Goal: Communication & Community: Connect with others

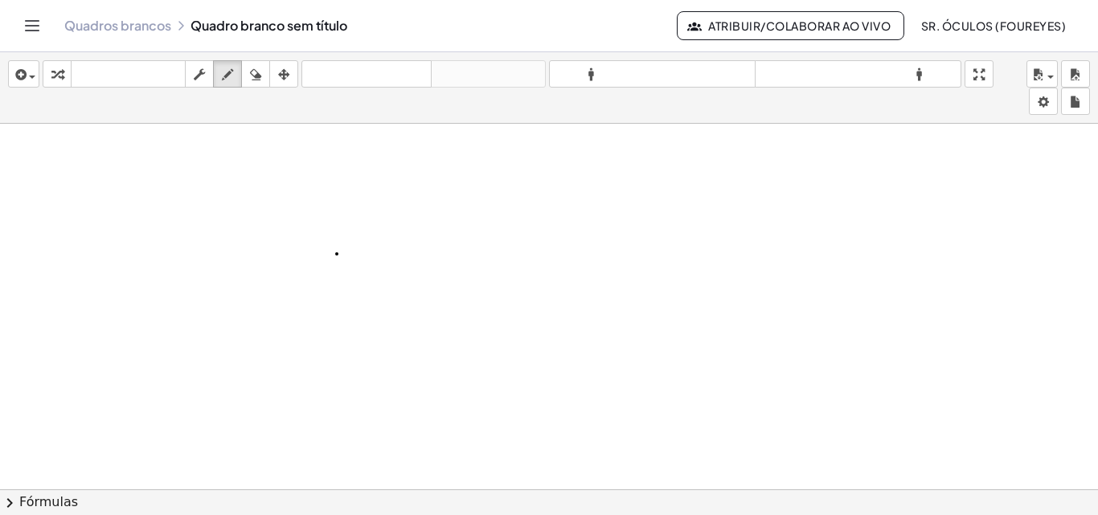
scroll to position [68, 0]
click at [257, 78] on icon "button" at bounding box center [255, 74] width 11 height 19
drag, startPoint x: 335, startPoint y: 185, endPoint x: 343, endPoint y: 182, distance: 8.7
click at [336, 185] on div at bounding box center [549, 432] width 1098 height 754
click at [343, 182] on div at bounding box center [549, 432] width 1098 height 754
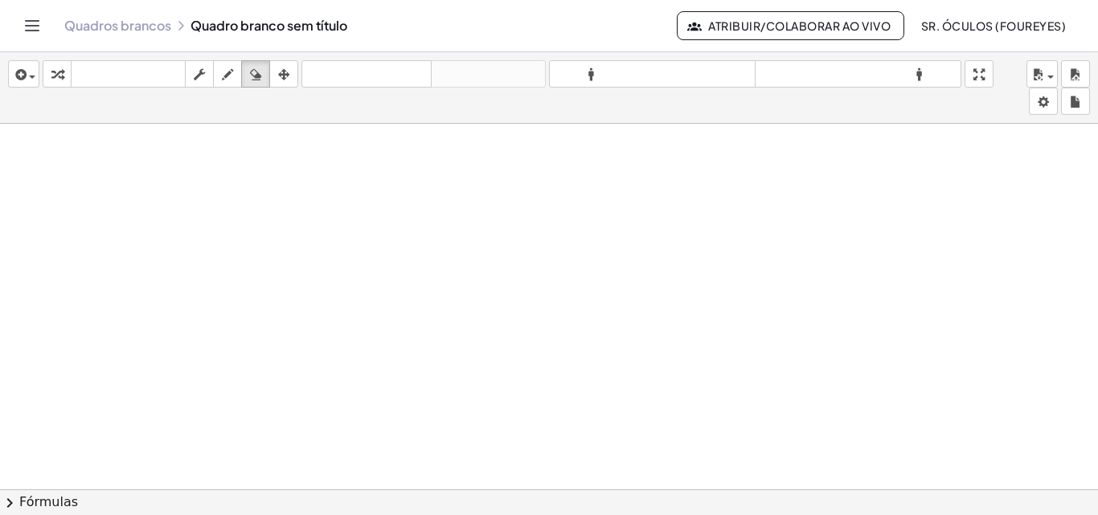
click at [339, 183] on div at bounding box center [549, 432] width 1098 height 754
click at [224, 71] on icon "button" at bounding box center [227, 74] width 11 height 19
drag, startPoint x: 371, startPoint y: 181, endPoint x: 385, endPoint y: 161, distance: 24.8
click at [385, 161] on div at bounding box center [549, 432] width 1098 height 754
drag, startPoint x: 376, startPoint y: 169, endPoint x: 385, endPoint y: 169, distance: 9.6
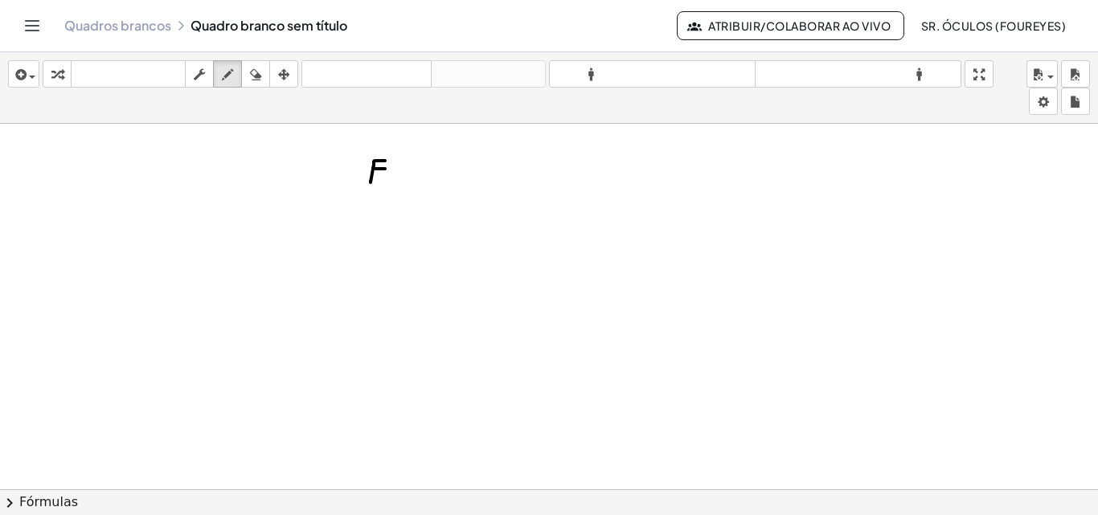
click at [385, 169] on div at bounding box center [549, 432] width 1098 height 754
drag, startPoint x: 396, startPoint y: 165, endPoint x: 430, endPoint y: 165, distance: 33.8
click at [430, 165] on div at bounding box center [549, 432] width 1098 height 754
drag, startPoint x: 397, startPoint y: 173, endPoint x: 437, endPoint y: 175, distance: 40.3
click at [437, 175] on div at bounding box center [549, 432] width 1098 height 754
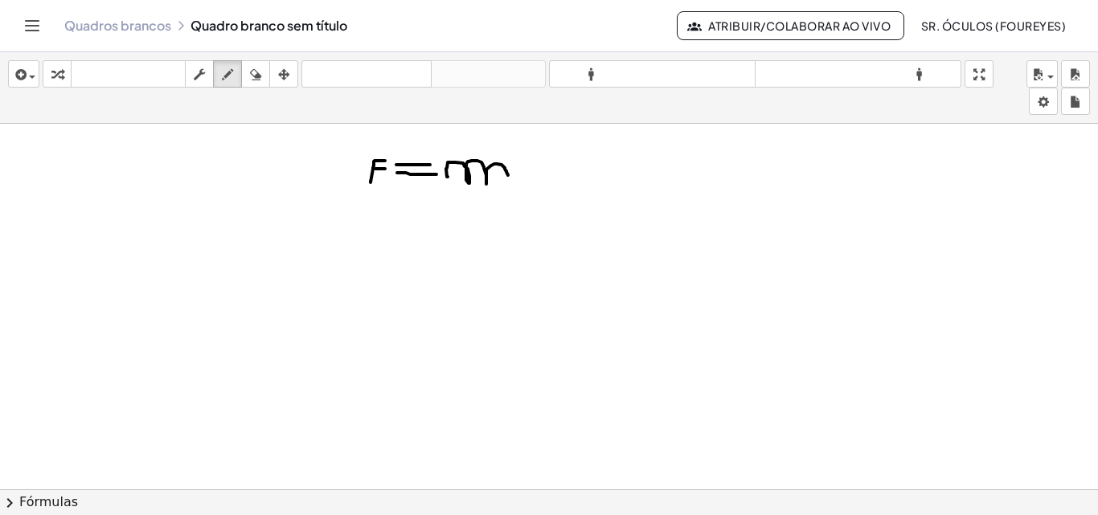
drag, startPoint x: 448, startPoint y: 177, endPoint x: 508, endPoint y: 175, distance: 60.3
click at [508, 175] on div at bounding box center [549, 432] width 1098 height 754
click at [528, 170] on div at bounding box center [549, 432] width 1098 height 754
drag, startPoint x: 545, startPoint y: 173, endPoint x: 573, endPoint y: 174, distance: 27.4
click at [571, 175] on div at bounding box center [549, 432] width 1098 height 754
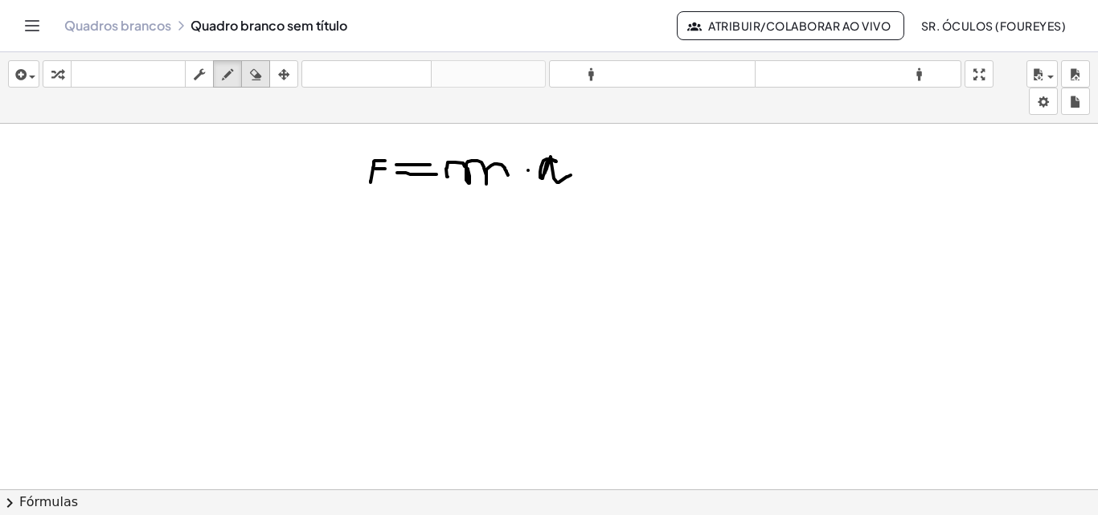
click at [258, 74] on icon "button" at bounding box center [255, 74] width 11 height 19
drag, startPoint x: 544, startPoint y: 173, endPoint x: 549, endPoint y: 152, distance: 21.5
click at [549, 152] on div at bounding box center [549, 432] width 1098 height 754
click at [230, 67] on icon "button" at bounding box center [227, 74] width 11 height 19
drag, startPoint x: 499, startPoint y: 165, endPoint x: 509, endPoint y: 177, distance: 15.4
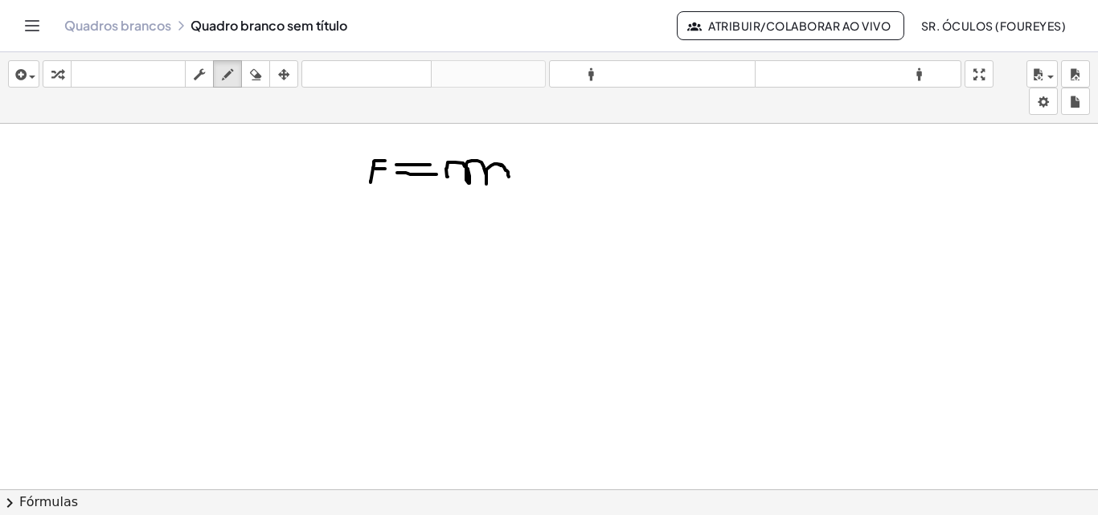
click at [509, 177] on div at bounding box center [549, 432] width 1098 height 754
click at [528, 170] on div at bounding box center [549, 432] width 1098 height 754
drag, startPoint x: 550, startPoint y: 171, endPoint x: 612, endPoint y: 177, distance: 62.2
click at [612, 179] on div at bounding box center [549, 432] width 1098 height 754
drag, startPoint x: 377, startPoint y: 206, endPoint x: 390, endPoint y: 242, distance: 38.4
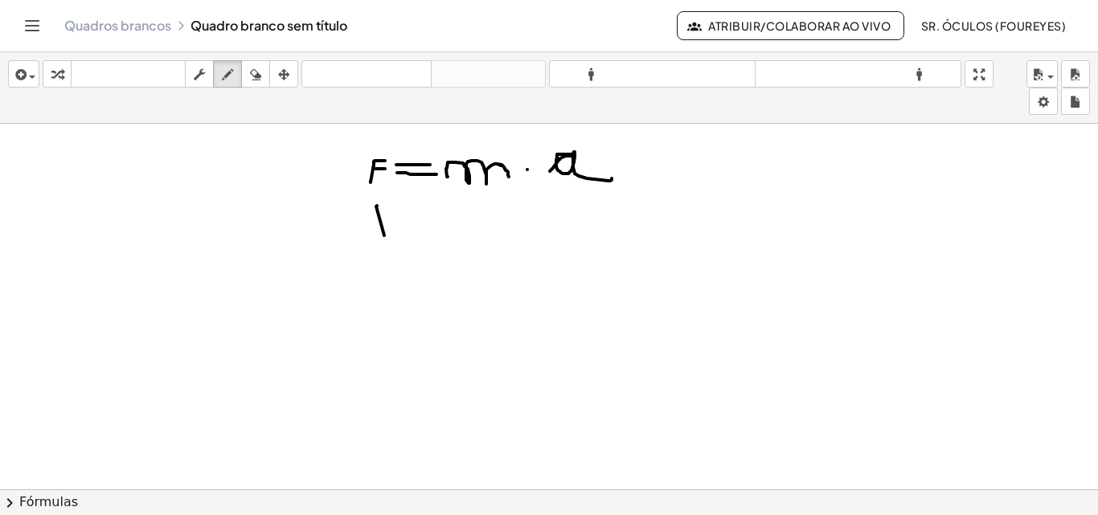
click at [390, 242] on div at bounding box center [549, 432] width 1098 height 754
click at [417, 229] on div at bounding box center [549, 432] width 1098 height 754
click at [461, 228] on div at bounding box center [549, 432] width 1098 height 754
click at [489, 224] on div at bounding box center [549, 432] width 1098 height 754
drag, startPoint x: 511, startPoint y: 224, endPoint x: 511, endPoint y: 199, distance: 24.1
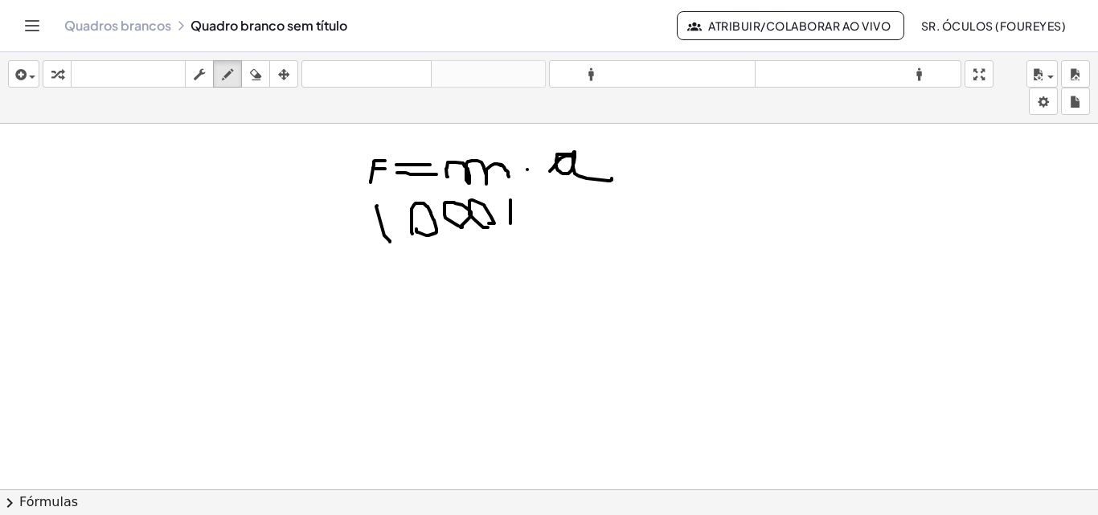
click at [511, 199] on div at bounding box center [549, 432] width 1098 height 754
drag, startPoint x: 511, startPoint y: 216, endPoint x: 523, endPoint y: 205, distance: 16.5
click at [523, 205] on div at bounding box center [549, 432] width 1098 height 754
drag, startPoint x: 511, startPoint y: 215, endPoint x: 524, endPoint y: 224, distance: 16.7
click at [524, 224] on div at bounding box center [549, 432] width 1098 height 754
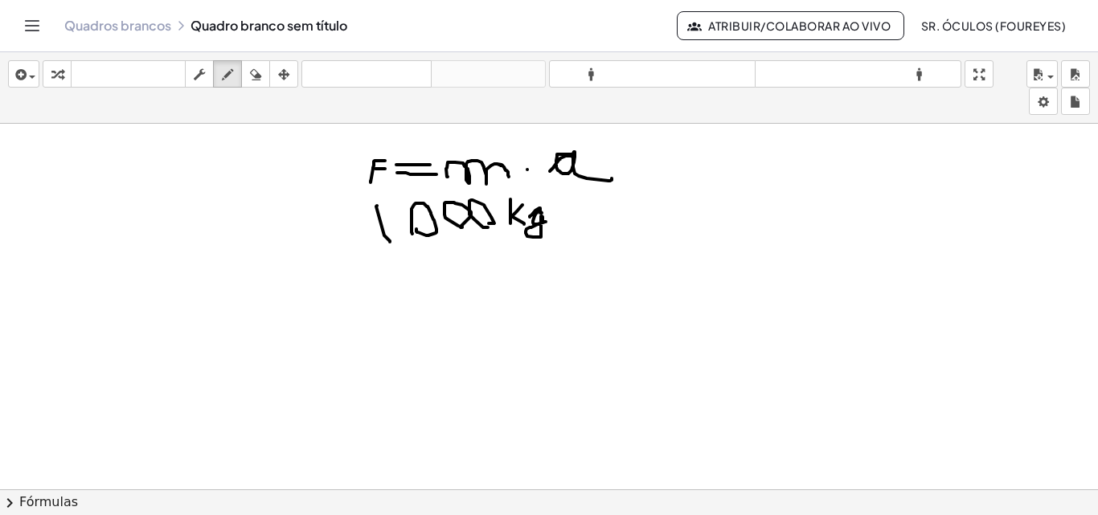
drag, startPoint x: 532, startPoint y: 216, endPoint x: 552, endPoint y: 219, distance: 20.4
click at [552, 219] on div at bounding box center [549, 432] width 1098 height 754
click at [684, 153] on div at bounding box center [549, 432] width 1098 height 754
drag, startPoint x: 694, startPoint y: 142, endPoint x: 685, endPoint y: 146, distance: 10.1
click at [685, 146] on div at bounding box center [549, 432] width 1098 height 754
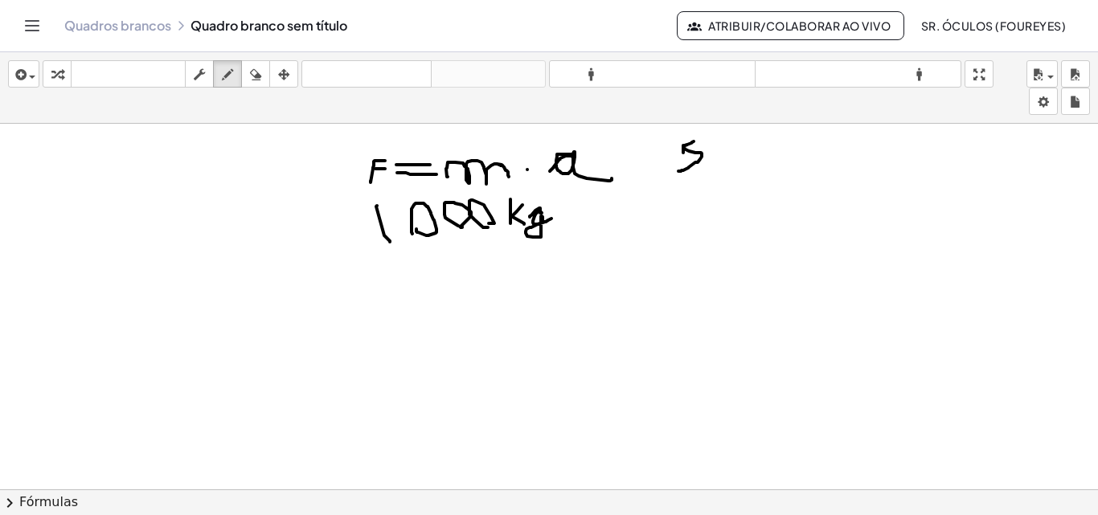
drag, startPoint x: 684, startPoint y: 149, endPoint x: 679, endPoint y: 171, distance: 23.2
click at [679, 171] on div at bounding box center [549, 432] width 1098 height 754
drag, startPoint x: 724, startPoint y: 160, endPoint x: 732, endPoint y: 154, distance: 9.8
click at [742, 154] on div at bounding box center [549, 432] width 1098 height 754
drag, startPoint x: 722, startPoint y: 161, endPoint x: 723, endPoint y: 170, distance: 9.7
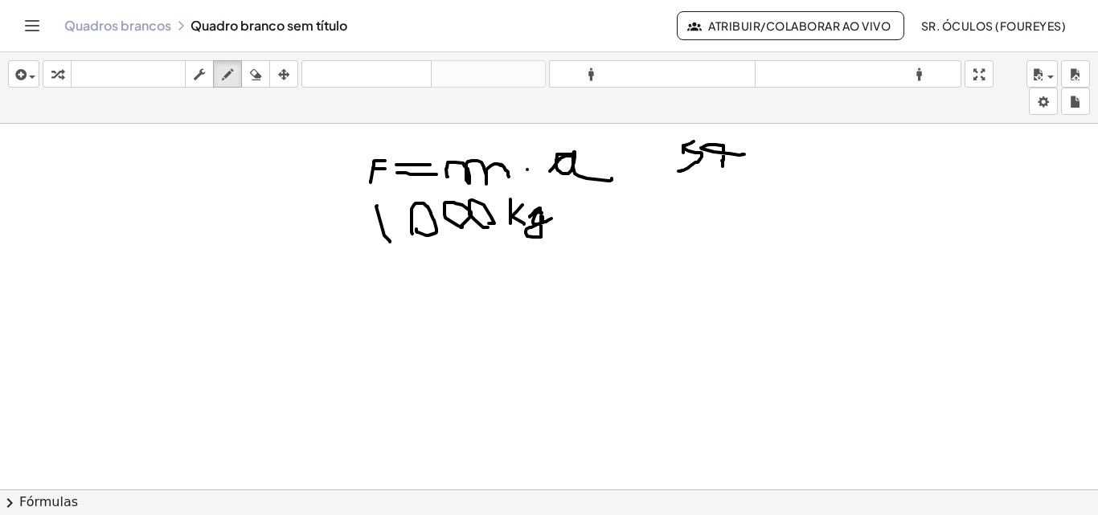
click at [723, 170] on div at bounding box center [549, 432] width 1098 height 754
click at [756, 132] on div at bounding box center [549, 432] width 1098 height 754
drag, startPoint x: 753, startPoint y: 146, endPoint x: 780, endPoint y: 134, distance: 29.6
click at [784, 133] on div at bounding box center [549, 432] width 1098 height 754
drag, startPoint x: 757, startPoint y: 144, endPoint x: 766, endPoint y: 162, distance: 20.2
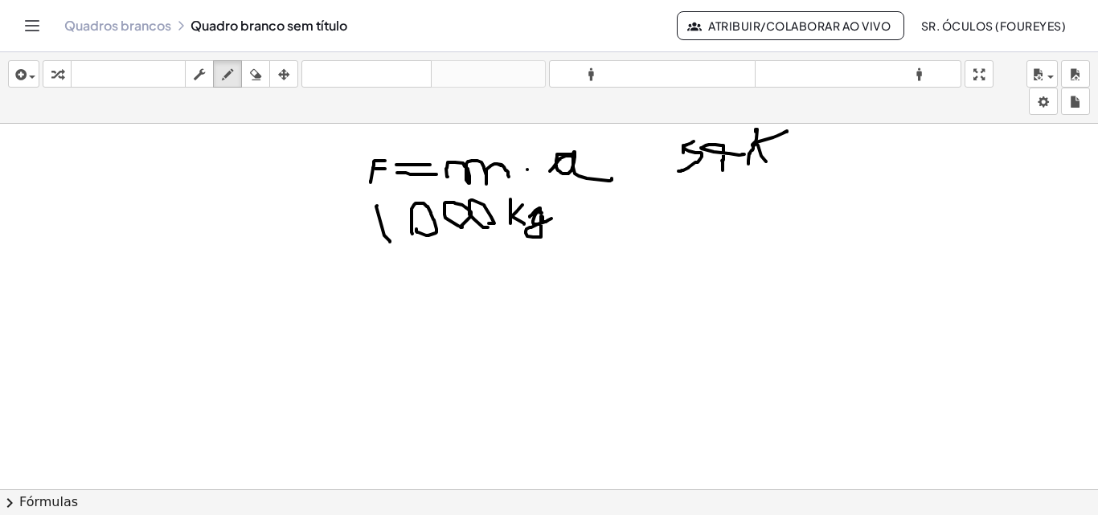
click at [766, 162] on div at bounding box center [549, 432] width 1098 height 754
drag, startPoint x: 782, startPoint y: 157, endPoint x: 818, endPoint y: 168, distance: 37.9
click at [818, 168] on div at bounding box center [549, 432] width 1098 height 754
drag, startPoint x: 824, startPoint y: 171, endPoint x: 832, endPoint y: 125, distance: 47.2
click at [832, 125] on div at bounding box center [549, 432] width 1098 height 754
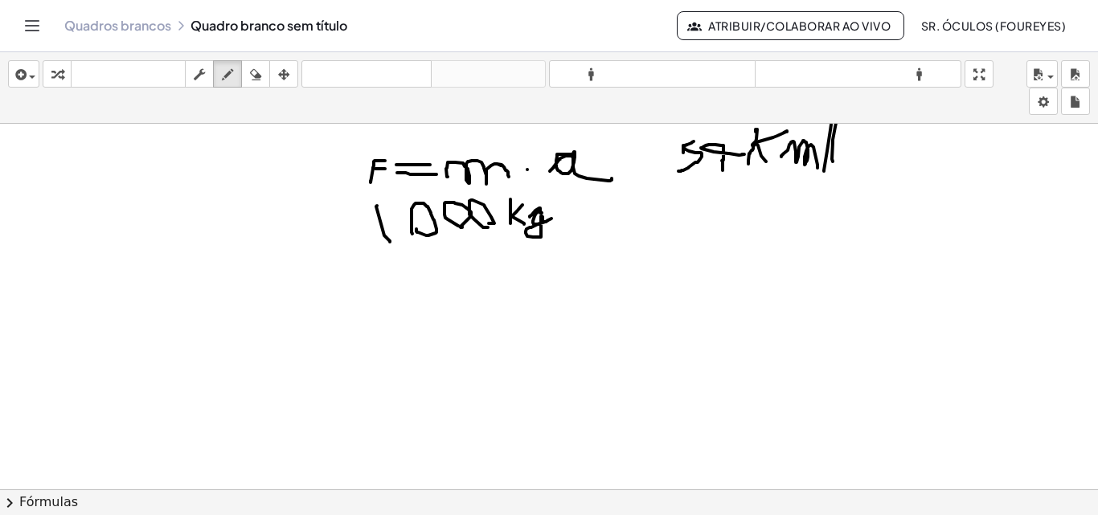
drag, startPoint x: 833, startPoint y: 162, endPoint x: 836, endPoint y: 121, distance: 40.3
click at [836, 121] on div "inserir selecione uma: Expressão matemática Função Texto Vídeo do Youtube Gráfi…" at bounding box center [549, 283] width 1098 height 463
drag, startPoint x: 832, startPoint y: 146, endPoint x: 847, endPoint y: 181, distance: 38.2
click at [848, 181] on div at bounding box center [549, 432] width 1098 height 754
drag, startPoint x: 687, startPoint y: 193, endPoint x: 688, endPoint y: 216, distance: 23.4
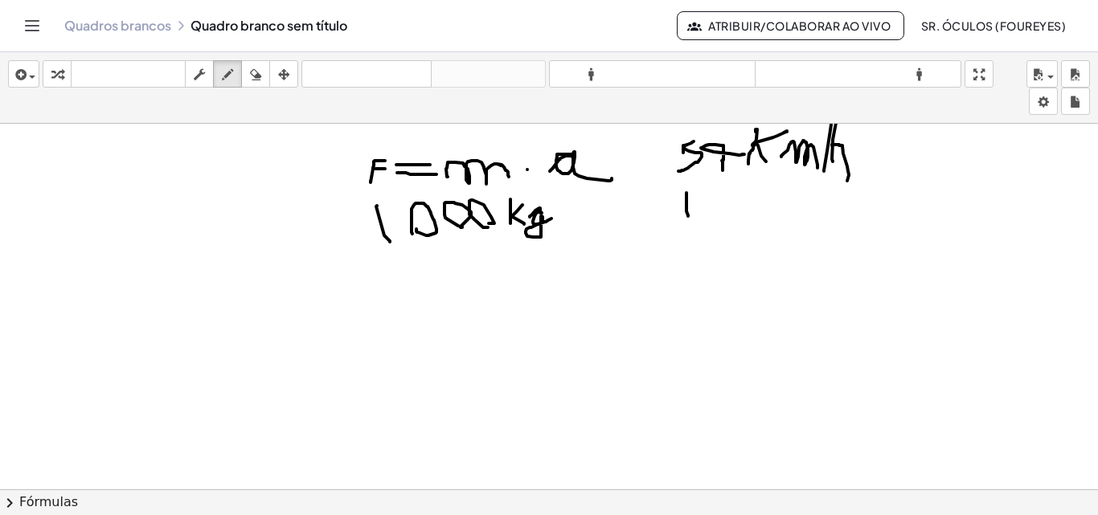
click at [688, 216] on div at bounding box center [549, 432] width 1098 height 754
drag, startPoint x: 726, startPoint y: 187, endPoint x: 712, endPoint y: 220, distance: 36.0
click at [712, 220] on div at bounding box center [549, 432] width 1098 height 754
drag, startPoint x: 751, startPoint y: 208, endPoint x: 787, endPoint y: 212, distance: 36.4
click at [787, 217] on div at bounding box center [549, 432] width 1098 height 754
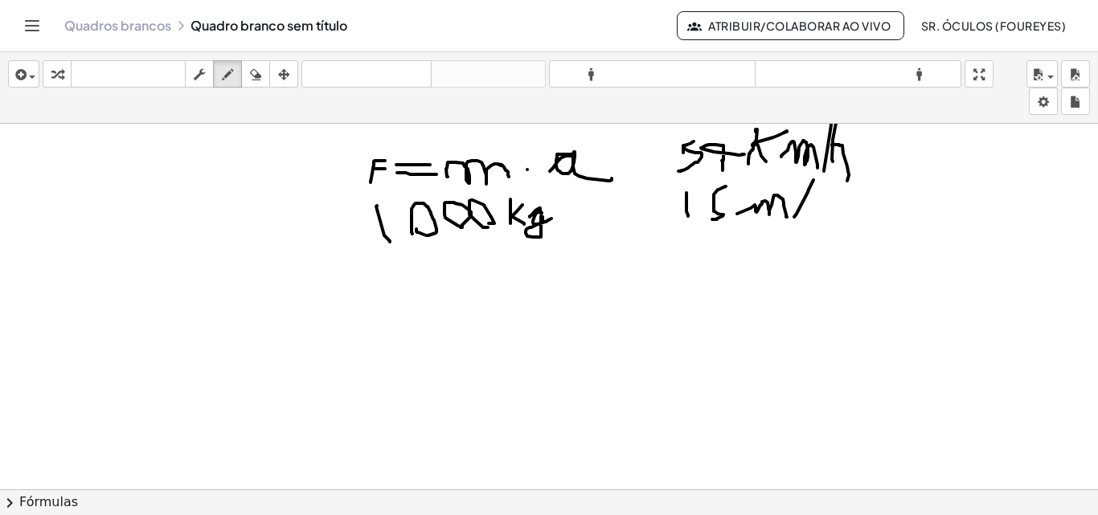
drag, startPoint x: 795, startPoint y: 217, endPoint x: 814, endPoint y: 180, distance: 41.7
click at [814, 180] on div at bounding box center [549, 432] width 1098 height 754
click at [823, 211] on div at bounding box center [549, 432] width 1098 height 754
drag, startPoint x: 622, startPoint y: 285, endPoint x: 624, endPoint y: 301, distance: 15.5
click at [624, 301] on div at bounding box center [549, 432] width 1098 height 754
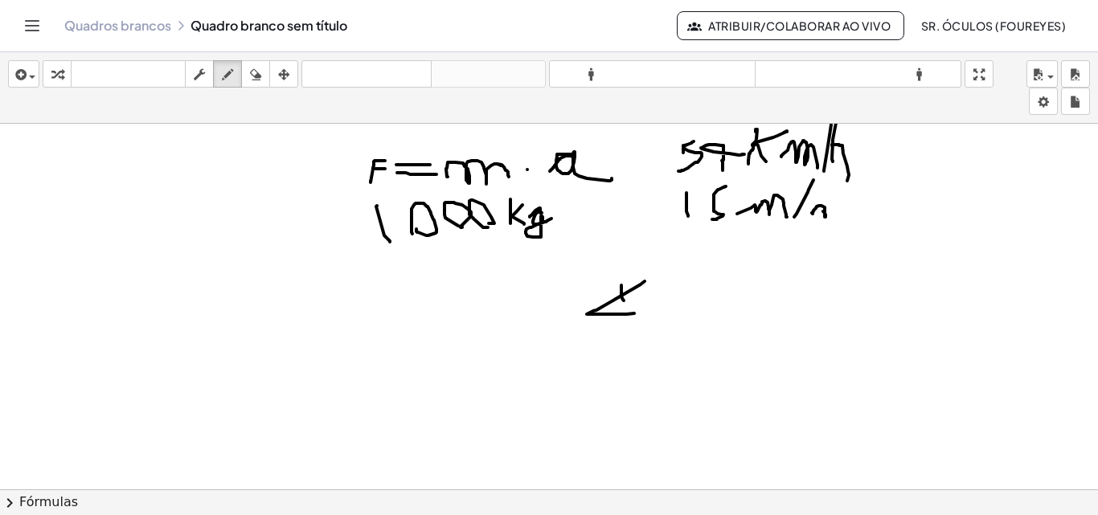
drag, startPoint x: 645, startPoint y: 281, endPoint x: 634, endPoint y: 316, distance: 36.1
click at [634, 315] on div at bounding box center [549, 432] width 1098 height 754
click at [261, 79] on icon "button" at bounding box center [255, 74] width 11 height 19
drag, startPoint x: 608, startPoint y: 285, endPoint x: 603, endPoint y: 302, distance: 18.3
click at [622, 293] on div at bounding box center [549, 432] width 1098 height 754
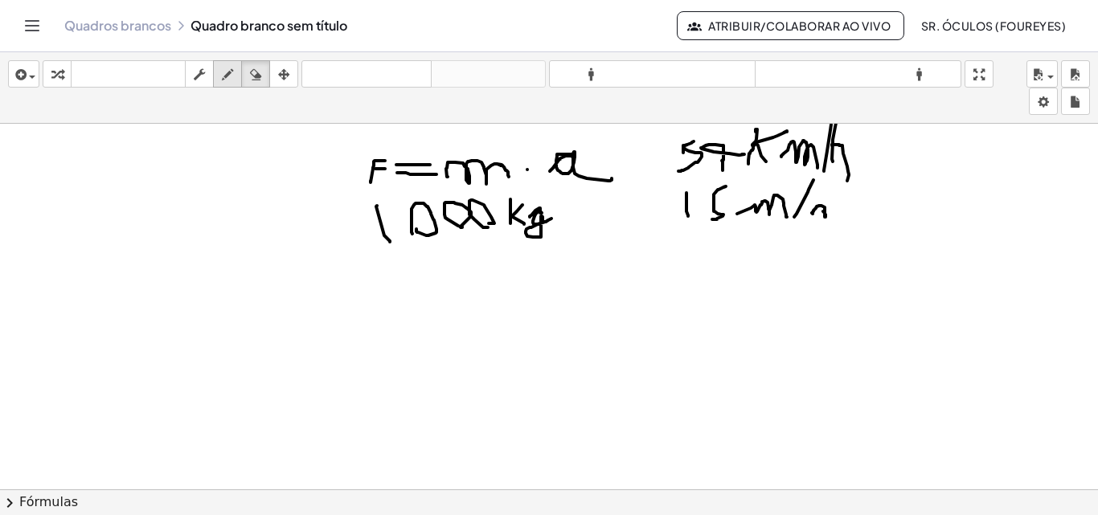
click at [236, 80] on div "button" at bounding box center [227, 73] width 21 height 19
drag, startPoint x: 551, startPoint y: 293, endPoint x: 551, endPoint y: 309, distance: 16.1
click at [551, 309] on div at bounding box center [549, 432] width 1098 height 754
drag, startPoint x: 568, startPoint y: 288, endPoint x: 565, endPoint y: 307, distance: 19.5
click at [565, 307] on div at bounding box center [549, 432] width 1098 height 754
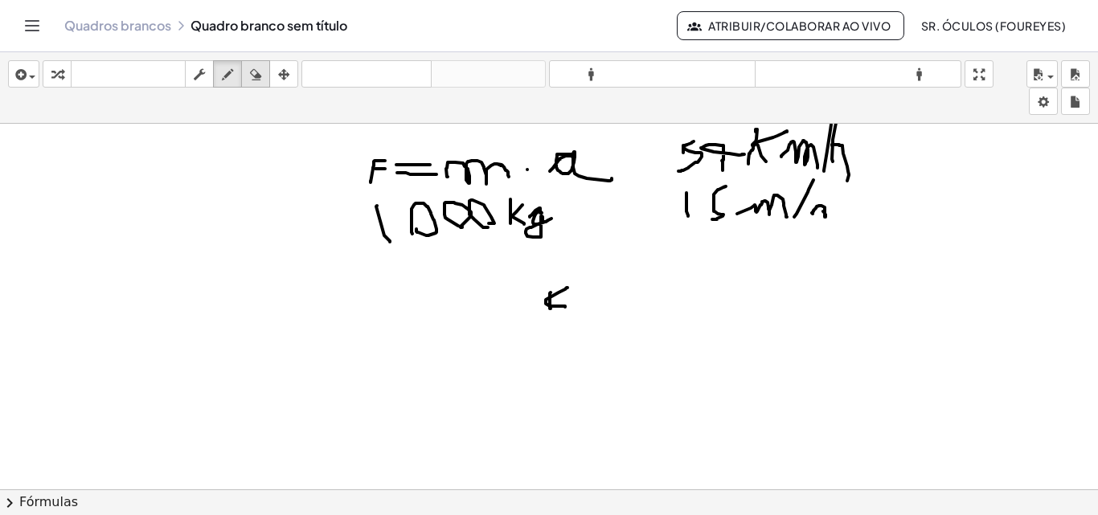
click at [252, 80] on icon "button" at bounding box center [255, 74] width 11 height 19
drag, startPoint x: 573, startPoint y: 290, endPoint x: 544, endPoint y: 298, distance: 29.8
click at [565, 294] on div at bounding box center [549, 432] width 1098 height 754
click at [544, 298] on div at bounding box center [549, 432] width 1098 height 754
click at [105, 74] on font "teclado" at bounding box center [128, 74] width 107 height 15
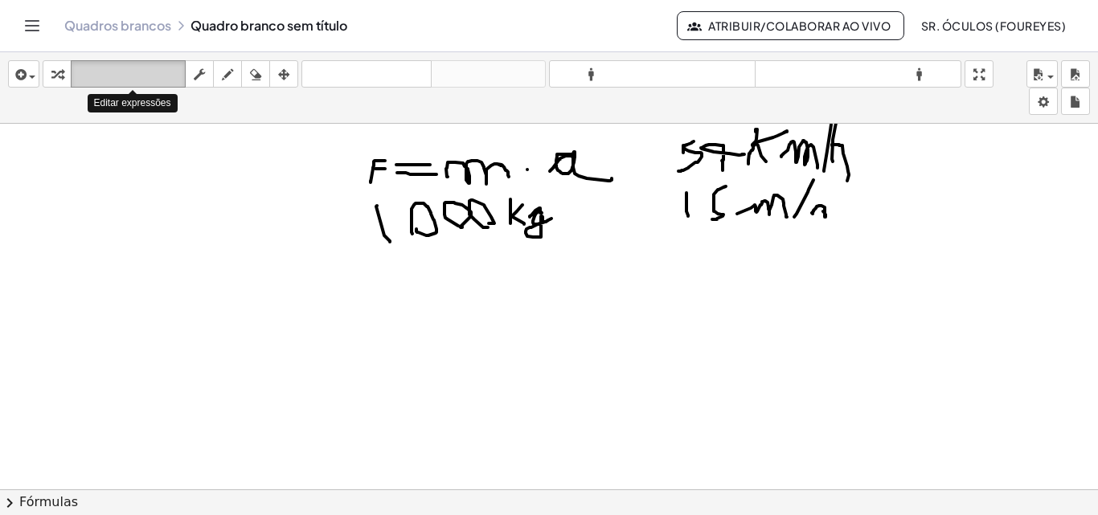
click at [114, 70] on font "teclado" at bounding box center [128, 74] width 107 height 15
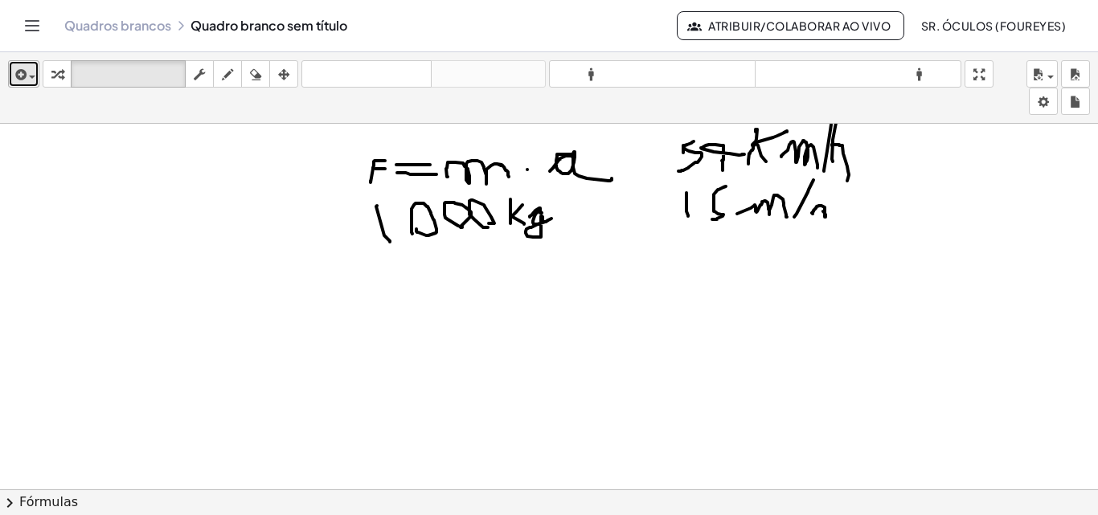
click at [16, 76] on icon "button" at bounding box center [19, 74] width 14 height 19
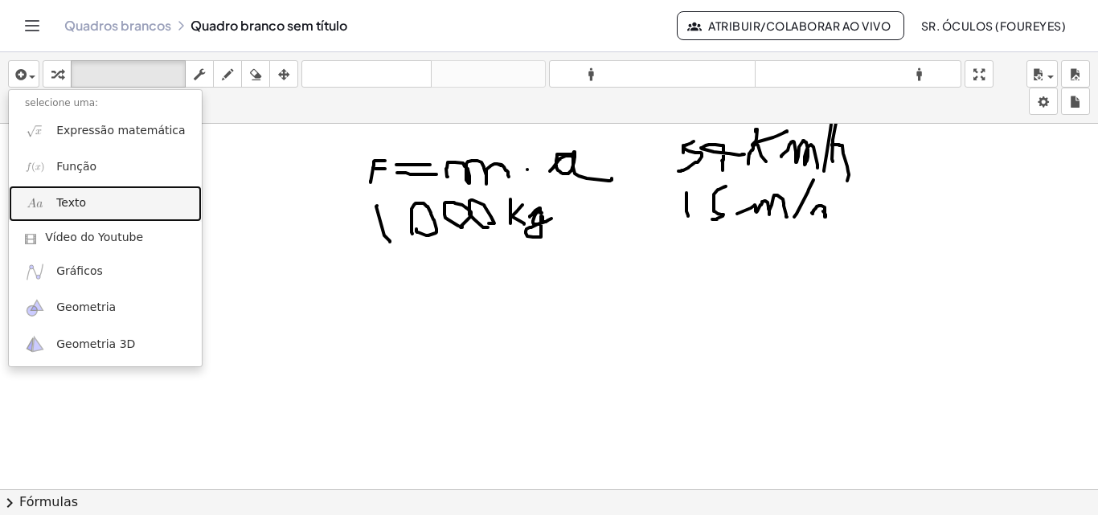
click at [109, 198] on link "Texto" at bounding box center [105, 204] width 193 height 36
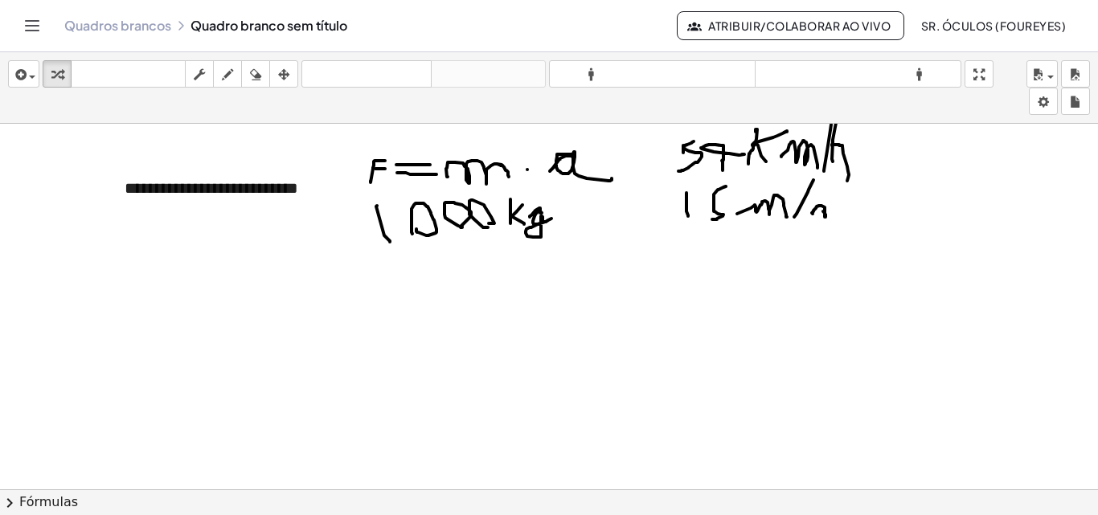
click at [259, 302] on div at bounding box center [549, 432] width 1098 height 754
click at [212, 267] on div at bounding box center [549, 432] width 1098 height 754
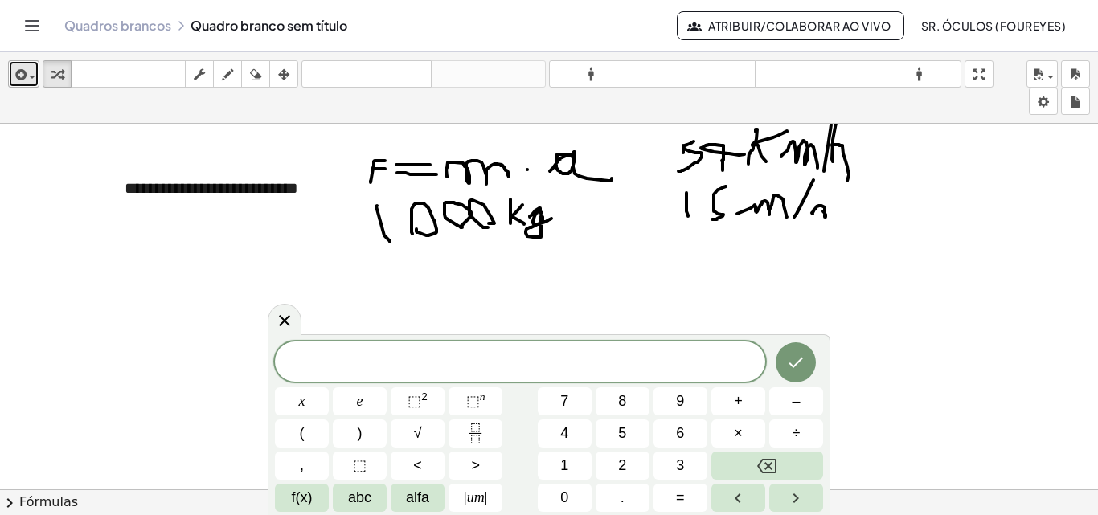
click at [30, 64] on button "inserir" at bounding box center [23, 73] width 31 height 27
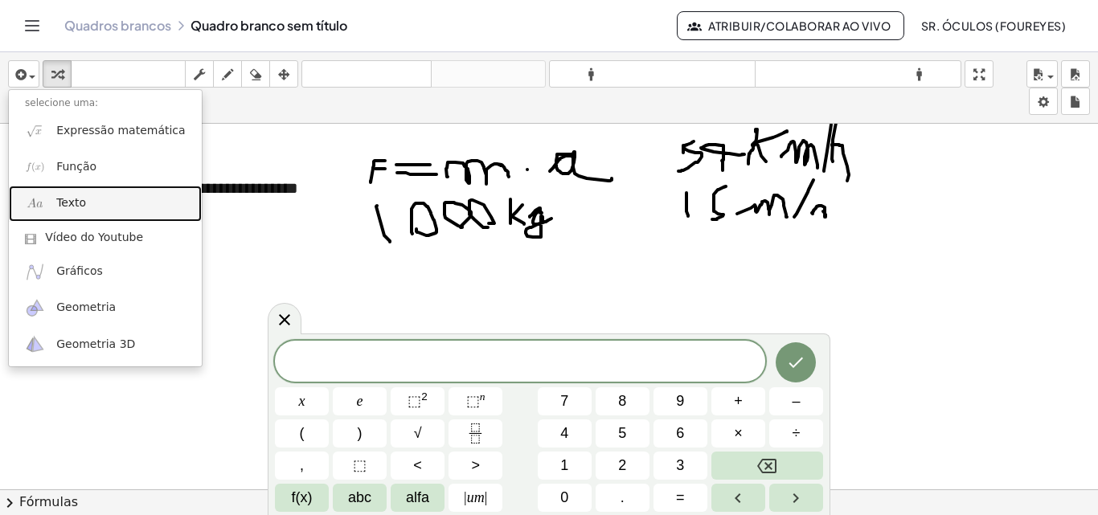
click at [92, 198] on link "Texto" at bounding box center [105, 204] width 193 height 36
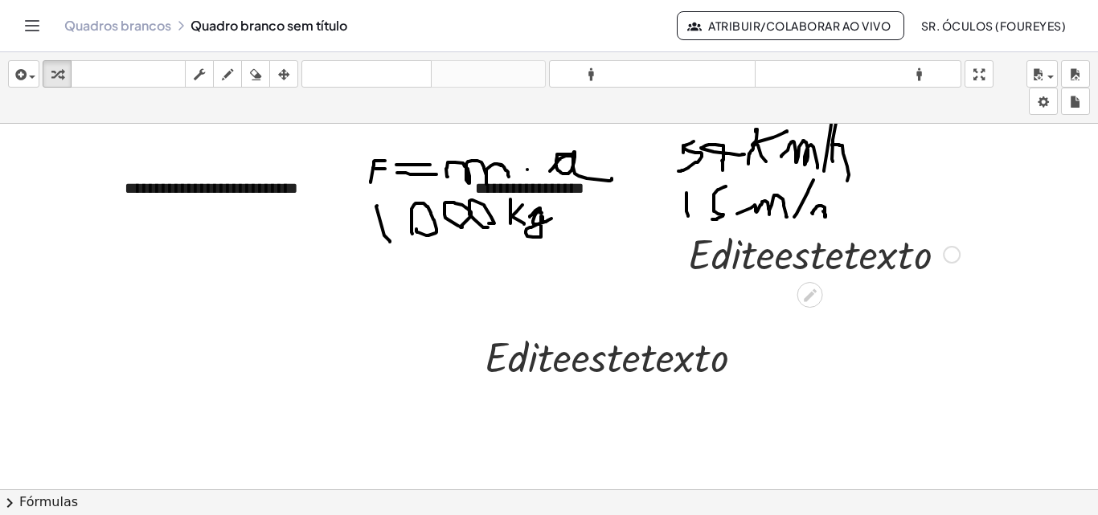
click at [767, 246] on div at bounding box center [824, 253] width 288 height 55
click at [757, 268] on div at bounding box center [824, 253] width 288 height 55
click at [692, 352] on div at bounding box center [621, 356] width 288 height 55
click at [709, 352] on div at bounding box center [621, 356] width 288 height 55
click at [608, 394] on icon at bounding box center [607, 398] width 13 height 13
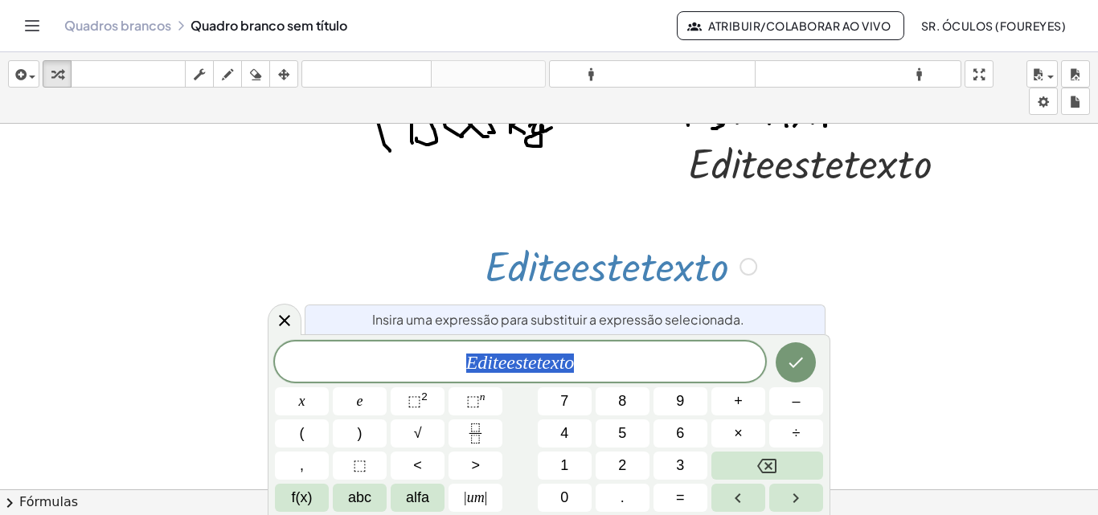
scroll to position [162, 0]
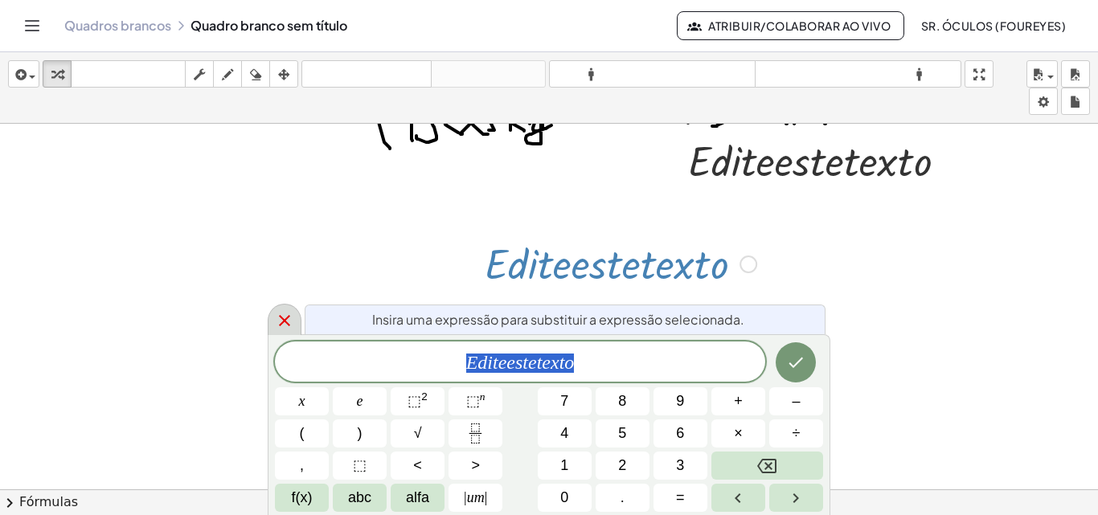
click at [283, 322] on icon at bounding box center [284, 320] width 11 height 11
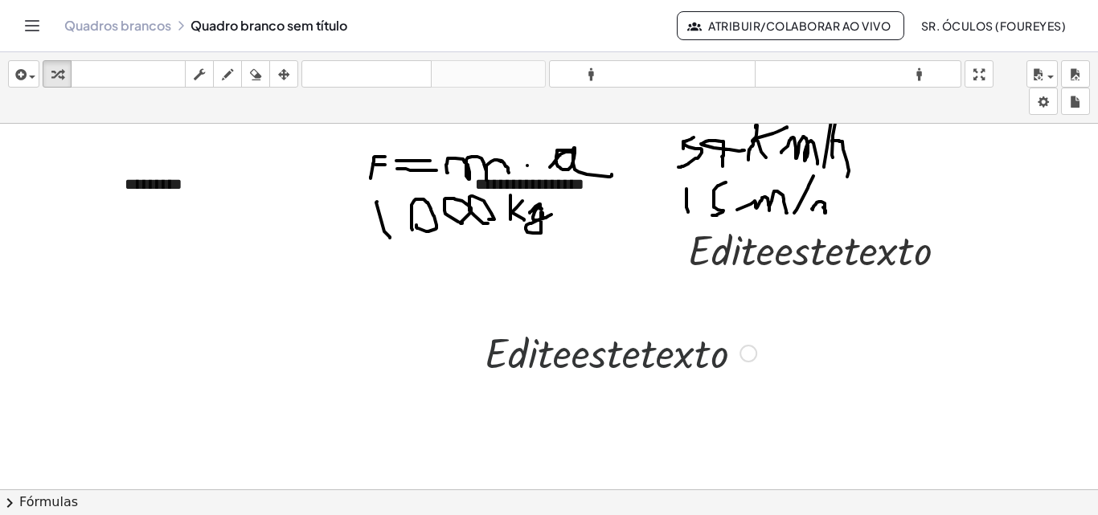
scroll to position [68, 0]
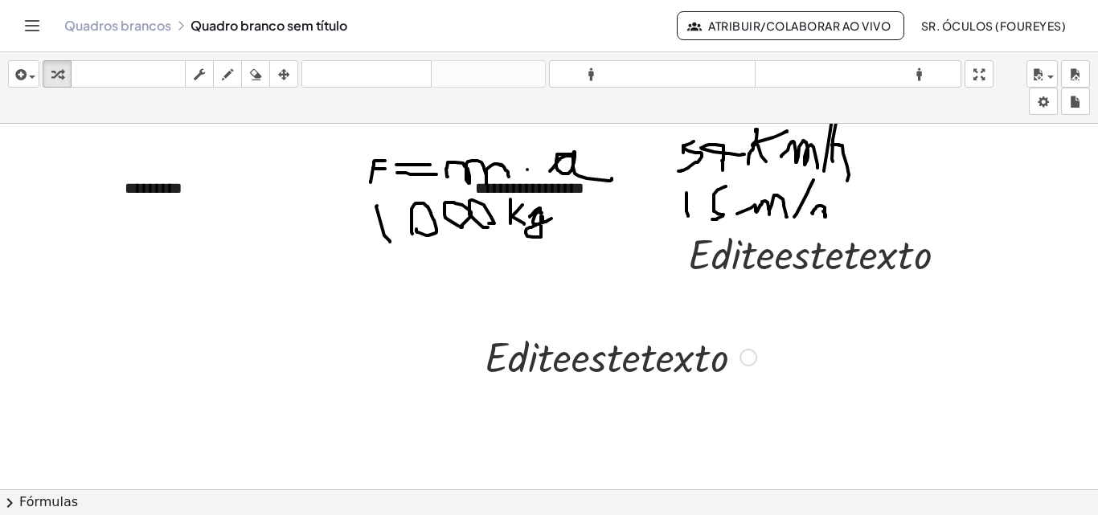
click at [745, 347] on div at bounding box center [621, 356] width 288 height 55
click at [726, 363] on div at bounding box center [621, 356] width 288 height 55
click at [746, 360] on div at bounding box center [749, 358] width 18 height 18
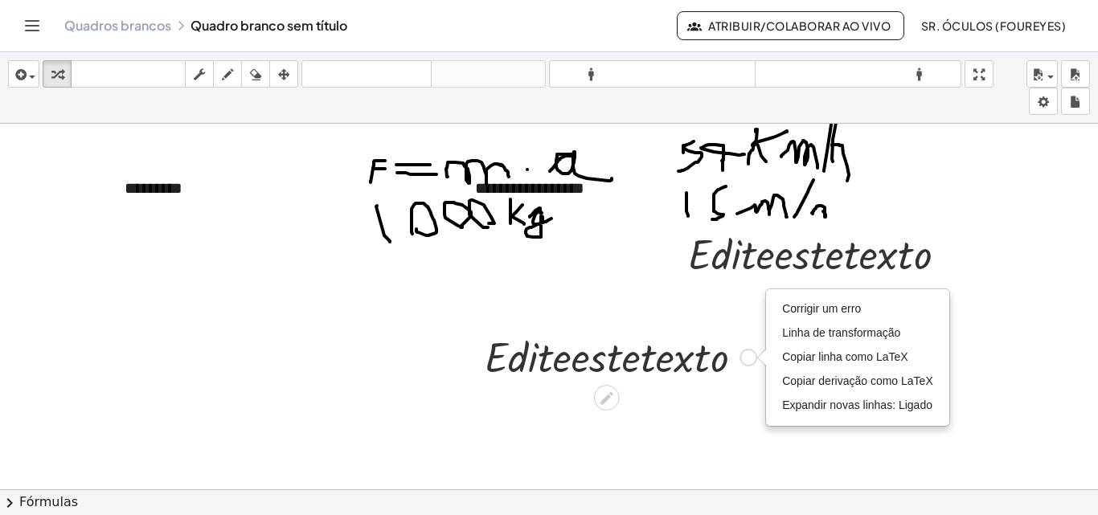
click at [633, 367] on div at bounding box center [621, 356] width 288 height 55
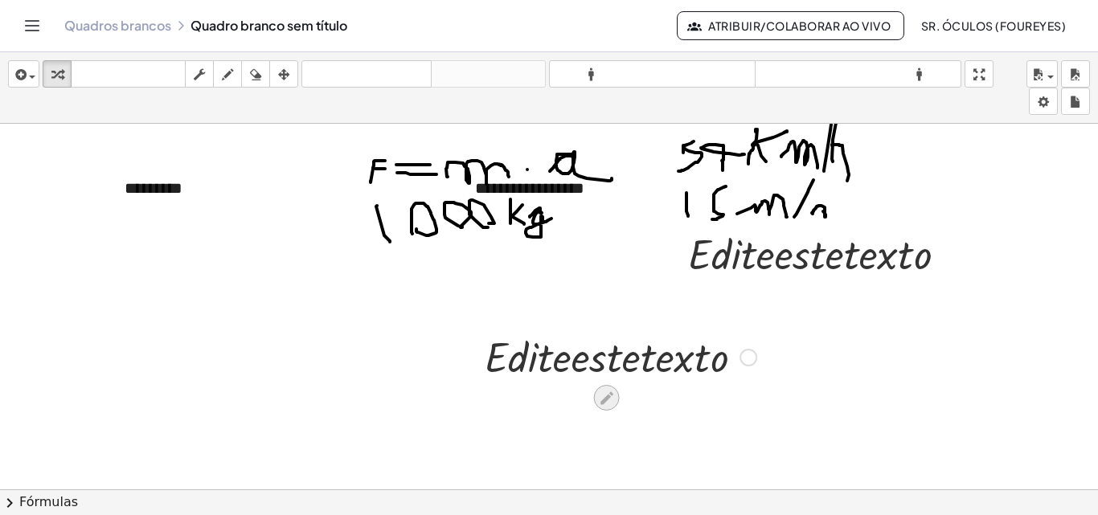
click at [599, 388] on div at bounding box center [607, 398] width 26 height 26
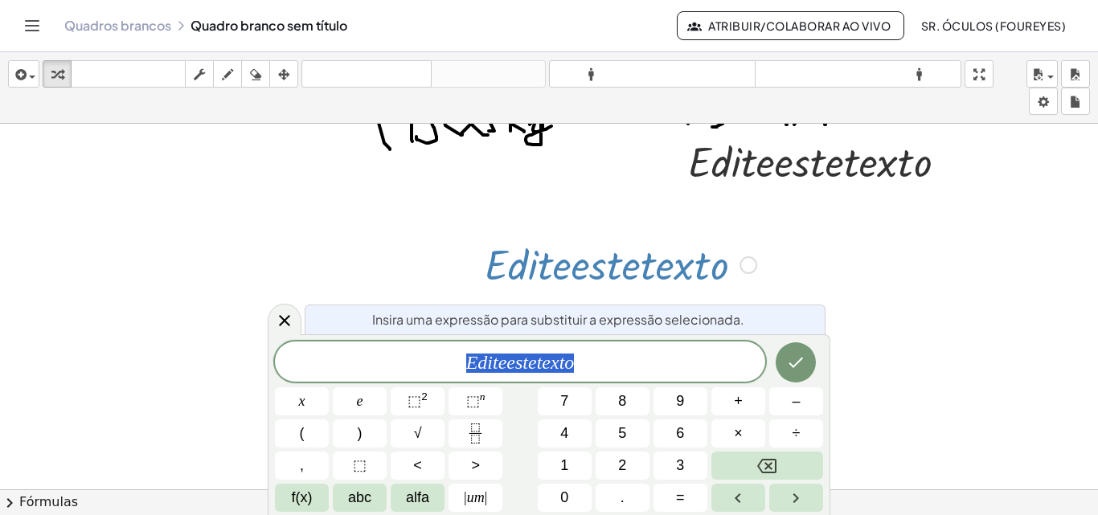
scroll to position [162, 0]
click at [799, 358] on icon "Feito" at bounding box center [795, 362] width 19 height 19
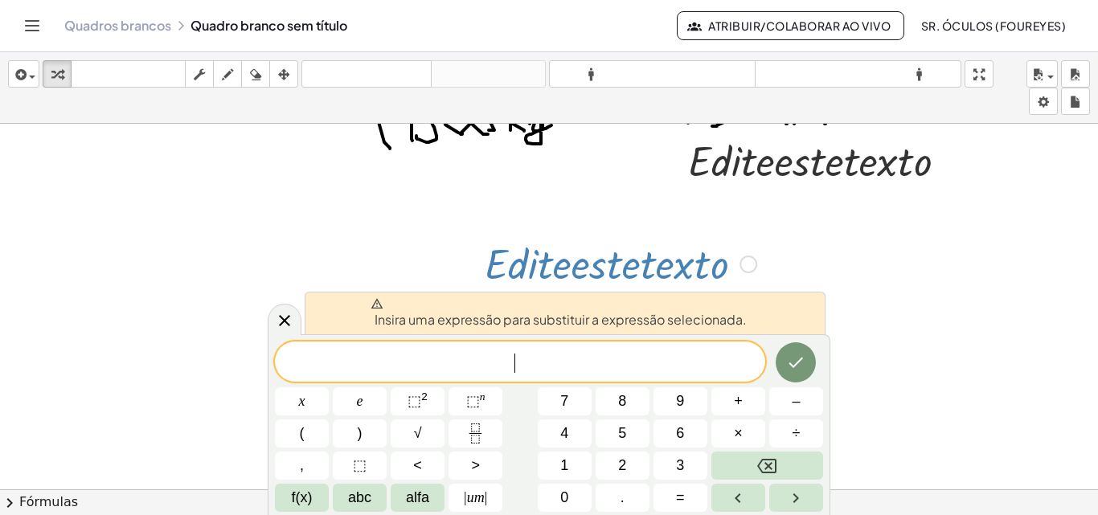
drag, startPoint x: 285, startPoint y: 318, endPoint x: 309, endPoint y: 295, distance: 33.0
click at [285, 318] on icon at bounding box center [284, 320] width 19 height 19
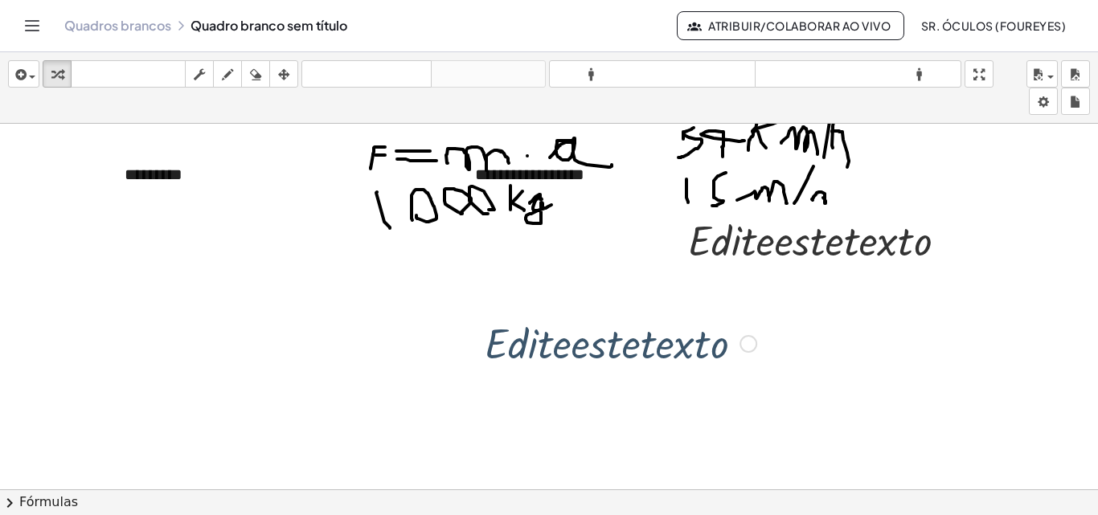
scroll to position [68, 0]
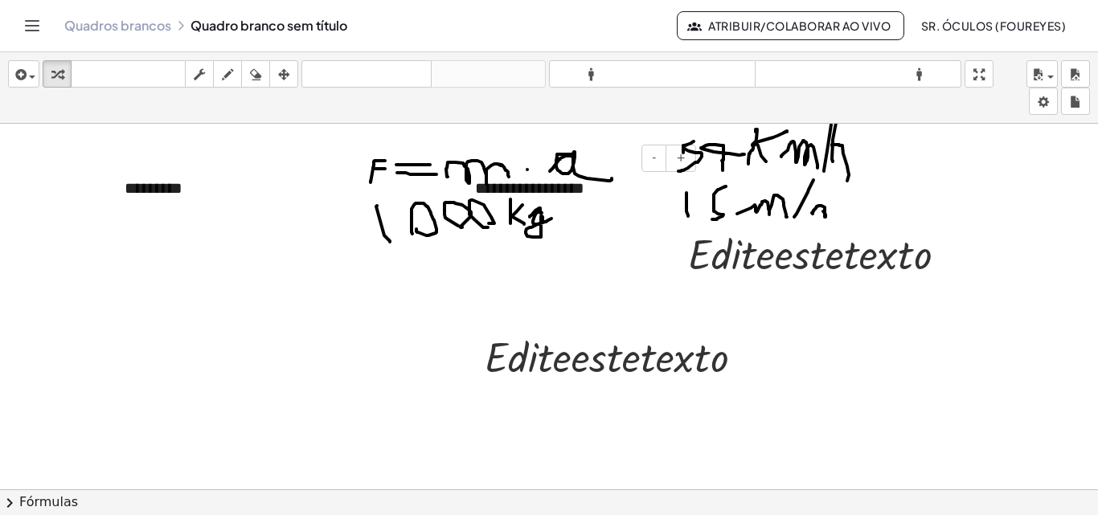
click at [540, 193] on font "**********" at bounding box center [529, 188] width 109 height 16
drag, startPoint x: 659, startPoint y: 213, endPoint x: 656, endPoint y: 232, distance: 18.7
click at [656, 232] on div "**********" at bounding box center [549, 432] width 1098 height 754
drag, startPoint x: 619, startPoint y: 160, endPoint x: 606, endPoint y: 187, distance: 30.6
click at [606, 187] on div "**********" at bounding box center [579, 188] width 241 height 55
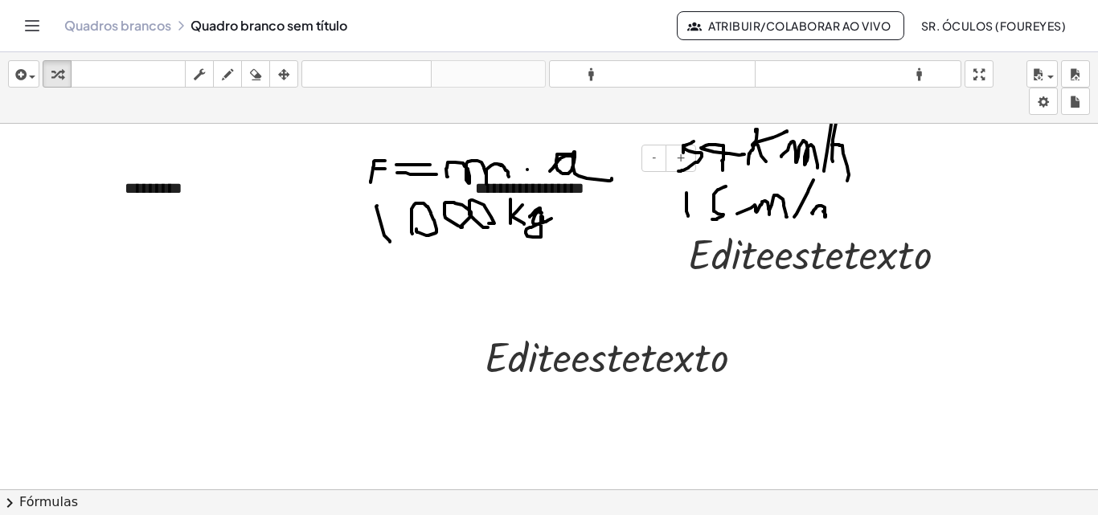
click at [565, 185] on font "**********" at bounding box center [529, 188] width 109 height 16
drag, startPoint x: 616, startPoint y: 215, endPoint x: 486, endPoint y: 215, distance: 130.3
click at [486, 215] on div "**********" at bounding box center [579, 188] width 241 height 55
click at [461, 200] on div at bounding box center [467, 188] width 16 height 55
drag, startPoint x: 461, startPoint y: 200, endPoint x: 211, endPoint y: 325, distance: 279.4
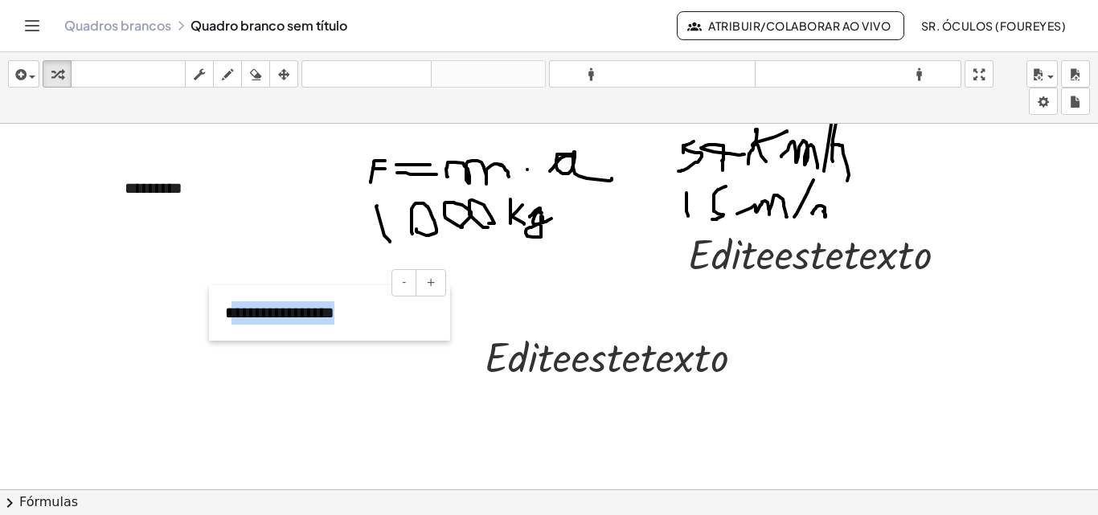
click at [211, 325] on div at bounding box center [217, 312] width 16 height 55
click at [501, 361] on div at bounding box center [621, 356] width 288 height 55
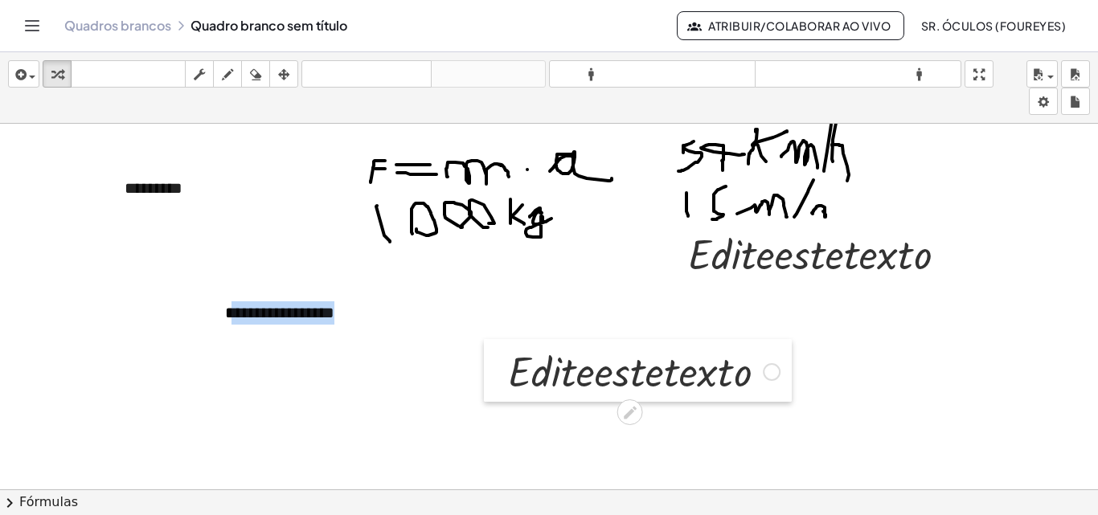
drag, startPoint x: 479, startPoint y: 355, endPoint x: 503, endPoint y: 370, distance: 27.4
click at [503, 370] on div at bounding box center [496, 370] width 24 height 63
click at [512, 370] on div at bounding box center [644, 370] width 288 height 55
click at [384, 359] on div at bounding box center [549, 432] width 1098 height 754
click at [567, 367] on div at bounding box center [644, 370] width 288 height 55
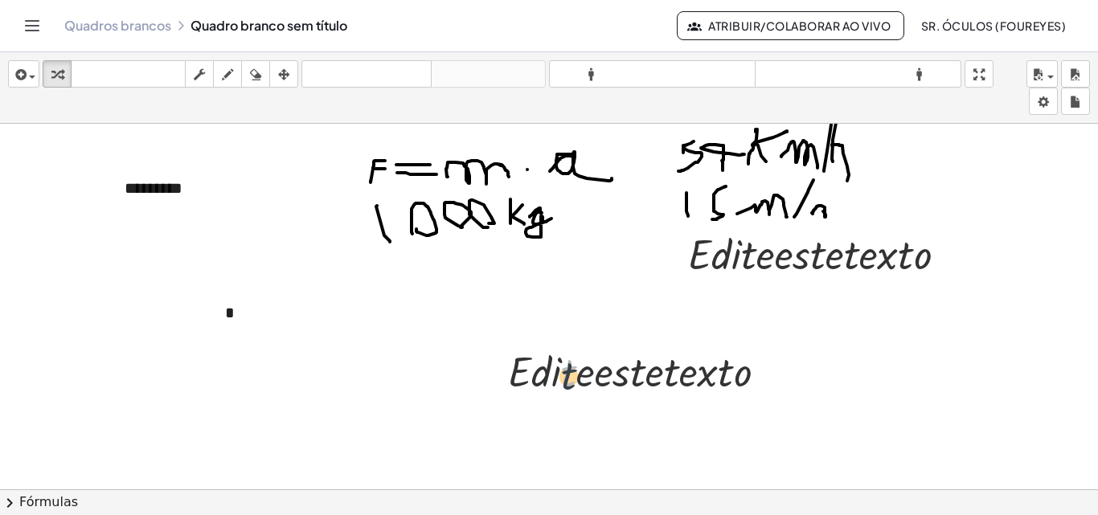
drag, startPoint x: 563, startPoint y: 371, endPoint x: 565, endPoint y: 396, distance: 25.0
click at [564, 395] on div at bounding box center [644, 370] width 288 height 55
click at [553, 373] on div at bounding box center [644, 370] width 288 height 55
click at [227, 314] on font "*" at bounding box center [230, 313] width 10 height 16
click at [248, 313] on div "*" at bounding box center [329, 312] width 241 height 55
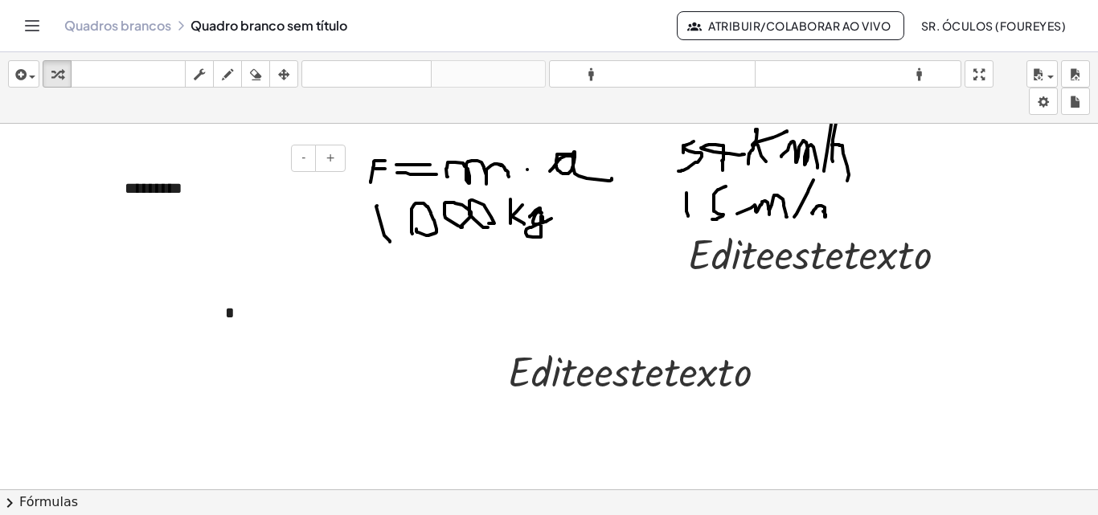
click at [174, 215] on div "*********" at bounding box center [229, 188] width 241 height 55
click at [216, 183] on div "*********" at bounding box center [229, 188] width 241 height 55
click at [514, 285] on div at bounding box center [549, 432] width 1098 height 754
click at [562, 162] on div at bounding box center [549, 432] width 1098 height 754
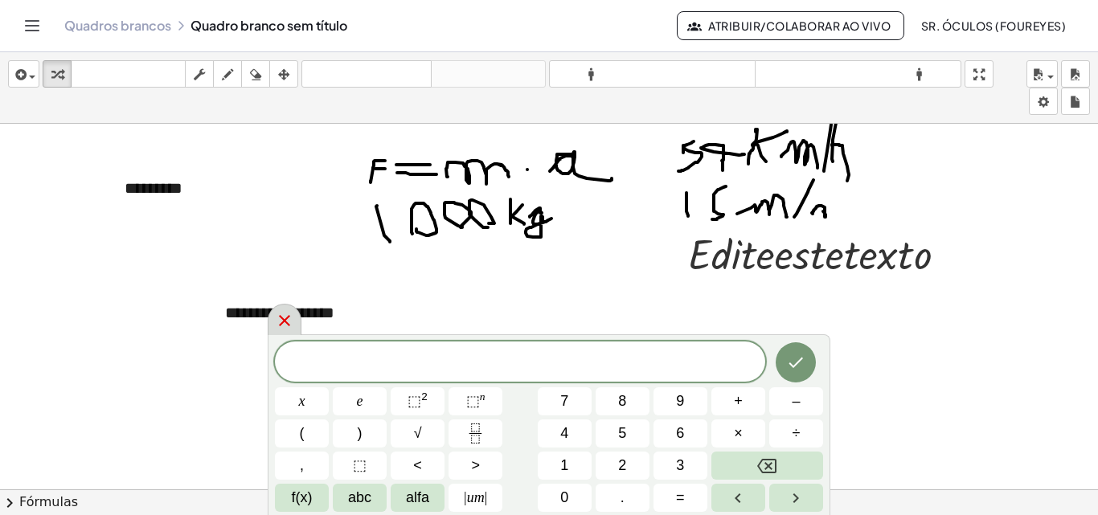
click at [277, 327] on icon at bounding box center [284, 320] width 19 height 19
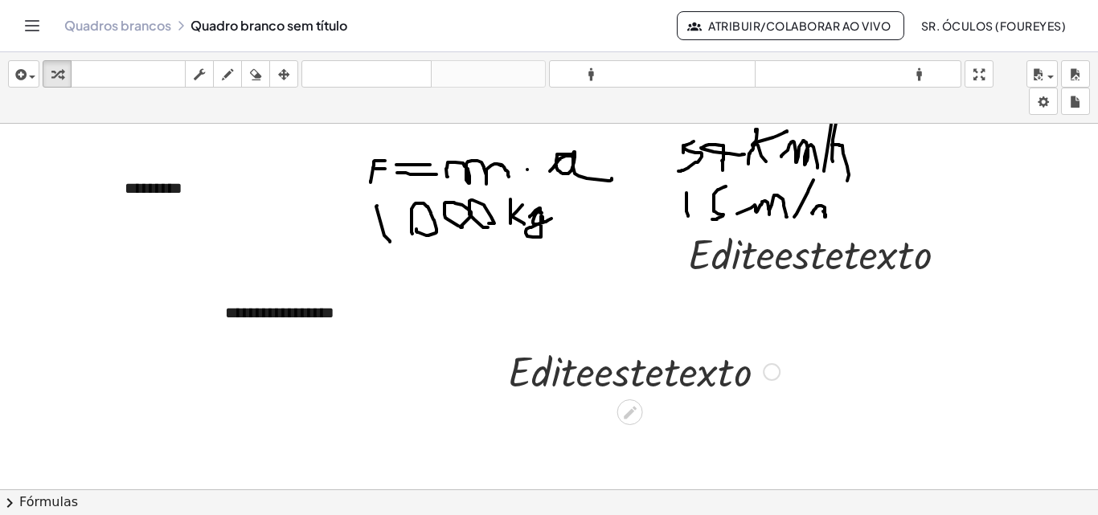
click at [564, 372] on div at bounding box center [644, 370] width 288 height 55
click at [618, 404] on div at bounding box center [549, 432] width 1098 height 754
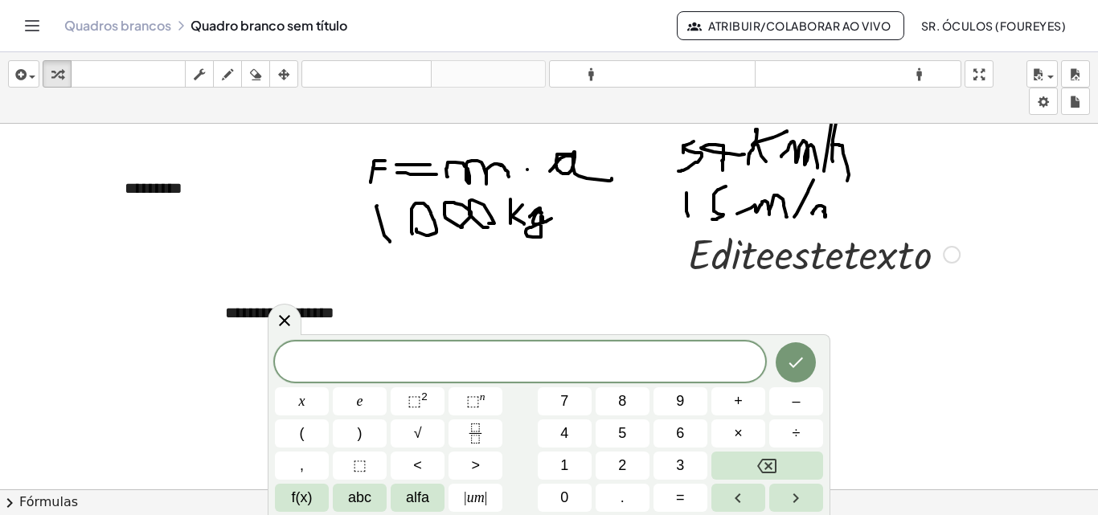
click at [700, 264] on div at bounding box center [824, 253] width 288 height 55
click at [700, 257] on div at bounding box center [824, 253] width 288 height 55
drag, startPoint x: 883, startPoint y: 294, endPoint x: 874, endPoint y: 296, distance: 9.0
click at [881, 295] on div at bounding box center [549, 432] width 1098 height 754
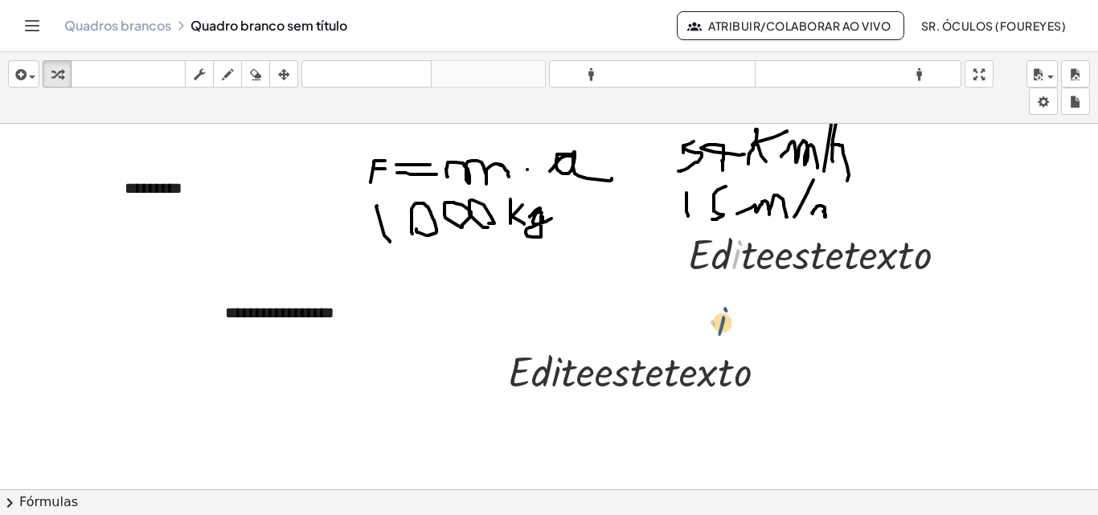
drag, startPoint x: 737, startPoint y: 261, endPoint x: 722, endPoint y: 331, distance: 71.6
click at [1008, 257] on div at bounding box center [549, 432] width 1098 height 754
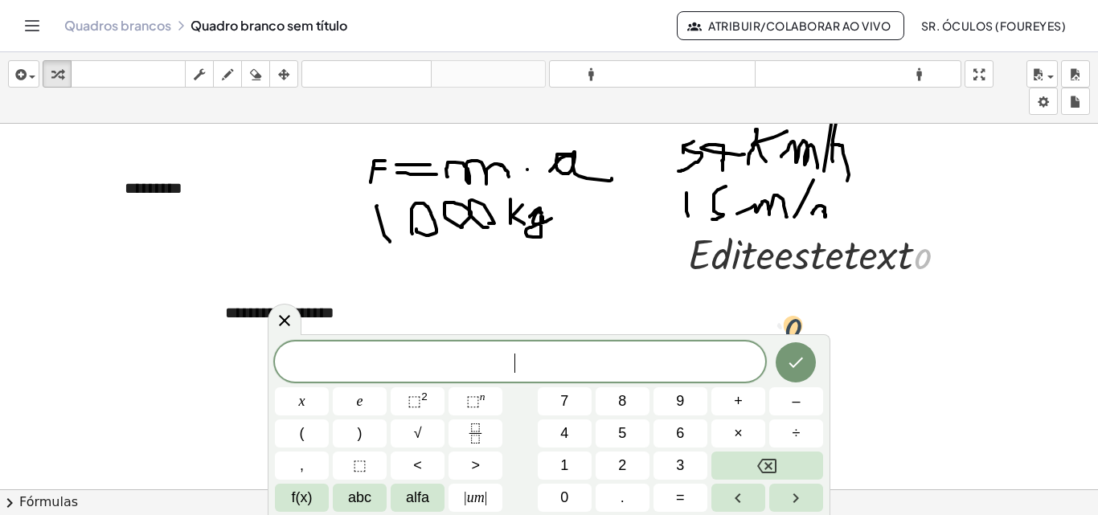
drag, startPoint x: 943, startPoint y: 230, endPoint x: 770, endPoint y: 310, distance: 190.7
click at [770, 310] on div "**********" at bounding box center [549, 432] width 1098 height 754
click at [746, 253] on div at bounding box center [824, 253] width 288 height 55
drag, startPoint x: 741, startPoint y: 256, endPoint x: 735, endPoint y: 265, distance: 10.9
click at [735, 265] on div at bounding box center [824, 253] width 288 height 55
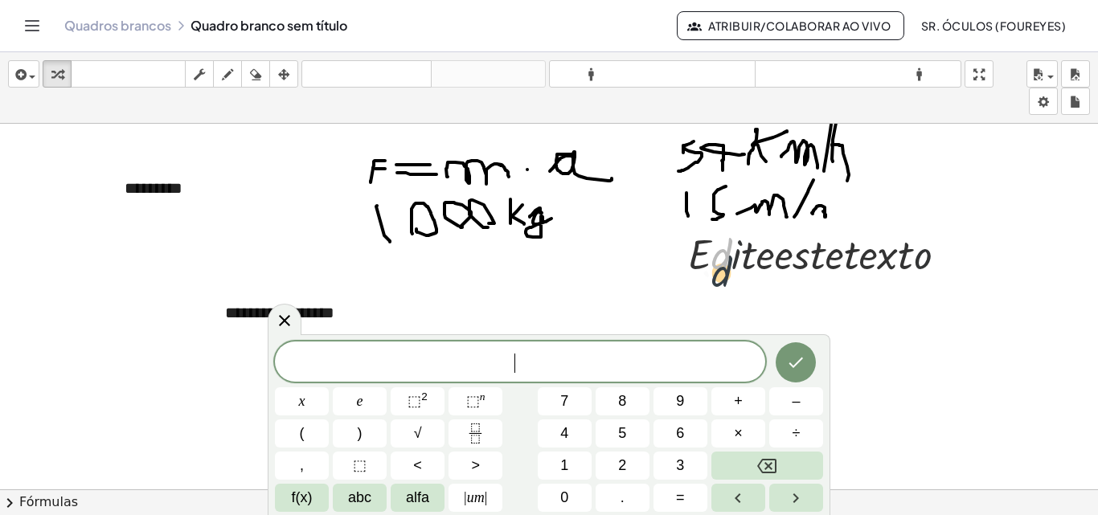
drag, startPoint x: 713, startPoint y: 253, endPoint x: 717, endPoint y: 280, distance: 27.5
click at [717, 280] on div at bounding box center [824, 253] width 288 height 55
drag, startPoint x: 700, startPoint y: 251, endPoint x: 717, endPoint y: 281, distance: 34.6
click at [925, 223] on div "· E · E · d · i · t · e · e · s · t · e · t · e · x · t · o" at bounding box center [818, 253] width 308 height 63
click at [981, 265] on div at bounding box center [549, 432] width 1098 height 754
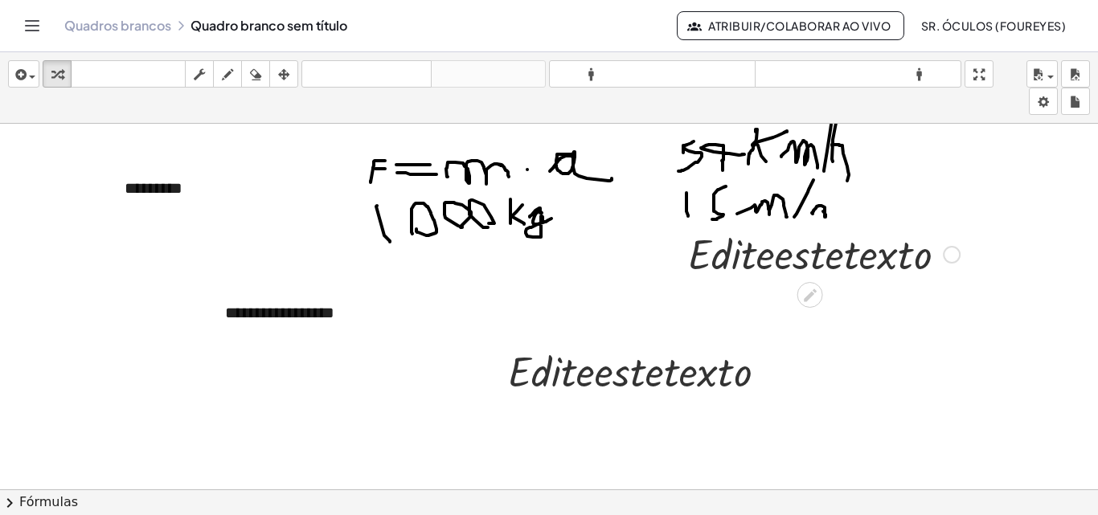
click at [807, 295] on icon at bounding box center [810, 295] width 13 height 13
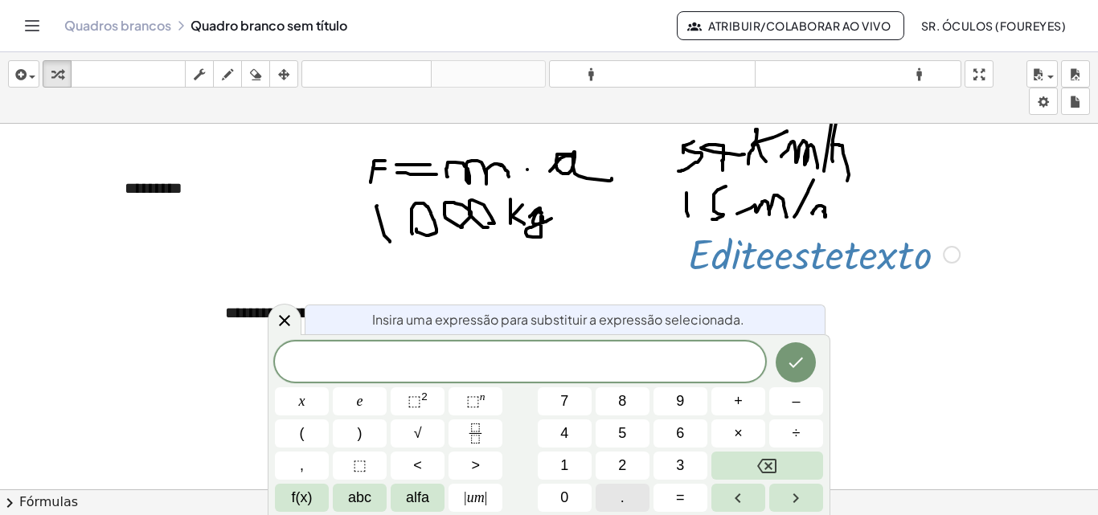
click at [635, 491] on button "." at bounding box center [623, 498] width 54 height 28
click at [793, 372] on button "Feito" at bounding box center [796, 363] width 40 height 40
click at [275, 325] on icon at bounding box center [284, 320] width 19 height 19
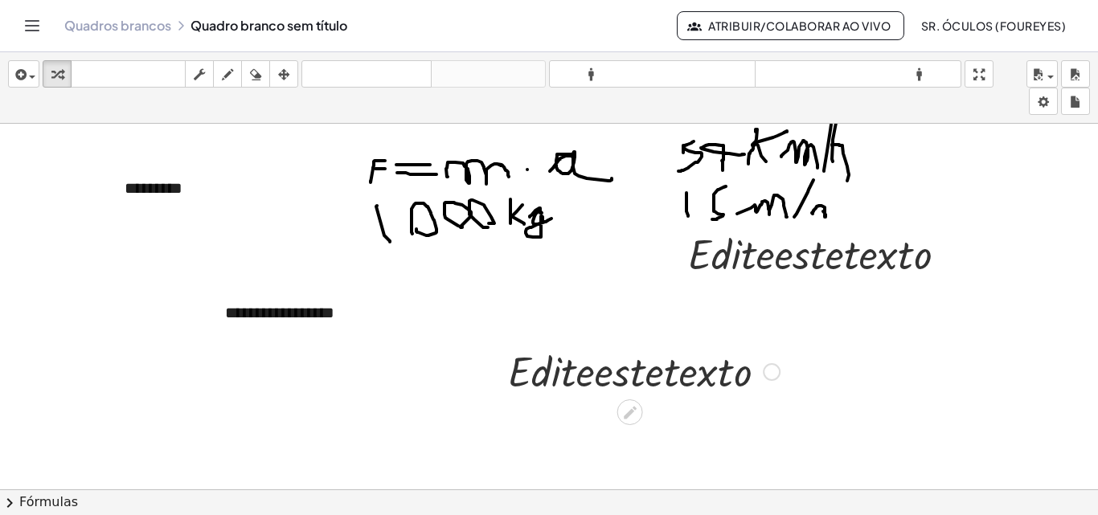
click at [614, 381] on div at bounding box center [644, 370] width 288 height 55
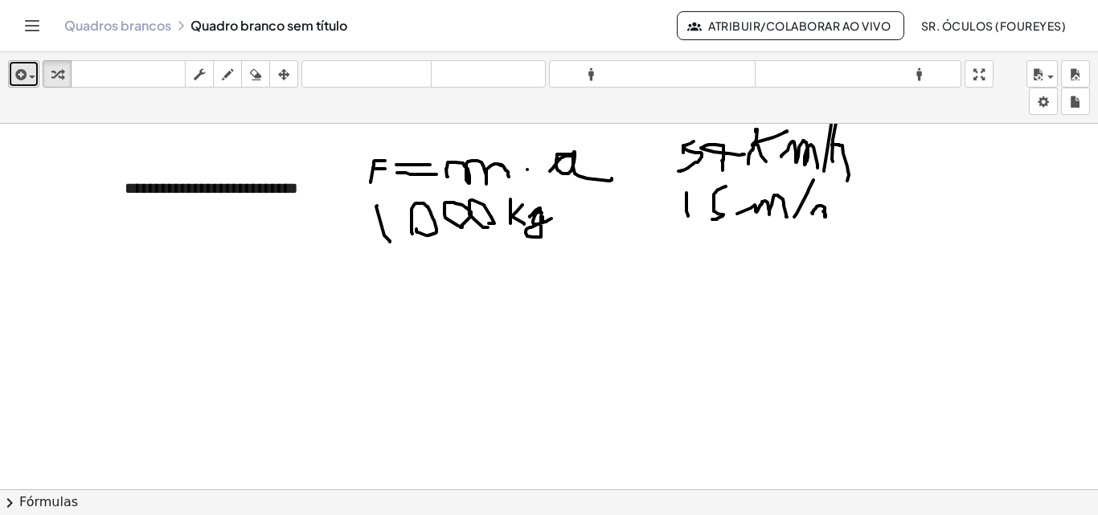
click at [16, 72] on icon "button" at bounding box center [19, 74] width 14 height 19
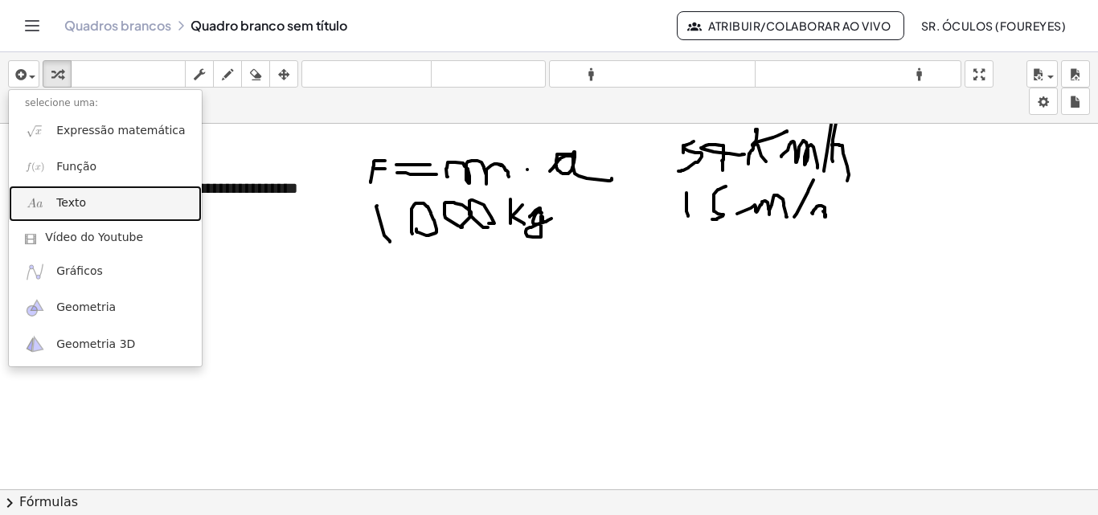
click at [64, 203] on font "Texto" at bounding box center [71, 202] width 30 height 13
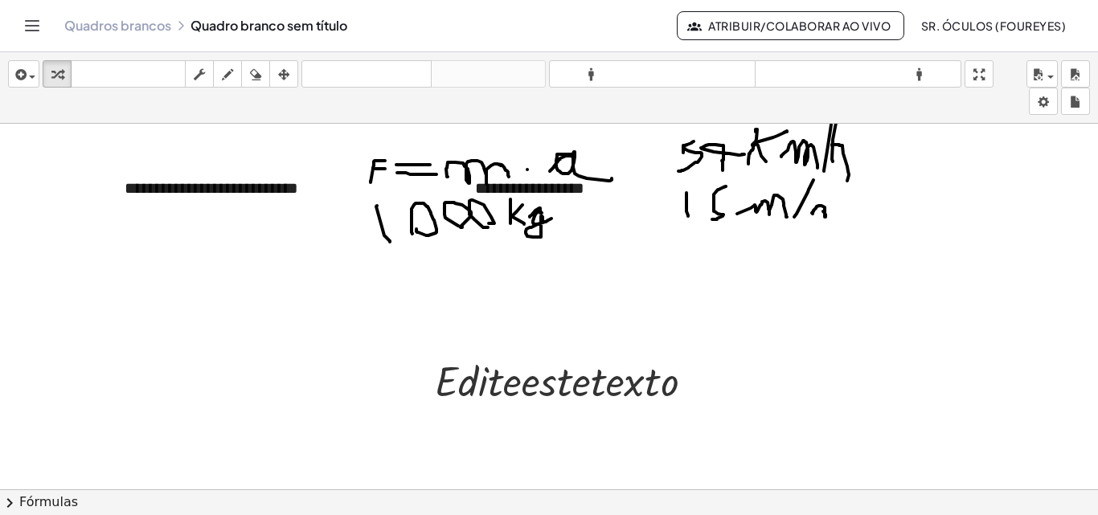
click at [597, 284] on div at bounding box center [549, 432] width 1098 height 754
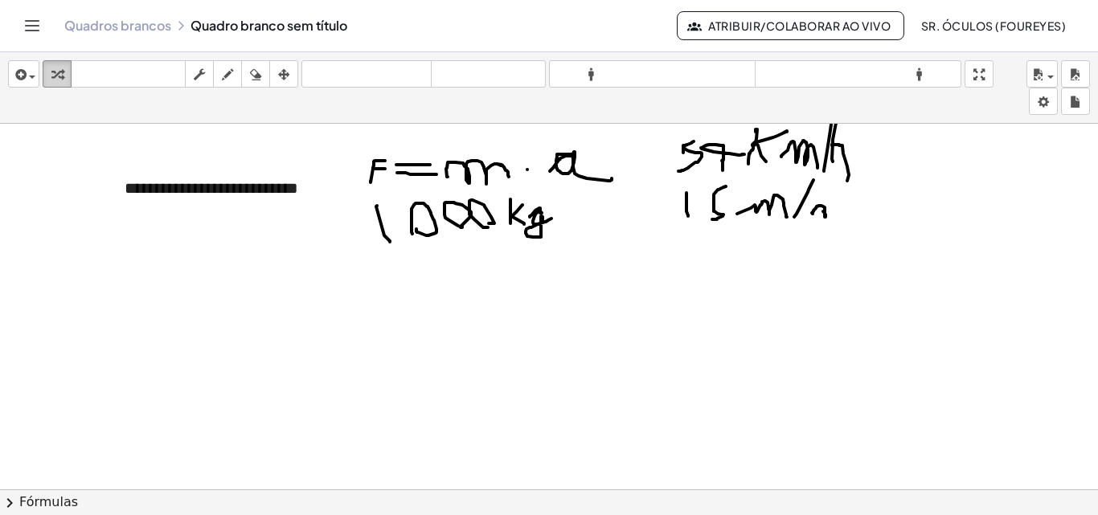
click at [57, 73] on icon "button" at bounding box center [56, 74] width 11 height 19
click at [6, 64] on div "inserir selecione uma: Expressão matemática Função Texto Vídeo do Youtube Gráfi…" at bounding box center [549, 88] width 1098 height 72
click at [20, 71] on icon "button" at bounding box center [19, 74] width 14 height 19
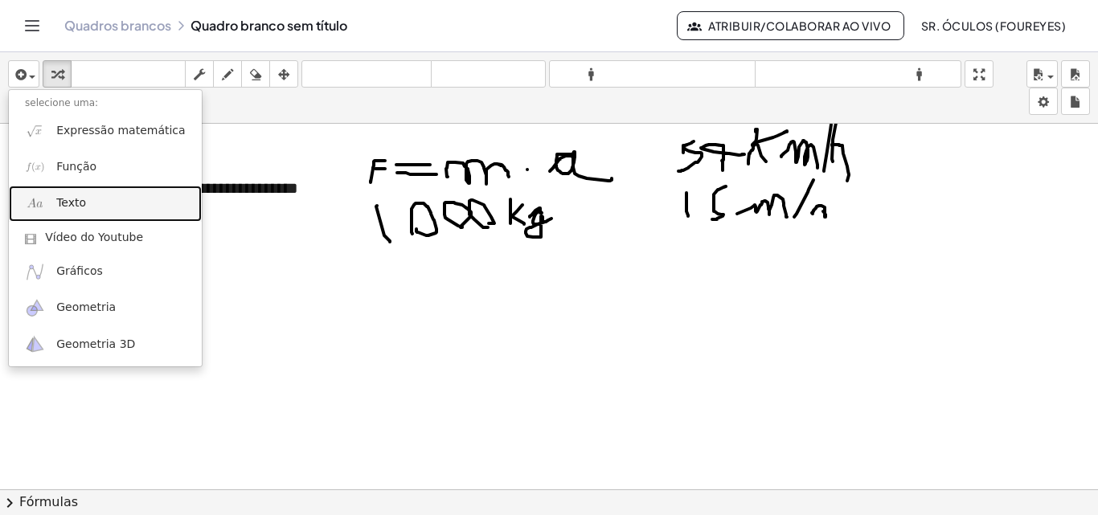
click at [93, 199] on link "Texto" at bounding box center [105, 204] width 193 height 36
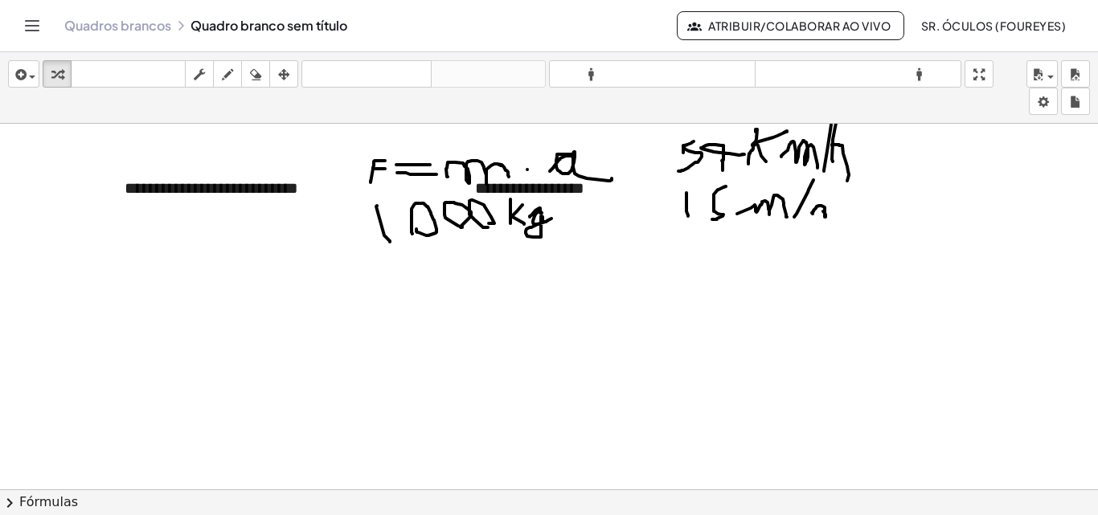
click at [684, 237] on div at bounding box center [549, 432] width 1098 height 754
click at [558, 195] on font "**********" at bounding box center [529, 188] width 109 height 16
click at [610, 246] on div at bounding box center [549, 432] width 1098 height 754
click at [610, 247] on div at bounding box center [549, 432] width 1098 height 754
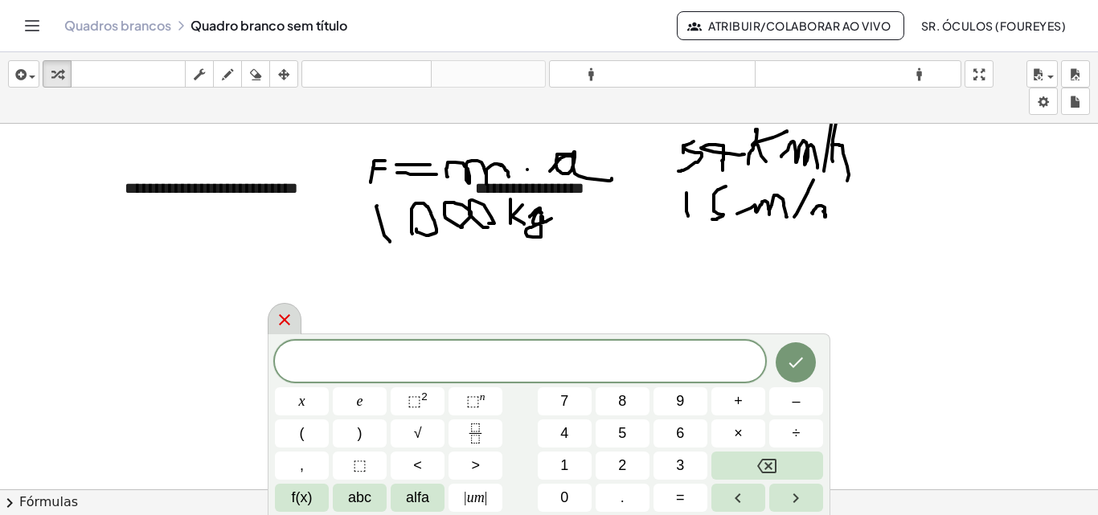
click at [281, 331] on div at bounding box center [285, 318] width 34 height 31
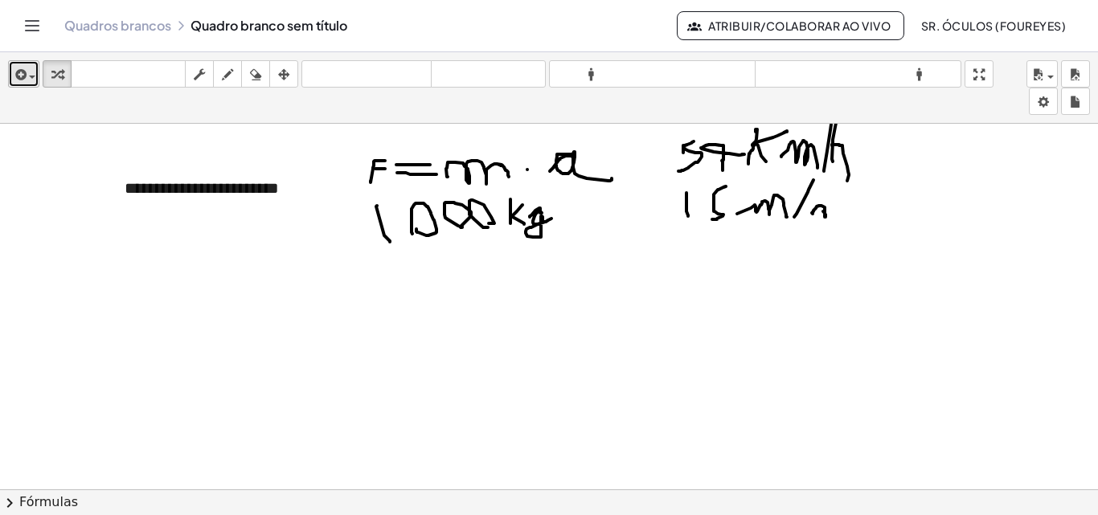
click at [28, 73] on span "button" at bounding box center [28, 76] width 3 height 11
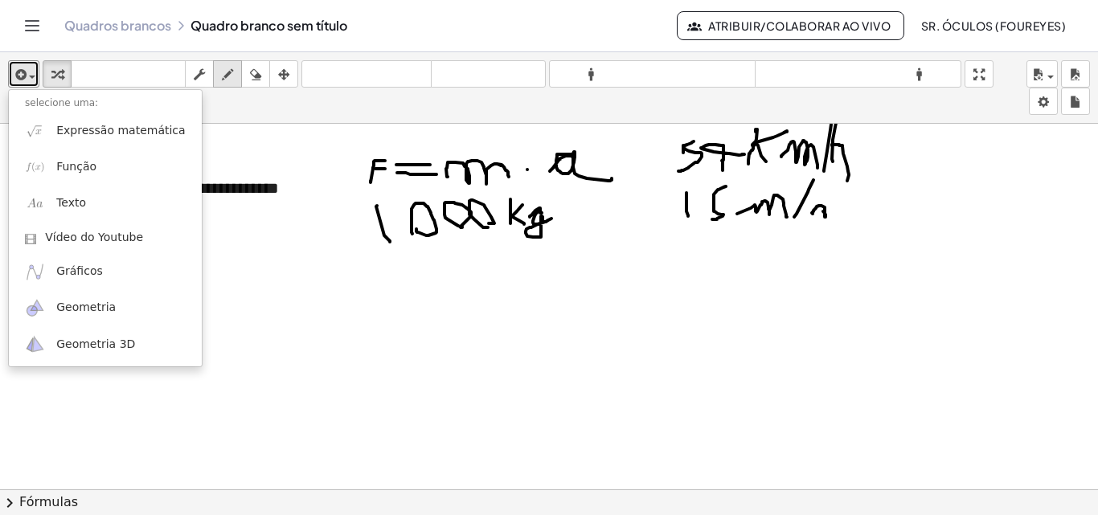
click at [231, 76] on icon "button" at bounding box center [227, 74] width 11 height 19
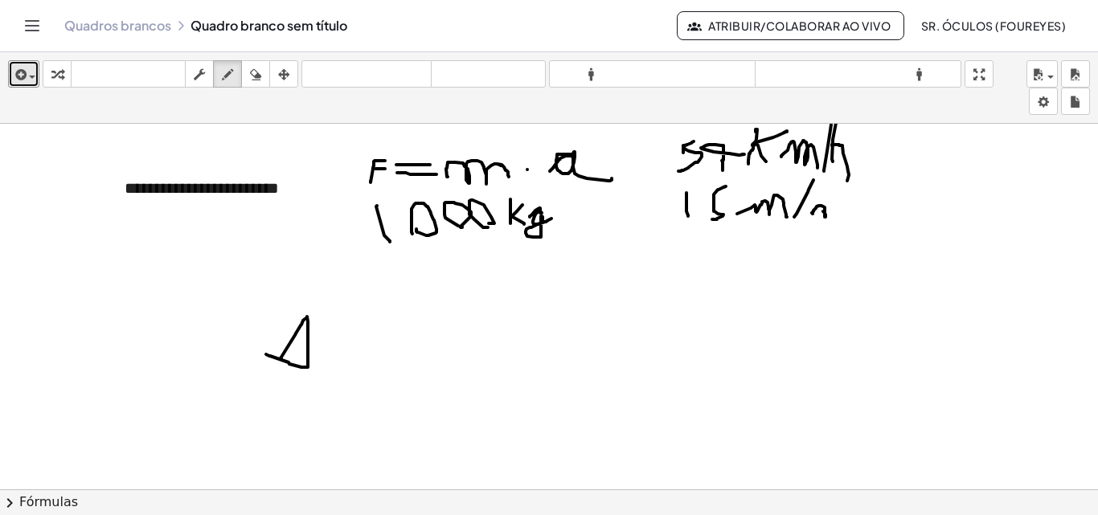
drag, startPoint x: 281, startPoint y: 359, endPoint x: 266, endPoint y: 355, distance: 15.8
click at [266, 355] on div at bounding box center [549, 432] width 1098 height 754
drag, startPoint x: 325, startPoint y: 355, endPoint x: 332, endPoint y: 335, distance: 21.4
click at [332, 335] on div at bounding box center [549, 432] width 1098 height 754
drag, startPoint x: 319, startPoint y: 344, endPoint x: 335, endPoint y: 345, distance: 15.3
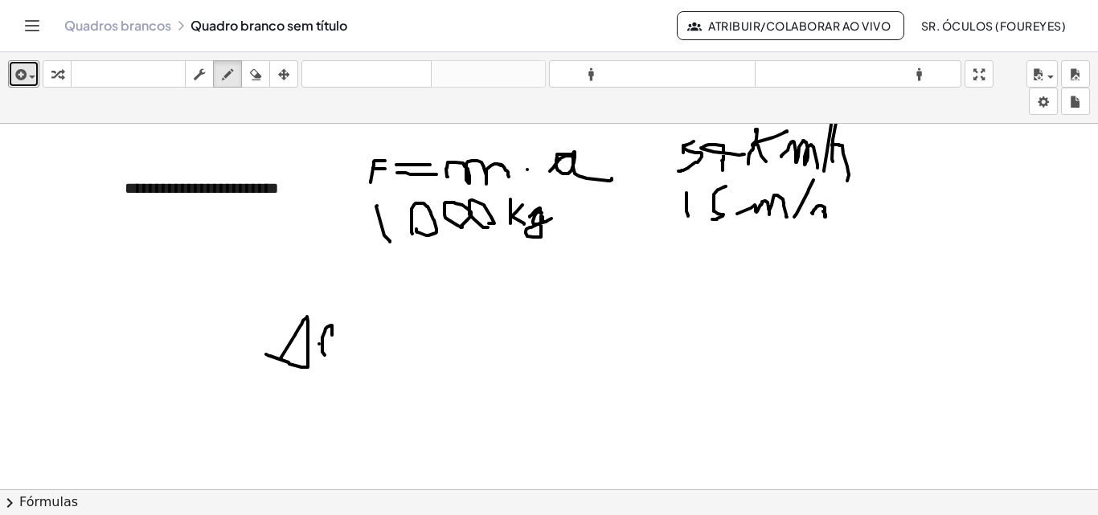
click at [335, 345] on div at bounding box center [549, 432] width 1098 height 754
click at [357, 338] on div at bounding box center [549, 432] width 1098 height 754
drag, startPoint x: 348, startPoint y: 347, endPoint x: 349, endPoint y: 359, distance: 12.1
click at [359, 348] on div at bounding box center [549, 432] width 1098 height 754
drag, startPoint x: 380, startPoint y: 358, endPoint x: 386, endPoint y: 331, distance: 28.1
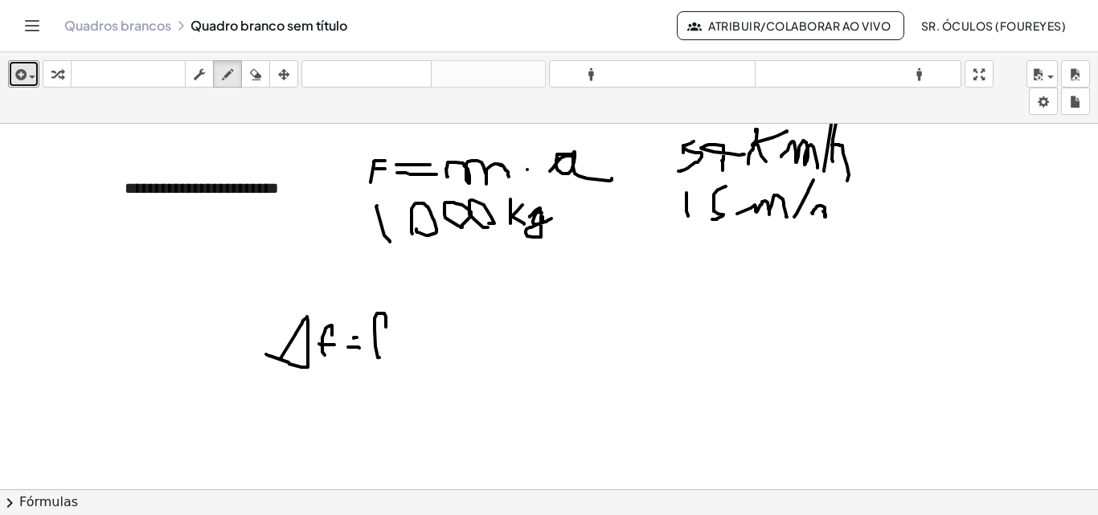
click at [386, 329] on div at bounding box center [549, 432] width 1098 height 754
drag, startPoint x: 371, startPoint y: 339, endPoint x: 396, endPoint y: 338, distance: 25.7
click at [396, 338] on div at bounding box center [549, 432] width 1098 height 754
click at [395, 355] on div at bounding box center [549, 432] width 1098 height 754
drag, startPoint x: 368, startPoint y: 364, endPoint x: 395, endPoint y: 318, distance: 53.0
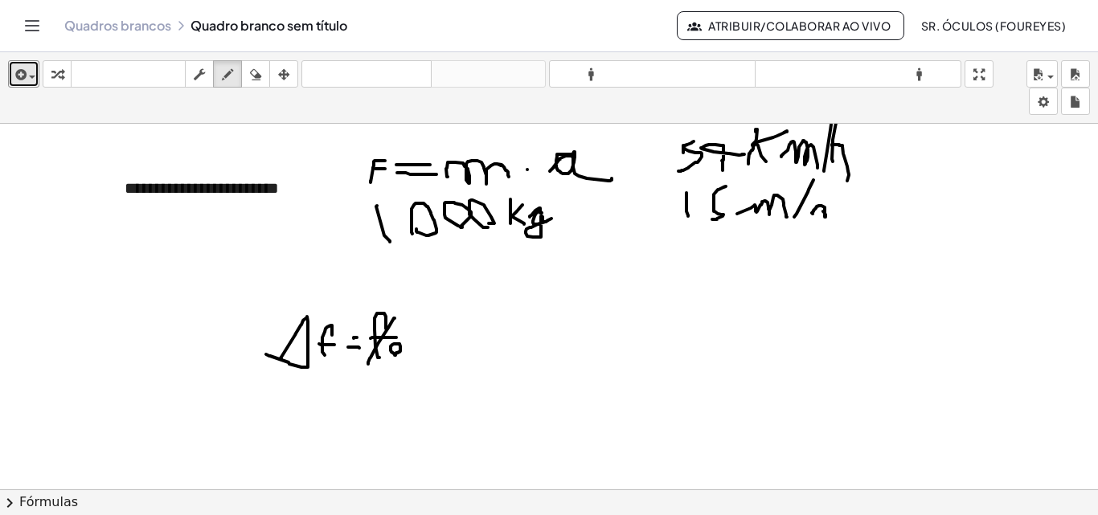
click at [395, 318] on div at bounding box center [549, 432] width 1098 height 754
click at [419, 339] on div at bounding box center [549, 432] width 1098 height 754
drag, startPoint x: 415, startPoint y: 332, endPoint x: 415, endPoint y: 347, distance: 14.5
click at [415, 347] on div at bounding box center [549, 432] width 1098 height 754
drag, startPoint x: 435, startPoint y: 347, endPoint x: 439, endPoint y: 321, distance: 26.0
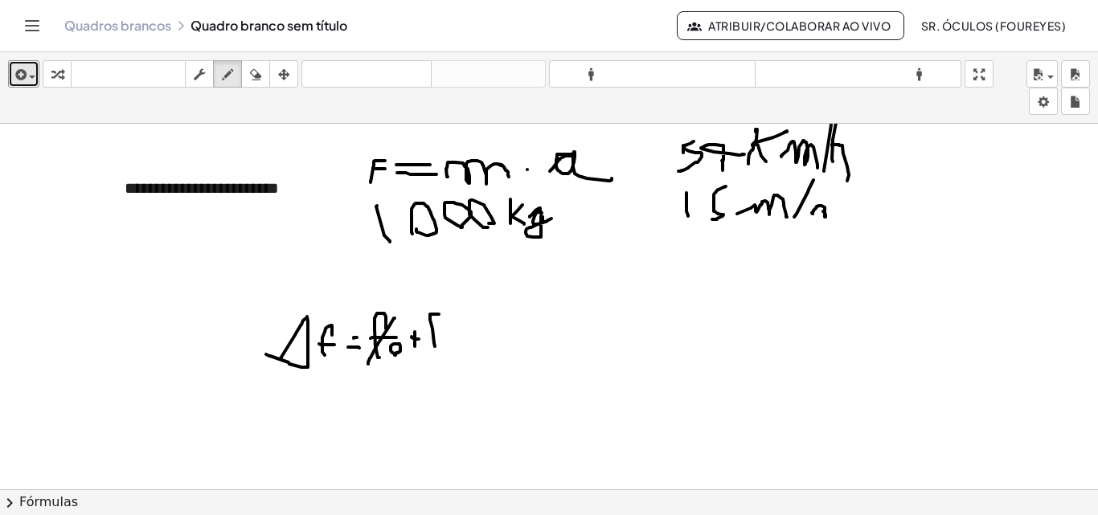
click at [445, 317] on div at bounding box center [549, 432] width 1098 height 754
click at [440, 333] on div at bounding box center [549, 432] width 1098 height 754
drag, startPoint x: 572, startPoint y: 363, endPoint x: 611, endPoint y: 327, distance: 53.0
click at [611, 327] on div at bounding box center [549, 432] width 1098 height 754
drag, startPoint x: 575, startPoint y: 350, endPoint x: 600, endPoint y: 349, distance: 24.9
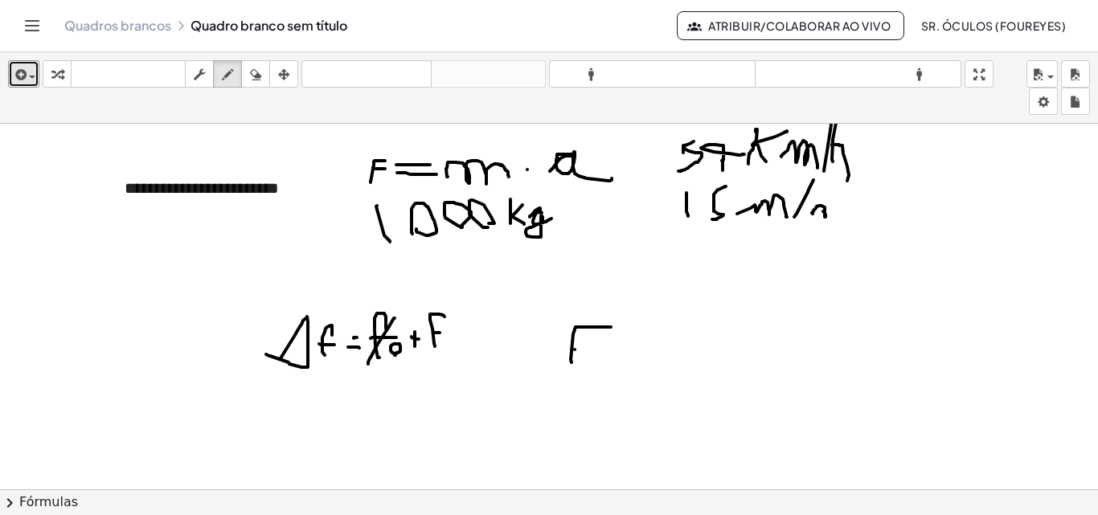
click at [600, 349] on div at bounding box center [549, 432] width 1098 height 754
click at [645, 361] on div at bounding box center [549, 432] width 1098 height 754
drag, startPoint x: 604, startPoint y: 410, endPoint x: 597, endPoint y: 383, distance: 28.1
click at [599, 382] on div at bounding box center [549, 432] width 1098 height 754
drag, startPoint x: 584, startPoint y: 387, endPoint x: 629, endPoint y: 385, distance: 45.1
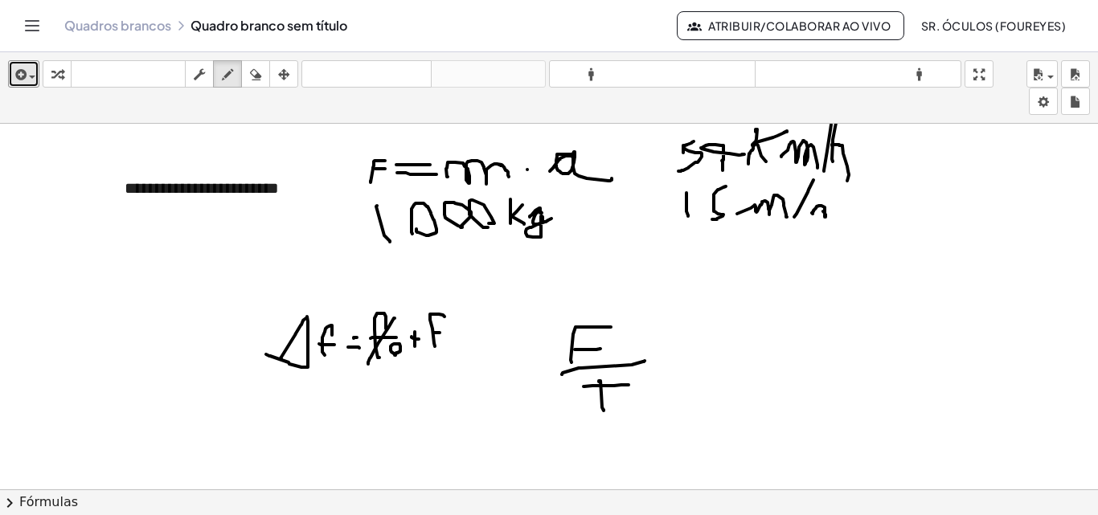
click at [629, 385] on div at bounding box center [549, 432] width 1098 height 754
click at [315, 190] on div at bounding box center [549, 432] width 1098 height 754
click at [232, 181] on div at bounding box center [549, 432] width 1098 height 754
drag, startPoint x: 738, startPoint y: 318, endPoint x: 741, endPoint y: 351, distance: 33.1
click at [741, 351] on div at bounding box center [549, 432] width 1098 height 754
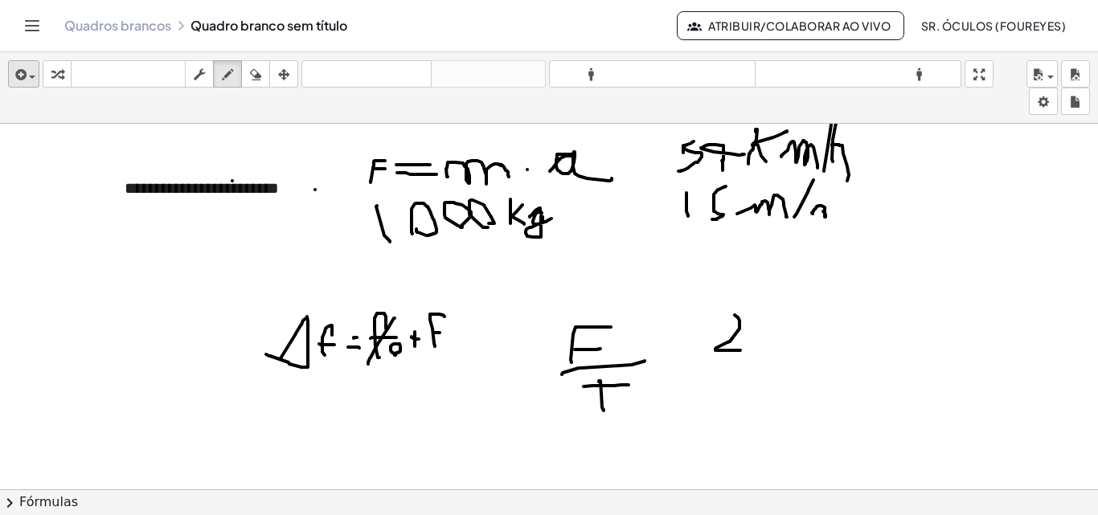
drag, startPoint x: 2, startPoint y: 75, endPoint x: 21, endPoint y: 74, distance: 19.3
click at [16, 74] on div "inserir selecione uma: Expressão matemática Função Texto Vídeo do Youtube Gráfi…" at bounding box center [549, 88] width 1098 height 72
click at [22, 76] on icon "button" at bounding box center [19, 74] width 14 height 19
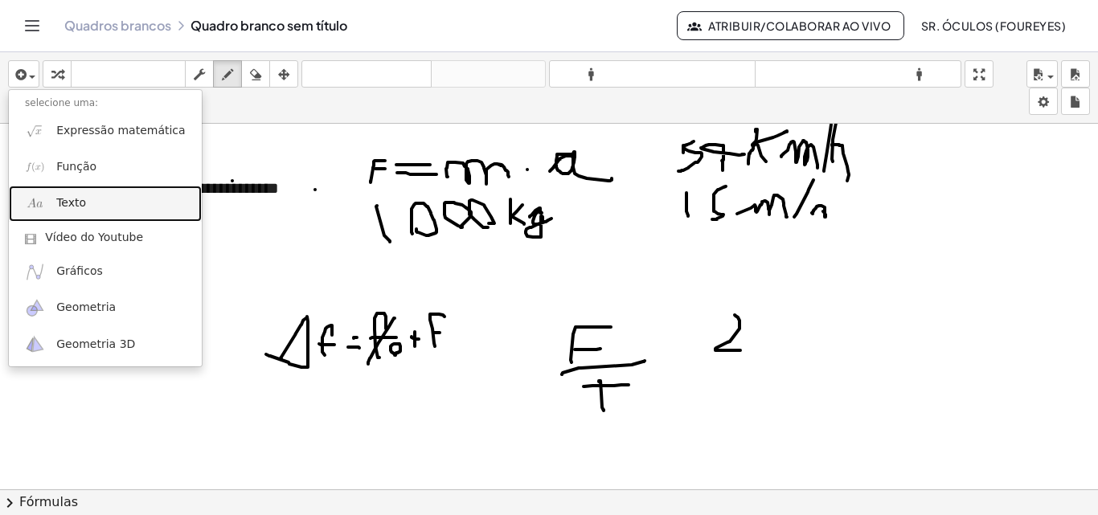
click at [73, 214] on link "Texto" at bounding box center [105, 204] width 193 height 36
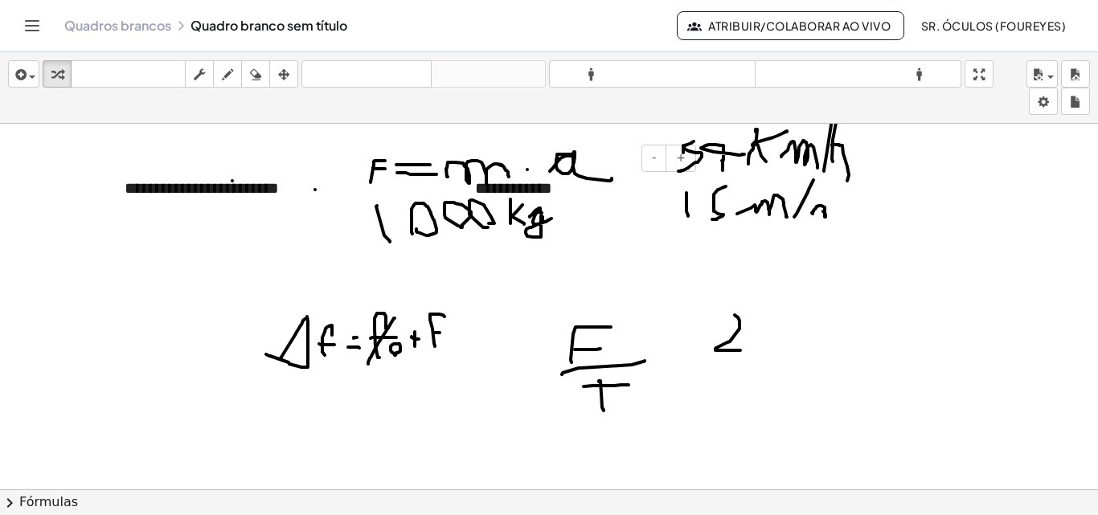
click at [604, 206] on div "**********" at bounding box center [579, 188] width 241 height 55
click at [607, 268] on div at bounding box center [549, 432] width 1098 height 754
click at [493, 188] on font "**********" at bounding box center [513, 188] width 77 height 16
drag, startPoint x: 620, startPoint y: 159, endPoint x: 653, endPoint y: 187, distance: 43.4
click at [653, 187] on div "**********" at bounding box center [579, 188] width 241 height 55
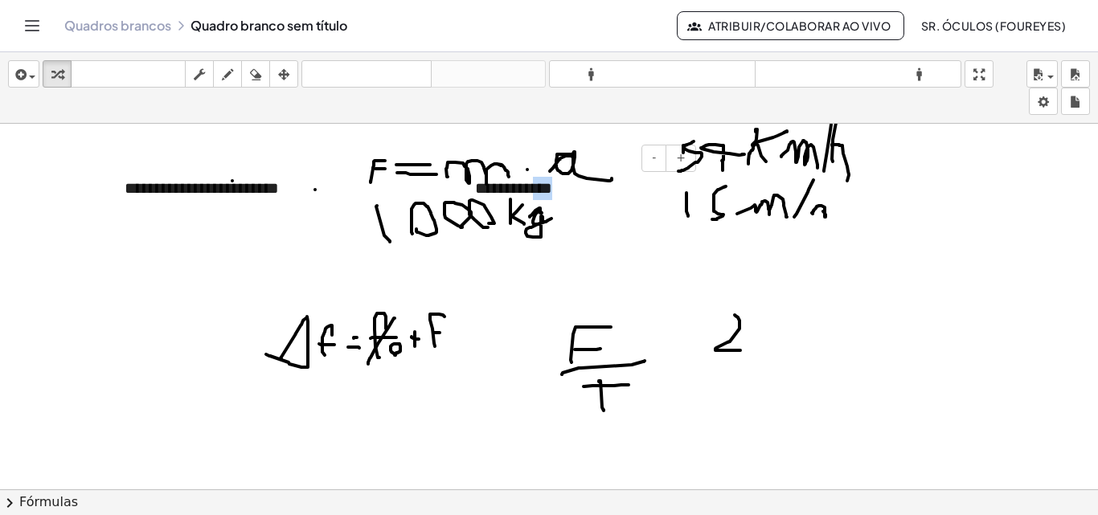
drag, startPoint x: 546, startPoint y: 187, endPoint x: 573, endPoint y: 212, distance: 37.0
click at [573, 212] on div "**********" at bounding box center [579, 188] width 241 height 55
click at [595, 216] on div at bounding box center [549, 432] width 1098 height 754
drag, startPoint x: 546, startPoint y: 186, endPoint x: 622, endPoint y: 205, distance: 78.8
click at [622, 205] on div "**********" at bounding box center [579, 188] width 241 height 55
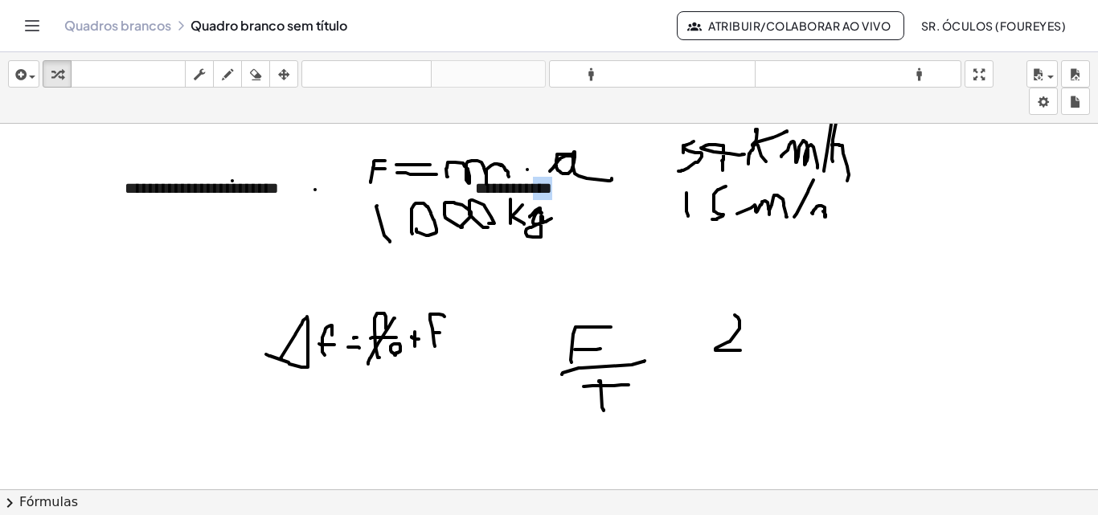
click at [648, 262] on div at bounding box center [549, 432] width 1098 height 754
click at [289, 82] on div "button" at bounding box center [283, 73] width 21 height 19
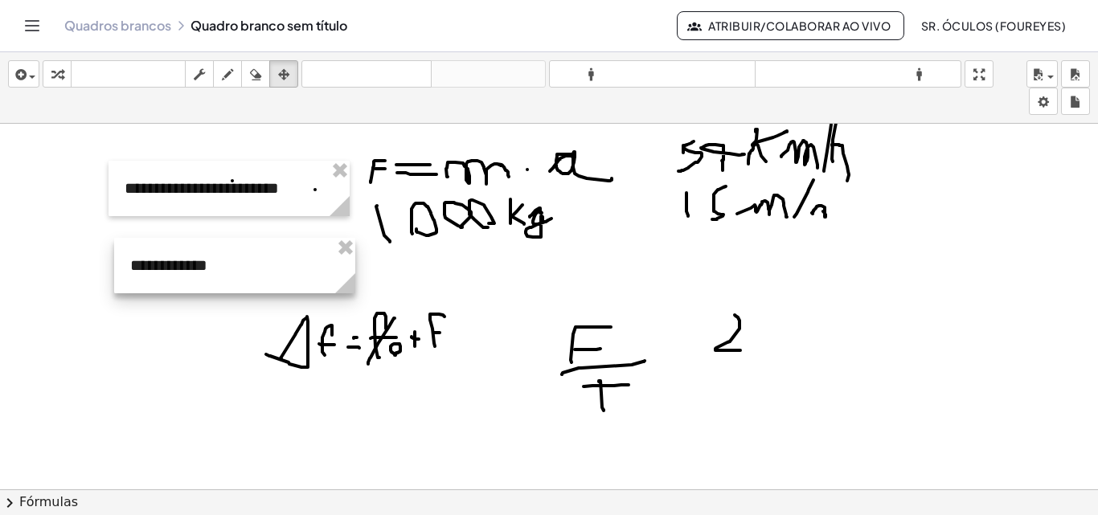
drag, startPoint x: 476, startPoint y: 179, endPoint x: 131, endPoint y: 257, distance: 353.5
click at [131, 257] on div at bounding box center [234, 265] width 241 height 55
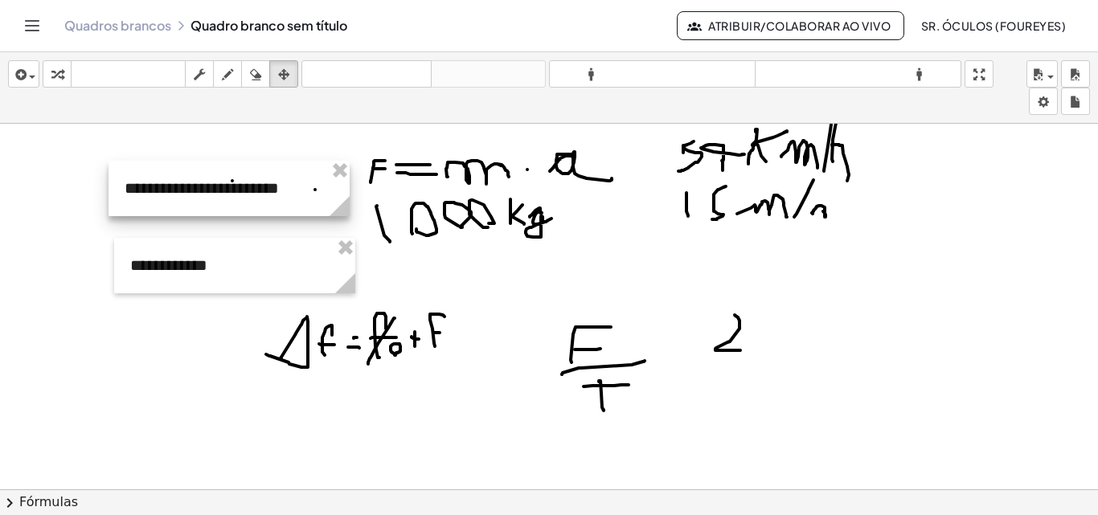
click at [278, 205] on div at bounding box center [229, 188] width 241 height 55
click at [309, 193] on div at bounding box center [229, 188] width 241 height 55
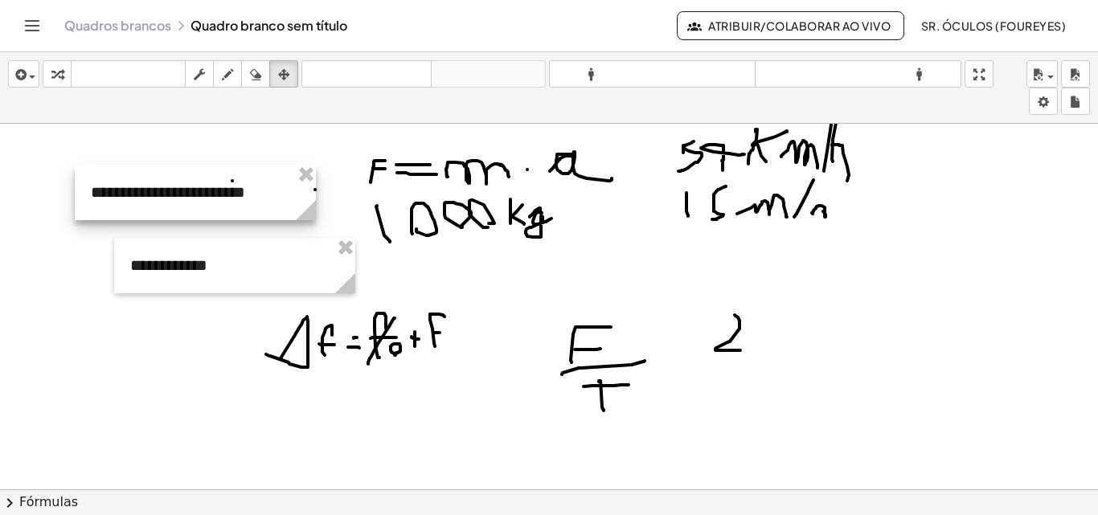
drag, startPoint x: 289, startPoint y: 180, endPoint x: 255, endPoint y: 184, distance: 34.0
click at [255, 184] on div at bounding box center [195, 192] width 241 height 55
click at [199, 204] on div at bounding box center [195, 192] width 241 height 55
click at [150, 191] on div at bounding box center [195, 192] width 241 height 55
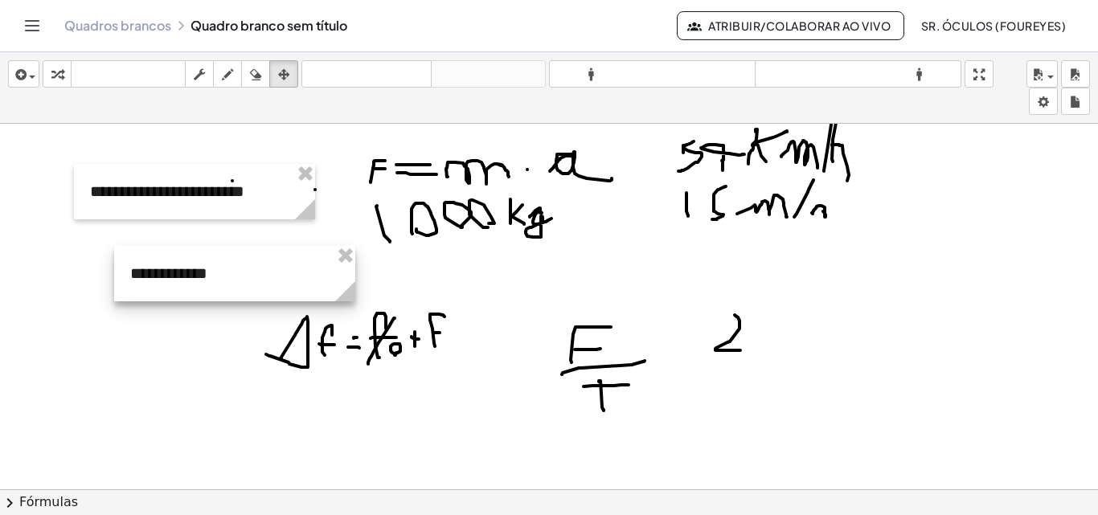
click at [273, 253] on div at bounding box center [234, 273] width 241 height 55
click at [239, 269] on div at bounding box center [234, 273] width 241 height 55
click at [187, 281] on div at bounding box center [234, 273] width 241 height 55
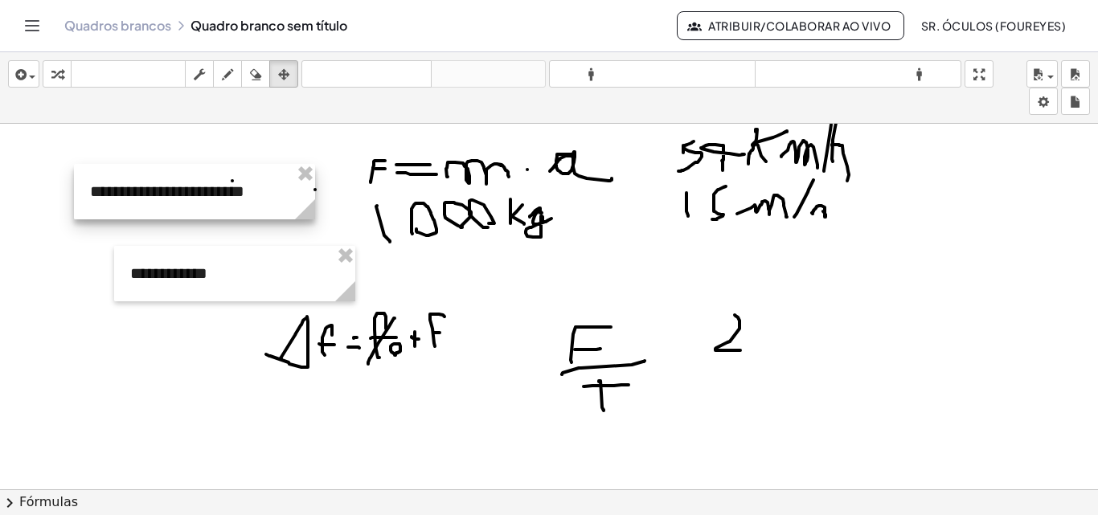
click at [160, 189] on div at bounding box center [194, 191] width 241 height 55
click at [134, 186] on div at bounding box center [195, 192] width 241 height 55
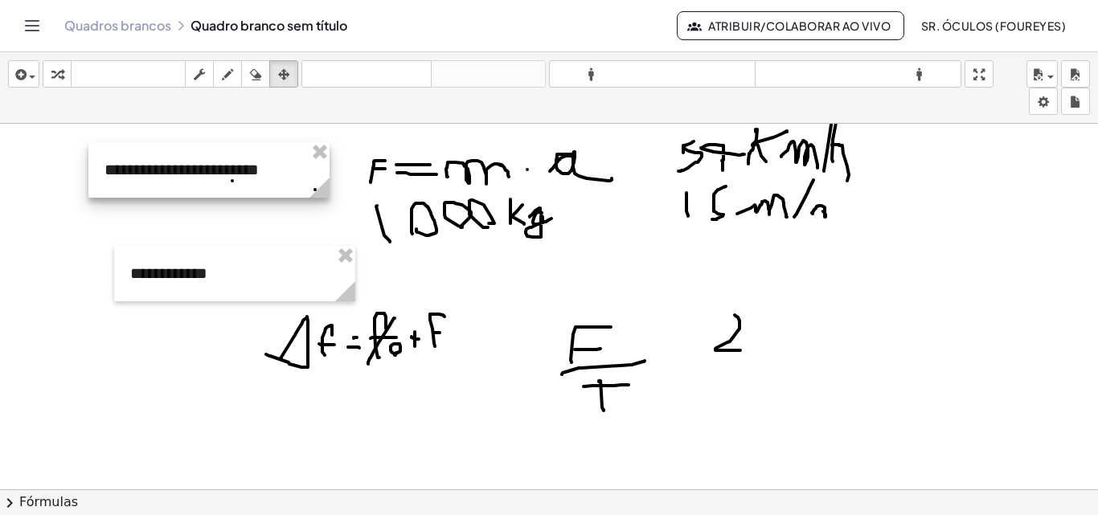
drag, startPoint x: 261, startPoint y: 191, endPoint x: 274, endPoint y: 168, distance: 27.0
click at [274, 168] on div at bounding box center [208, 169] width 241 height 55
click at [200, 187] on div at bounding box center [208, 169] width 241 height 55
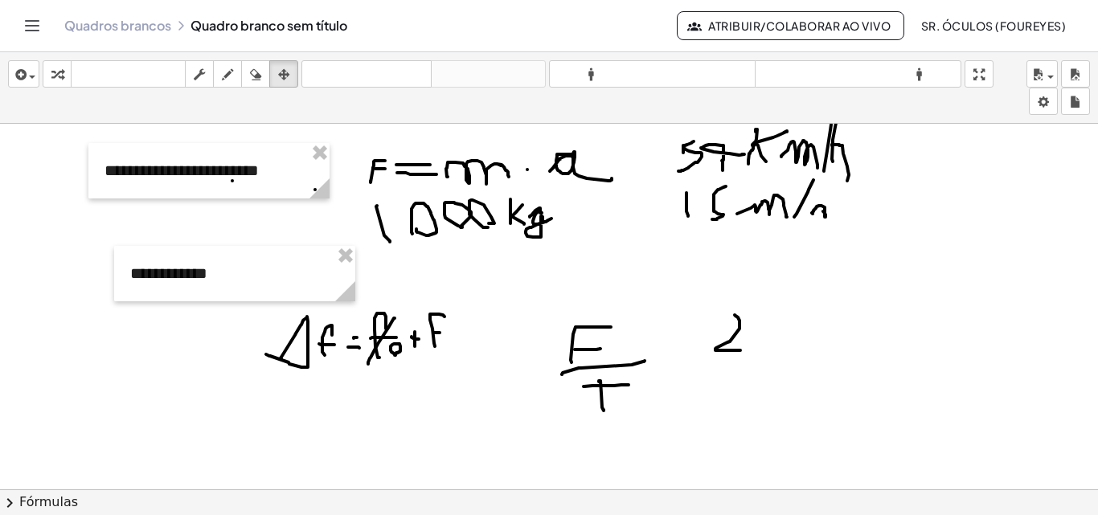
click at [195, 204] on div at bounding box center [549, 432] width 1098 height 754
click at [277, 175] on div at bounding box center [208, 170] width 241 height 55
click at [131, 170] on div at bounding box center [208, 170] width 241 height 55
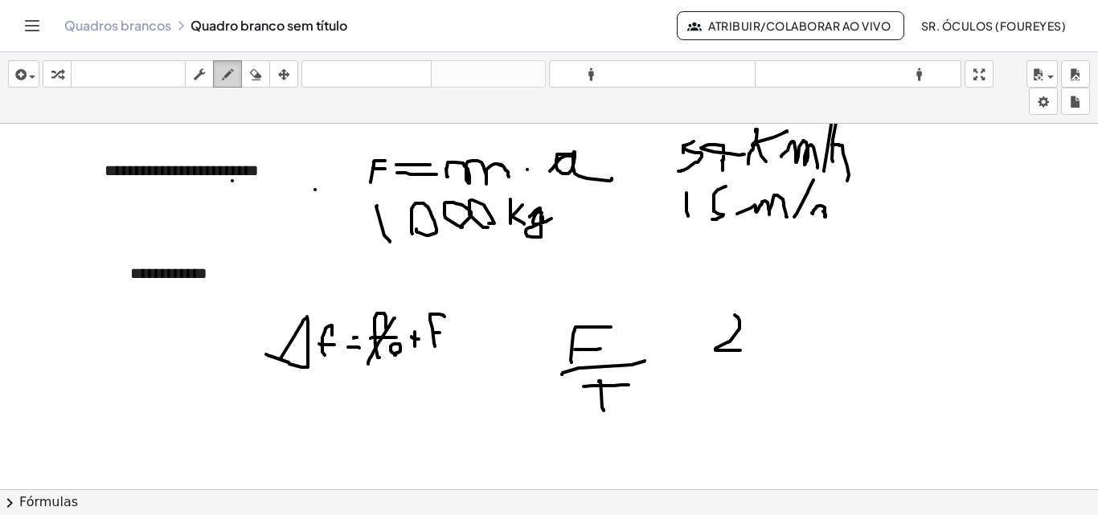
drag, startPoint x: 131, startPoint y: 170, endPoint x: 224, endPoint y: 82, distance: 128.0
click at [224, 82] on icon "button" at bounding box center [227, 74] width 11 height 19
click at [195, 80] on icon "button" at bounding box center [199, 74] width 11 height 19
drag, startPoint x: 222, startPoint y: 180, endPoint x: 264, endPoint y: 162, distance: 45.4
click at [259, 162] on font "**********" at bounding box center [182, 170] width 154 height 16
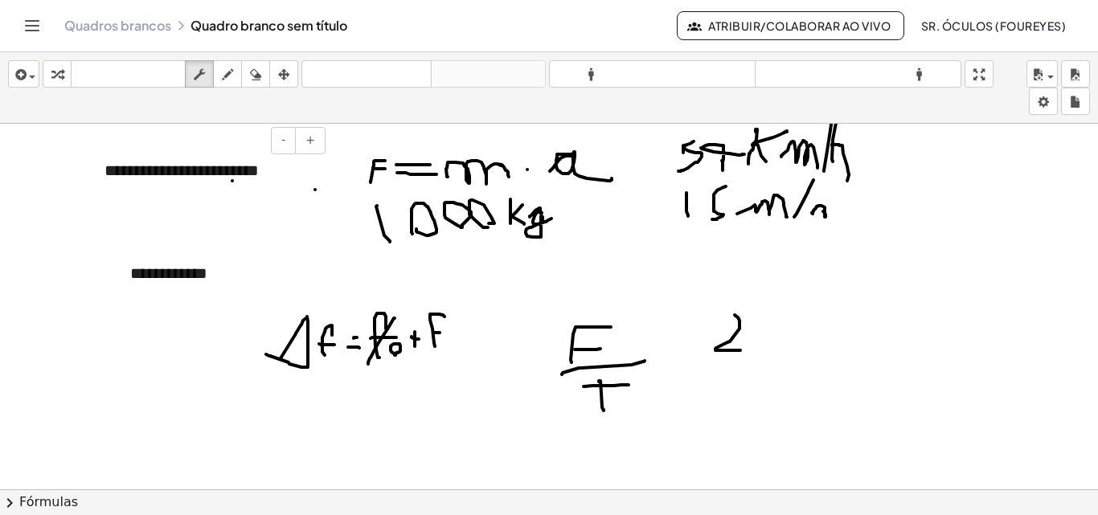
click at [299, 174] on div "**********" at bounding box center [208, 170] width 241 height 55
click at [254, 251] on div "- +" at bounding box center [230, 243] width 241 height 27
click at [36, 70] on button "inserir" at bounding box center [23, 73] width 31 height 27
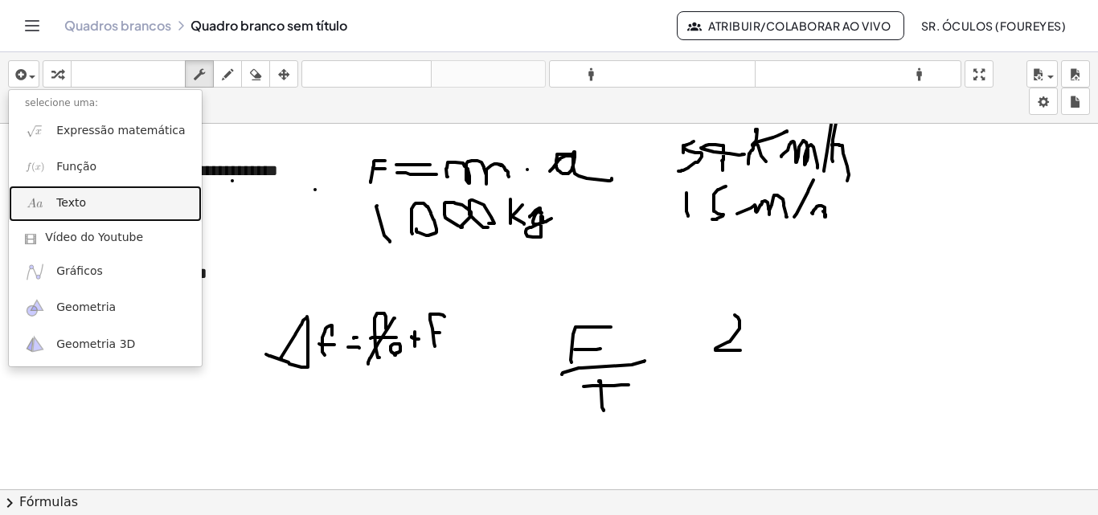
click at [100, 209] on link "Texto" at bounding box center [105, 204] width 193 height 36
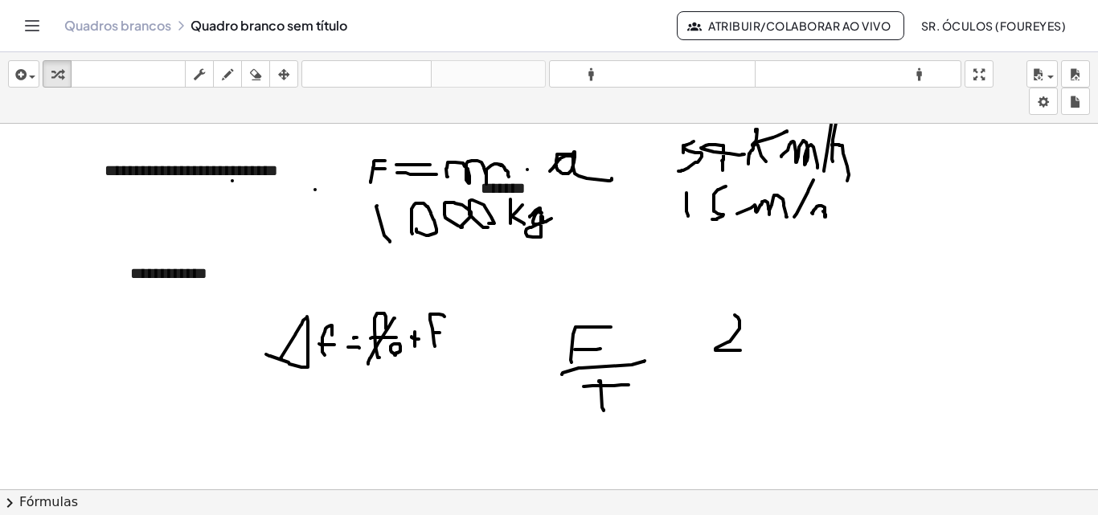
click at [606, 250] on div at bounding box center [549, 432] width 1098 height 754
click at [285, 72] on icon "button" at bounding box center [283, 74] width 11 height 19
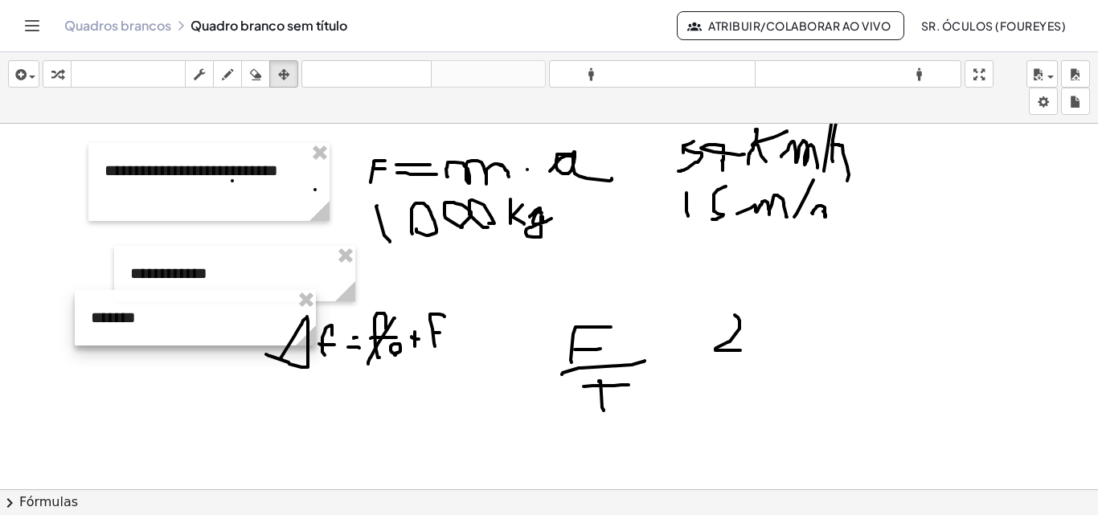
drag, startPoint x: 507, startPoint y: 191, endPoint x: 117, endPoint y: 321, distance: 410.9
click at [117, 321] on div at bounding box center [195, 317] width 241 height 55
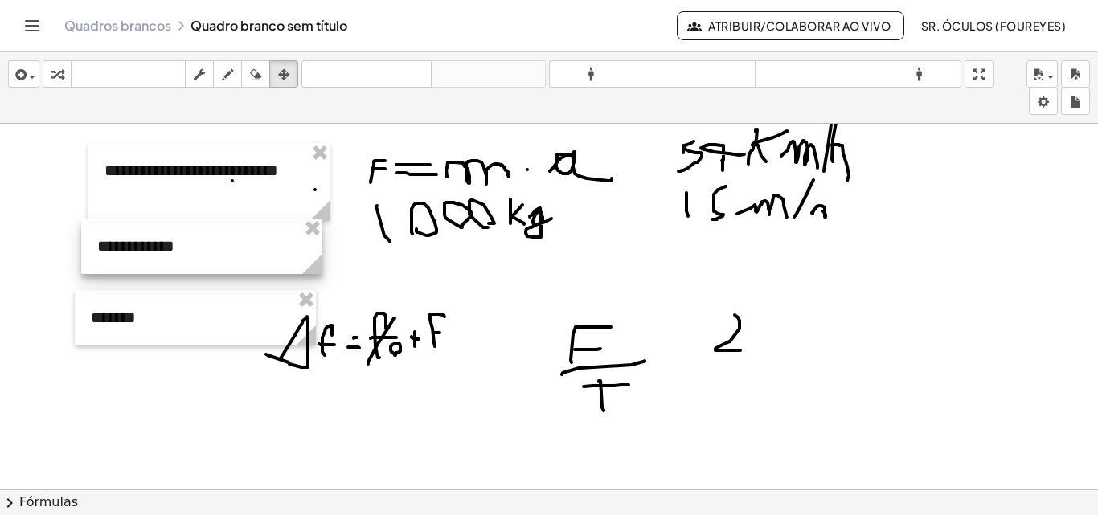
drag, startPoint x: 245, startPoint y: 279, endPoint x: 212, endPoint y: 252, distance: 42.8
click at [212, 252] on div at bounding box center [201, 246] width 241 height 55
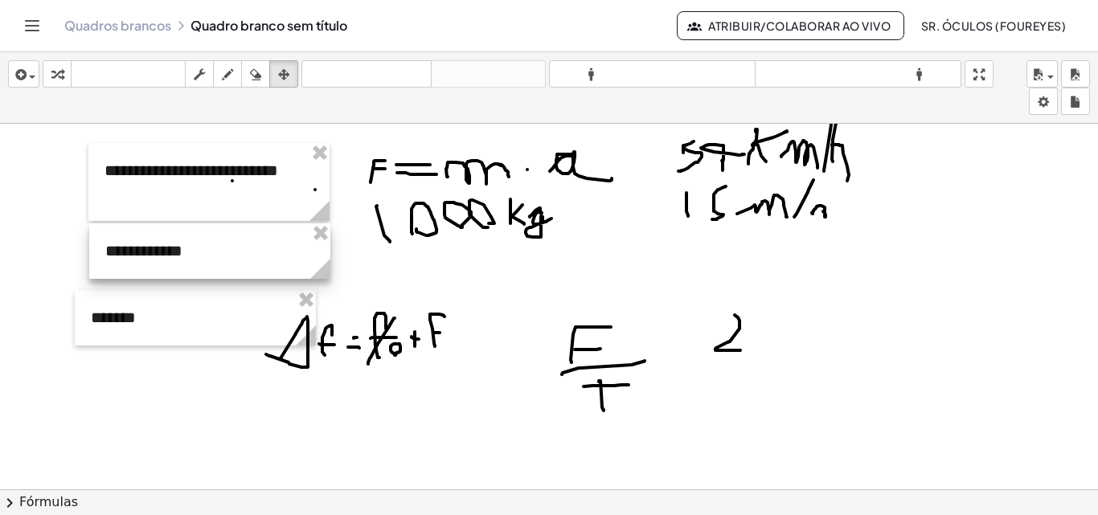
drag, startPoint x: 213, startPoint y: 252, endPoint x: 221, endPoint y: 257, distance: 9.4
click at [221, 257] on div at bounding box center [209, 251] width 241 height 55
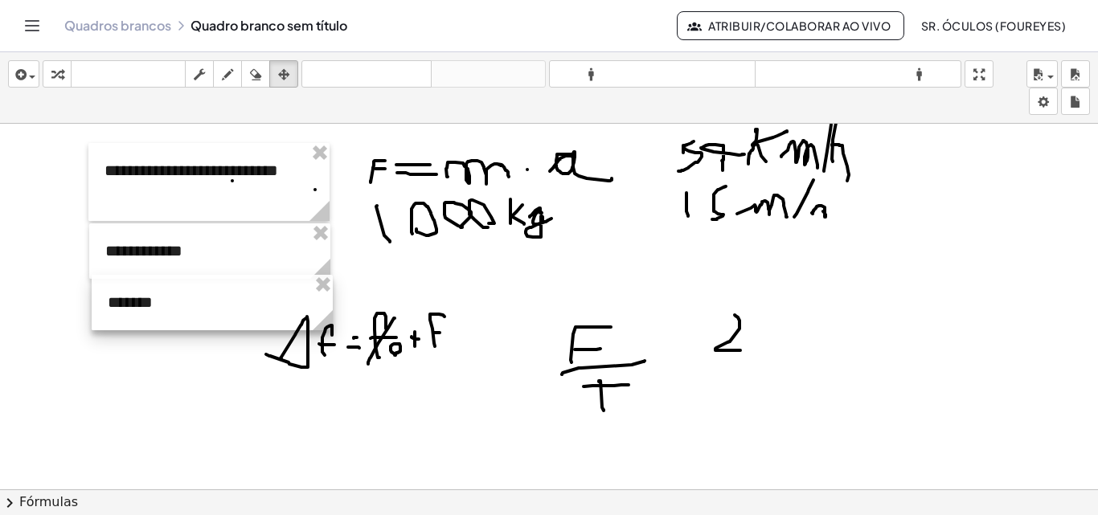
drag, startPoint x: 205, startPoint y: 315, endPoint x: 224, endPoint y: 302, distance: 22.5
click at [224, 302] on div at bounding box center [212, 302] width 241 height 55
click at [397, 421] on div at bounding box center [549, 432] width 1098 height 754
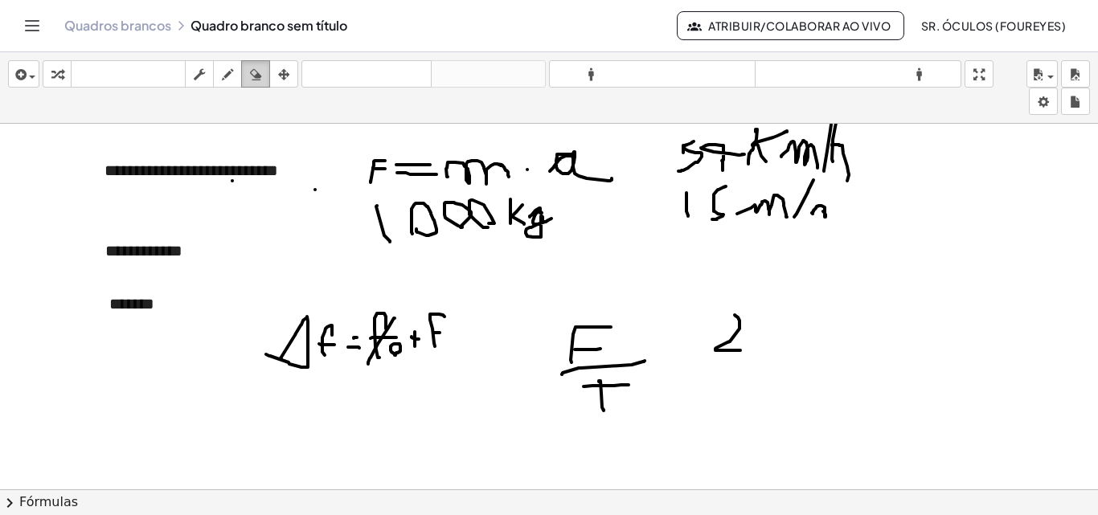
click at [257, 76] on icon "button" at bounding box center [255, 74] width 11 height 19
click at [317, 189] on div at bounding box center [549, 432] width 1098 height 754
drag, startPoint x: 249, startPoint y: 182, endPoint x: 261, endPoint y: 180, distance: 12.2
click at [261, 180] on div at bounding box center [549, 432] width 1098 height 754
click at [217, 84] on button "empate" at bounding box center [227, 73] width 29 height 27
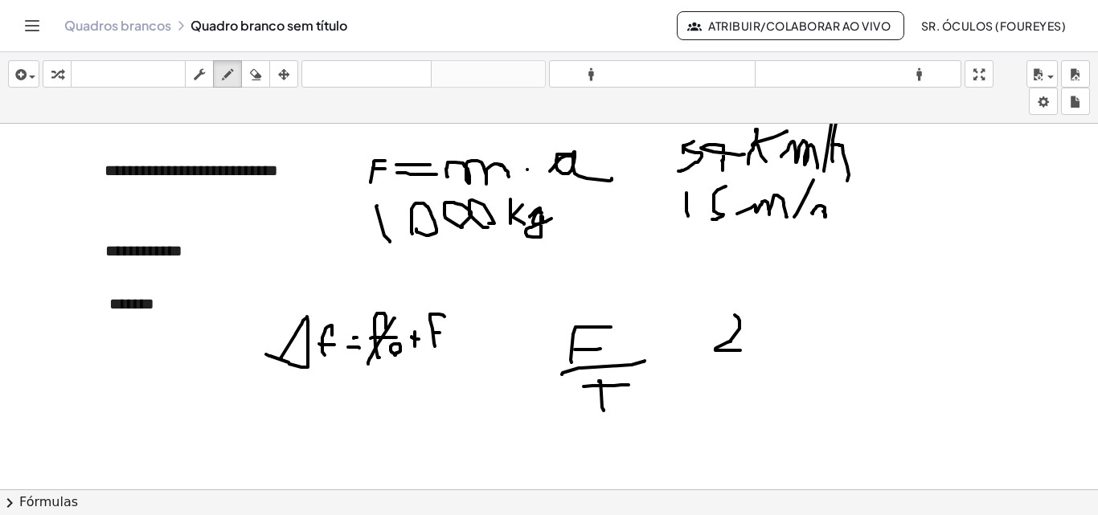
click at [729, 347] on div at bounding box center [549, 432] width 1098 height 754
click at [256, 79] on icon "button" at bounding box center [255, 74] width 11 height 19
drag, startPoint x: 733, startPoint y: 346, endPoint x: 733, endPoint y: 335, distance: 10.5
click at [733, 335] on div at bounding box center [549, 432] width 1098 height 754
click at [764, 341] on div at bounding box center [549, 432] width 1098 height 754
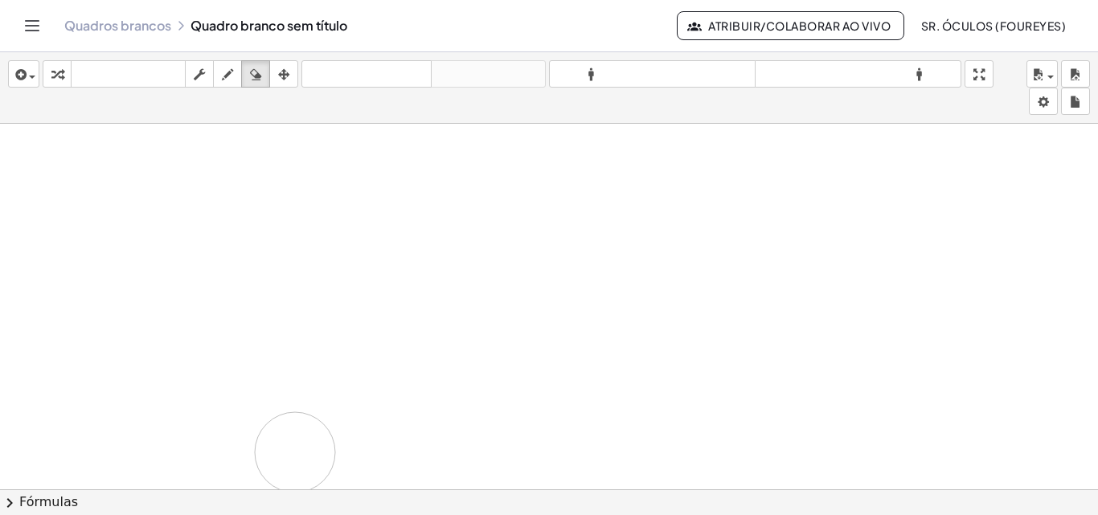
drag, startPoint x: 372, startPoint y: 171, endPoint x: 588, endPoint y: 300, distance: 251.0
click at [239, 340] on div at bounding box center [549, 432] width 1098 height 754
click at [199, 230] on div at bounding box center [549, 432] width 1098 height 754
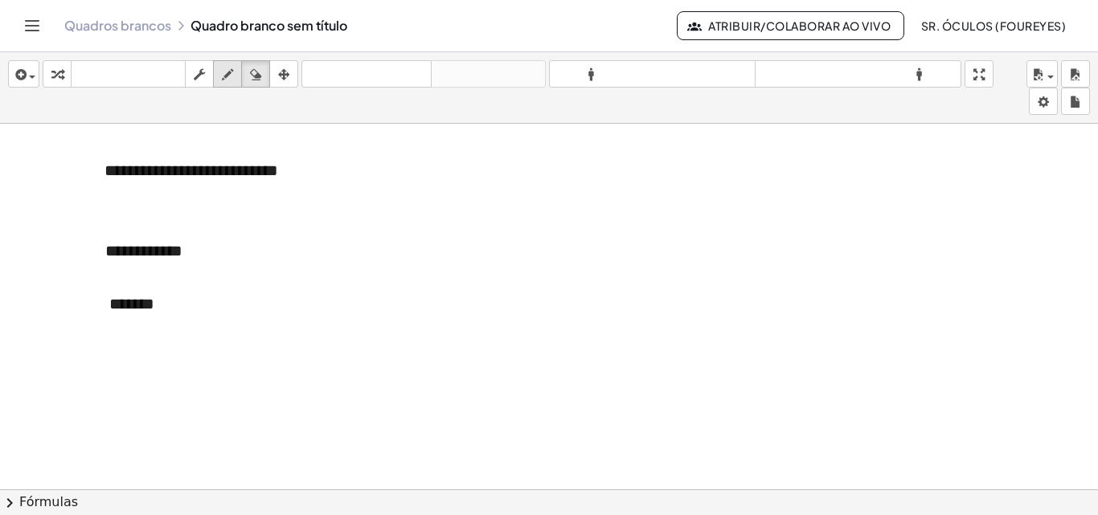
click at [218, 76] on div "button" at bounding box center [227, 73] width 21 height 19
click at [195, 174] on div at bounding box center [549, 432] width 1098 height 754
click at [248, 76] on div "button" at bounding box center [255, 73] width 21 height 19
drag, startPoint x: 245, startPoint y: 169, endPoint x: 217, endPoint y: 231, distance: 68.0
click at [217, 231] on div at bounding box center [549, 432] width 1098 height 754
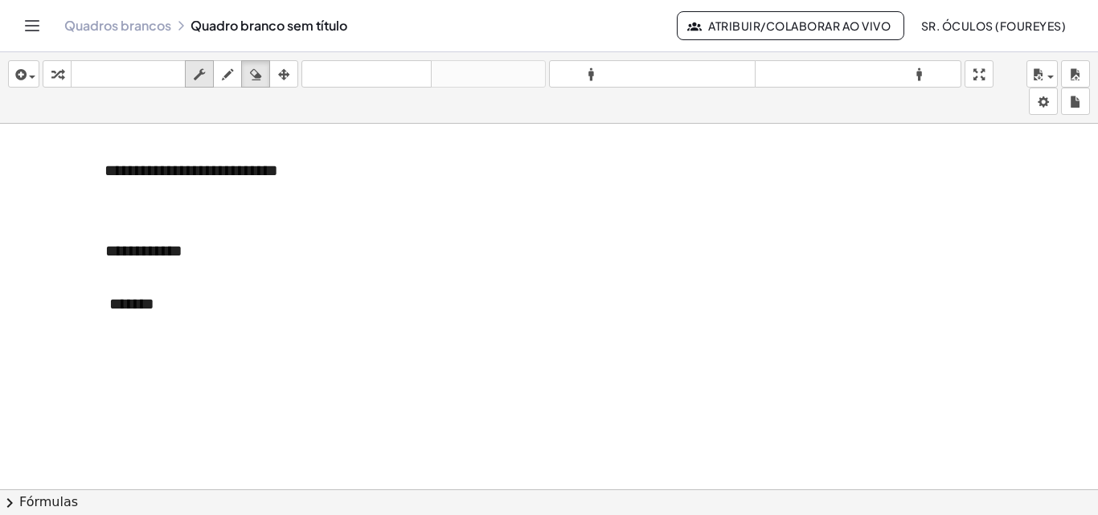
click at [199, 76] on icon "button" at bounding box center [199, 74] width 11 height 19
click at [260, 182] on div "**********" at bounding box center [208, 182] width 241 height 78
click at [396, 162] on div at bounding box center [549, 432] width 1098 height 754
click at [325, 156] on div "**********" at bounding box center [208, 182] width 241 height 78
drag, startPoint x: 330, startPoint y: 158, endPoint x: 330, endPoint y: 148, distance: 10.5
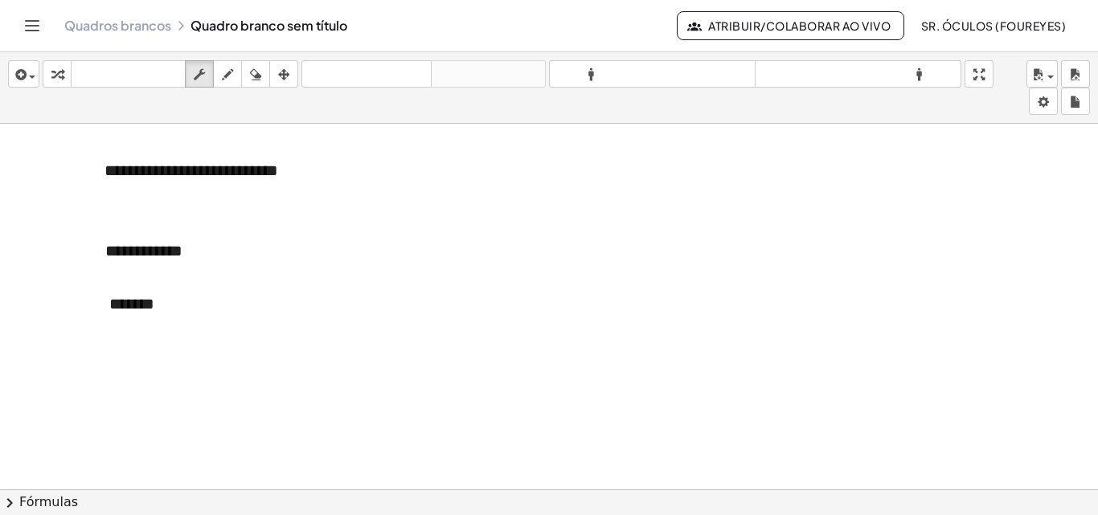
click at [331, 158] on div at bounding box center [549, 432] width 1098 height 754
click at [274, 82] on div "transformar teclado teclado esfregar empate apagar arranjo" at bounding box center [171, 73] width 256 height 27
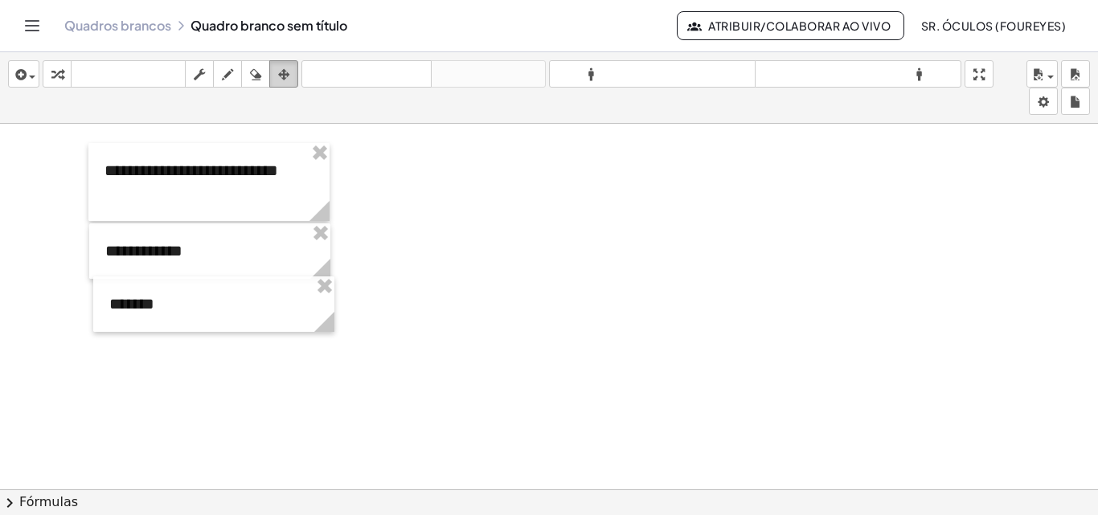
click at [294, 73] on div "button" at bounding box center [283, 73] width 21 height 19
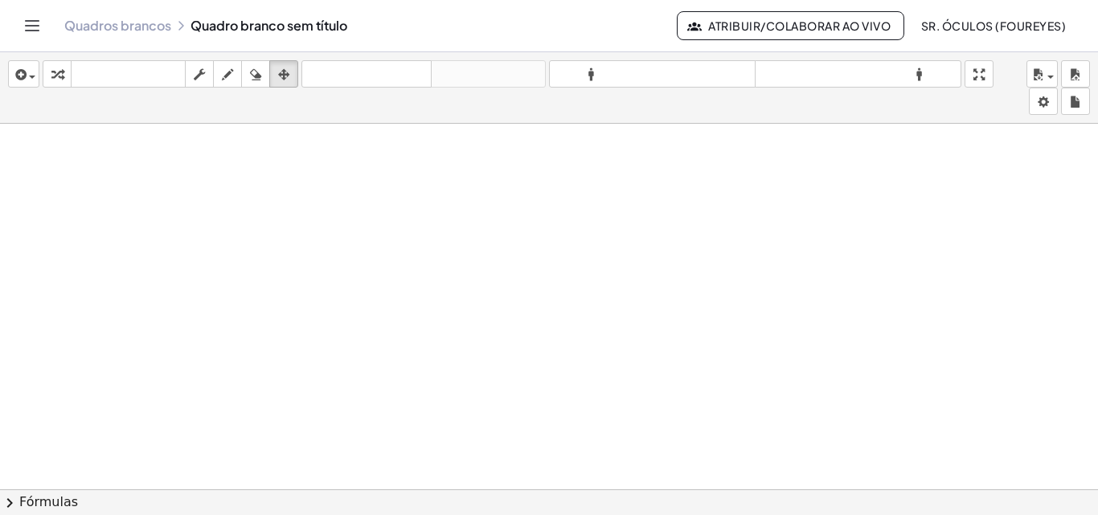
click at [529, 135] on div at bounding box center [549, 432] width 1098 height 754
click at [27, 71] on span "button" at bounding box center [28, 76] width 3 height 11
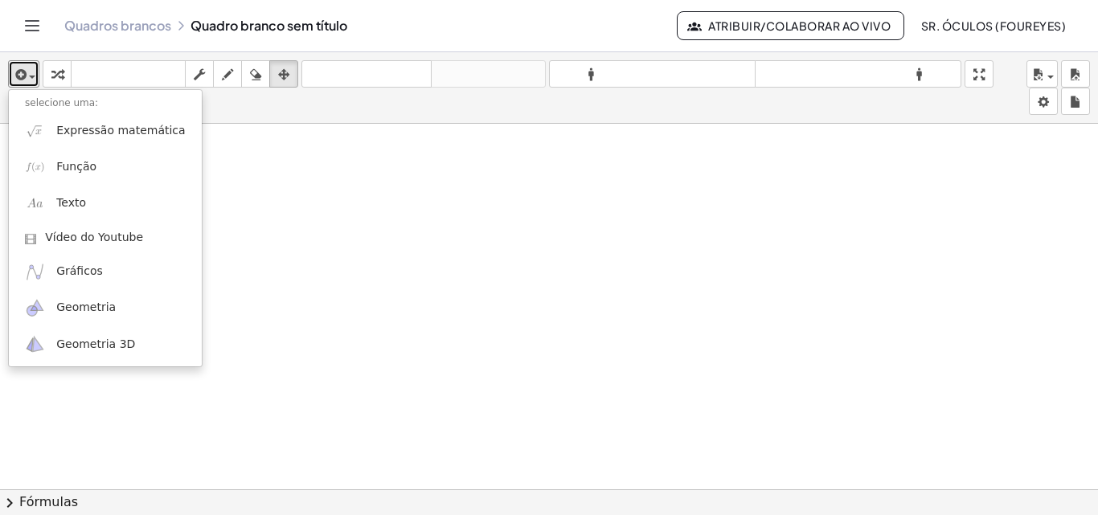
click at [342, 180] on div at bounding box center [549, 432] width 1098 height 754
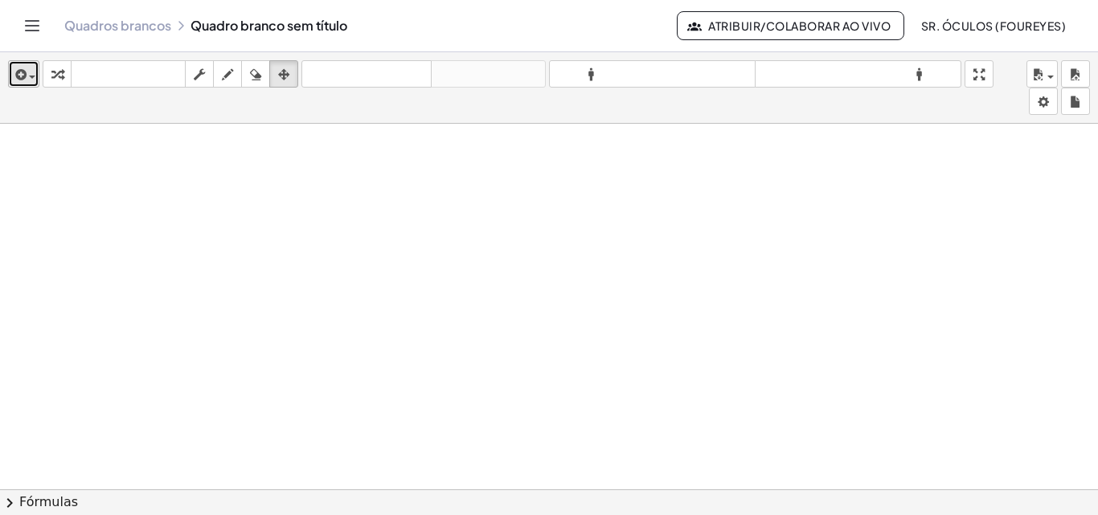
click at [20, 79] on icon "button" at bounding box center [19, 74] width 14 height 19
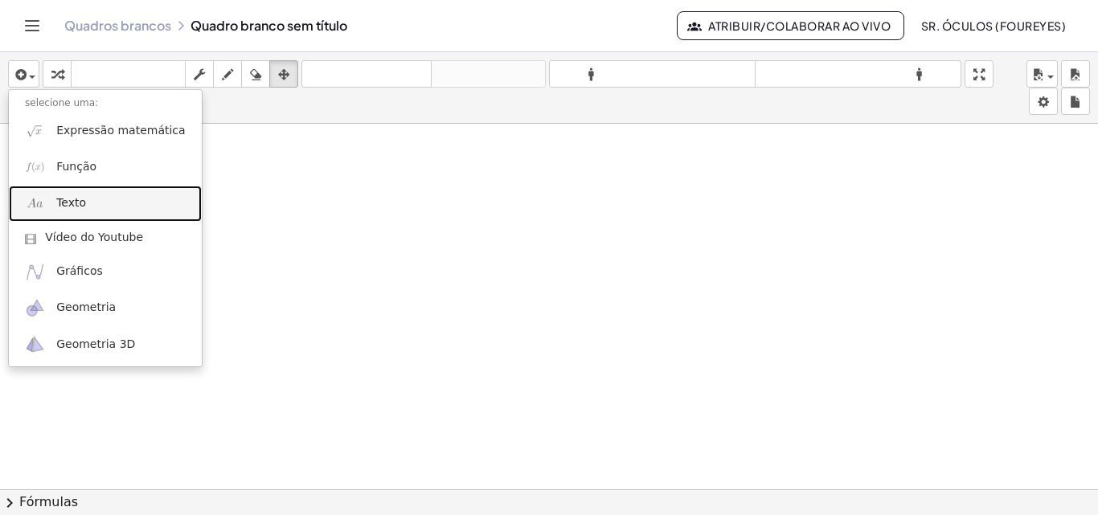
click at [82, 189] on link "Texto" at bounding box center [105, 204] width 193 height 36
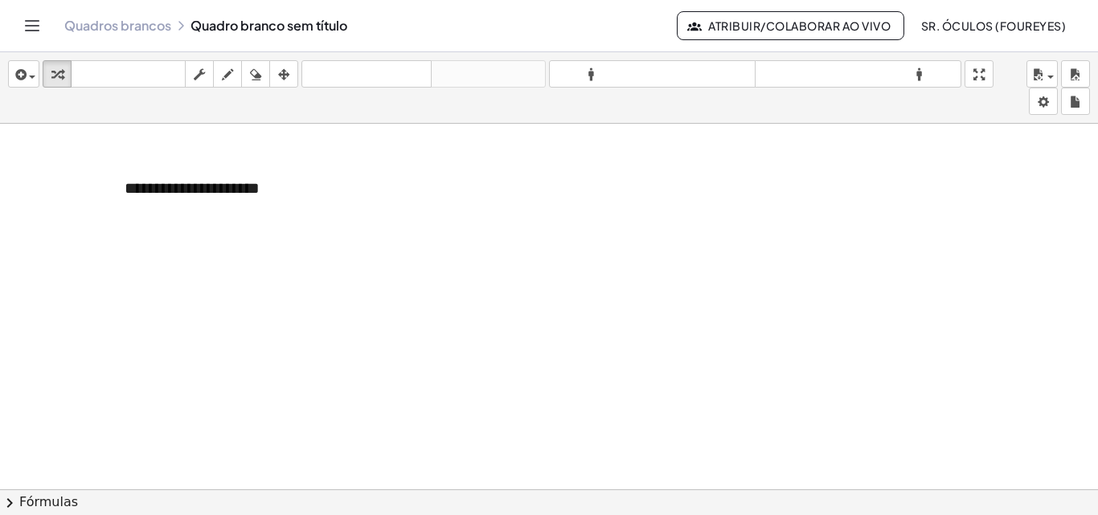
click at [82, 189] on div at bounding box center [549, 432] width 1098 height 754
click at [28, 64] on div "button" at bounding box center [23, 73] width 23 height 19
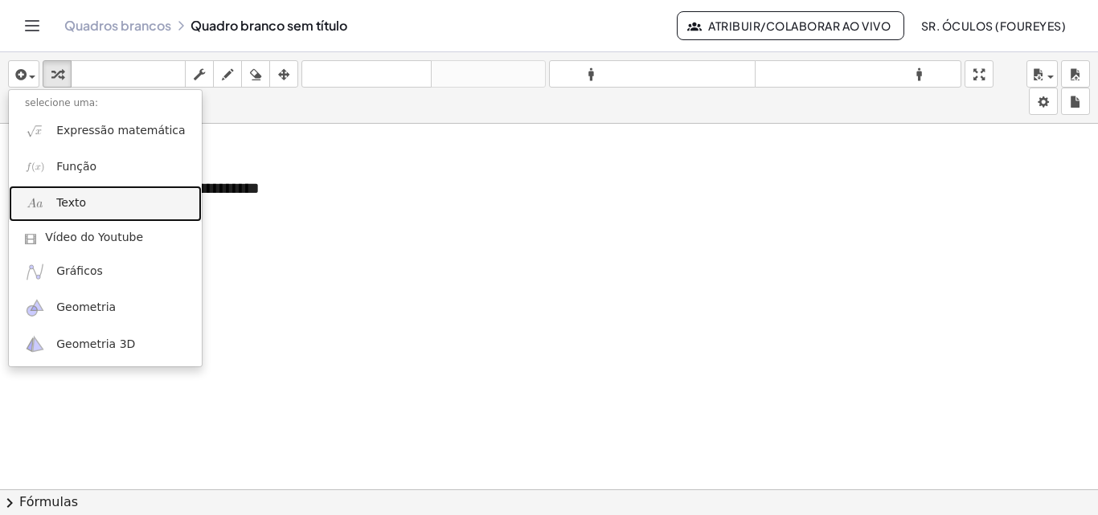
click at [122, 204] on link "Texto" at bounding box center [105, 204] width 193 height 36
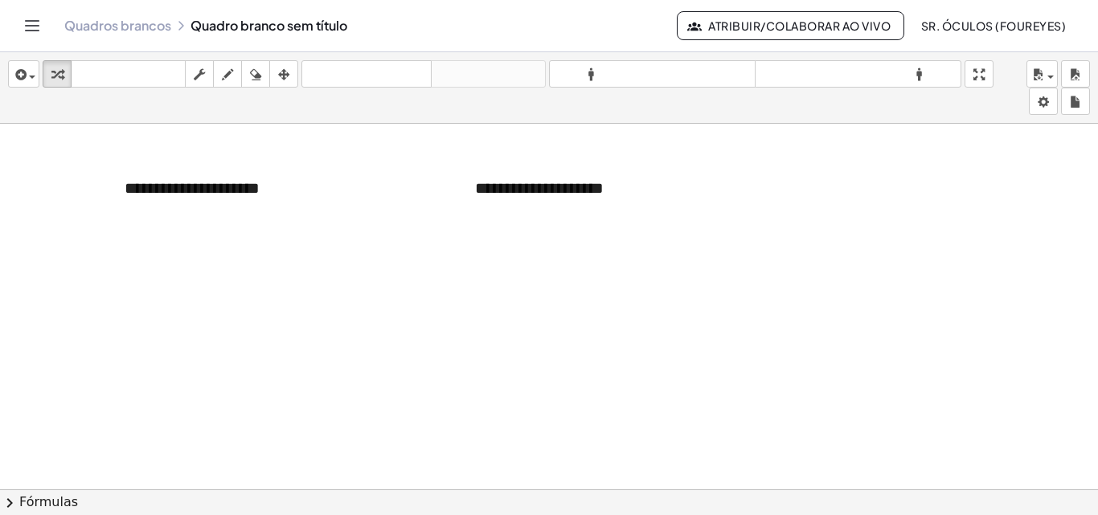
click at [734, 224] on div at bounding box center [549, 432] width 1098 height 754
click at [24, 84] on button "inserir" at bounding box center [23, 73] width 31 height 27
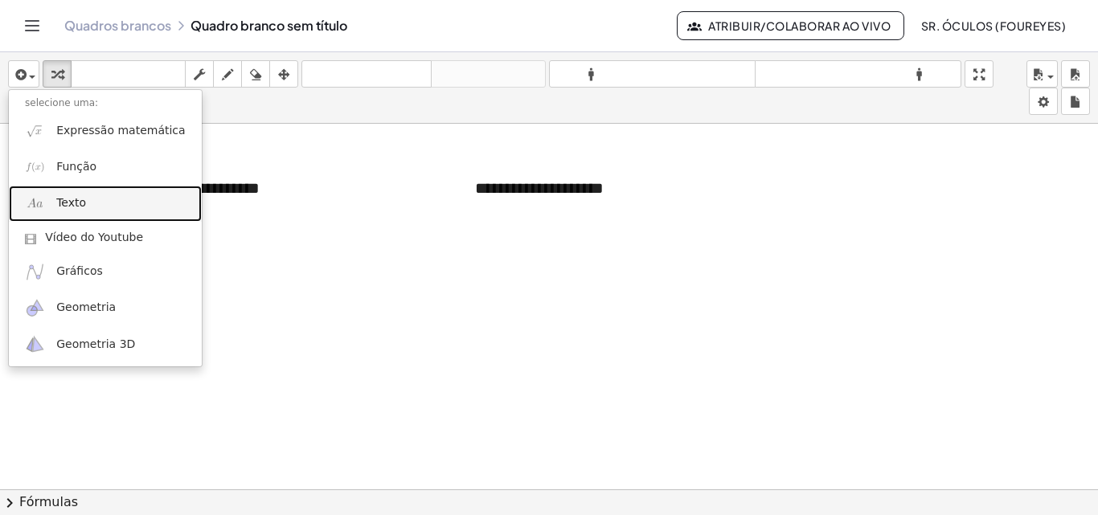
click at [80, 218] on link "Texto" at bounding box center [105, 204] width 193 height 36
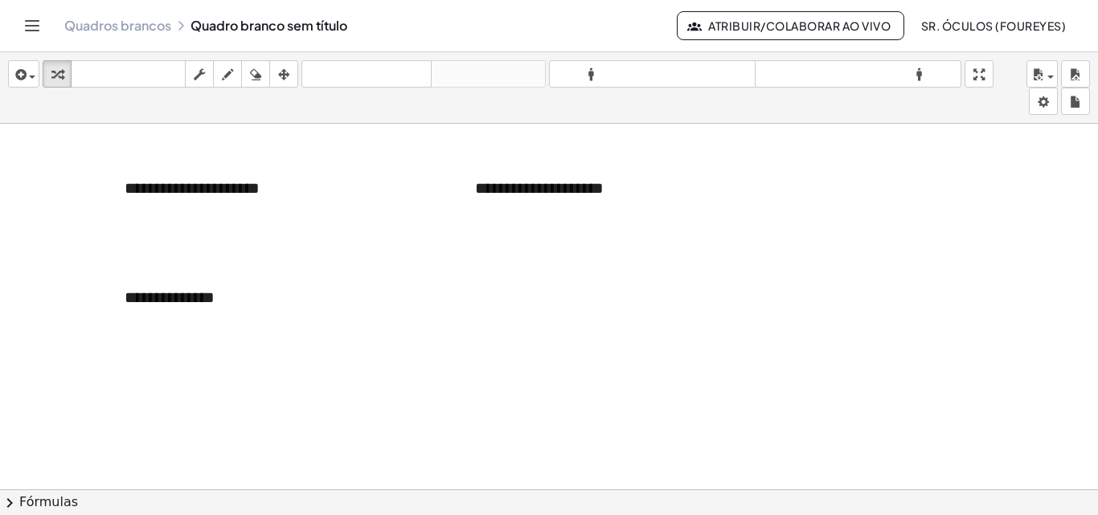
click at [80, 216] on div at bounding box center [549, 432] width 1098 height 754
click at [31, 73] on div "button" at bounding box center [23, 73] width 23 height 19
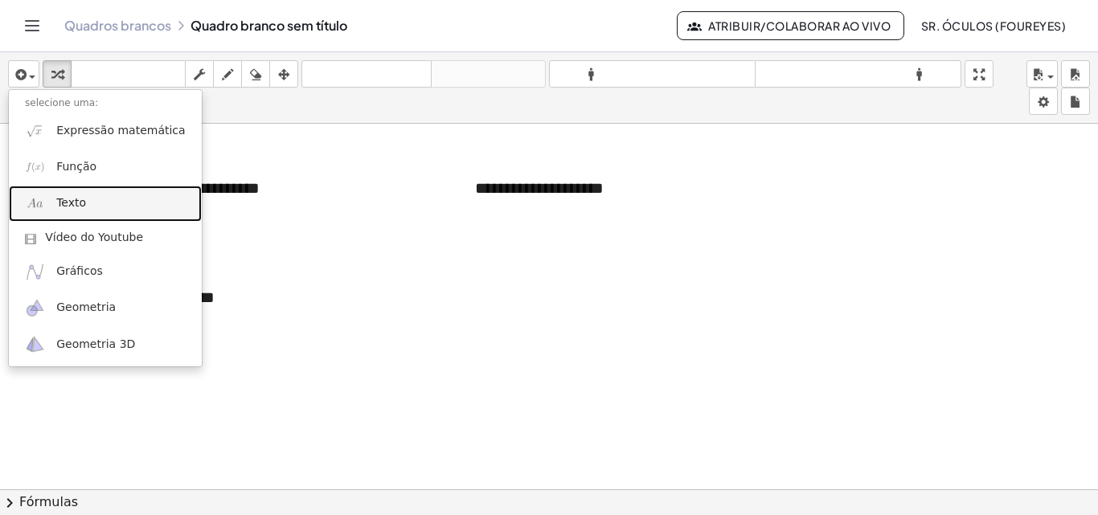
click at [81, 209] on font "Texto" at bounding box center [71, 202] width 30 height 13
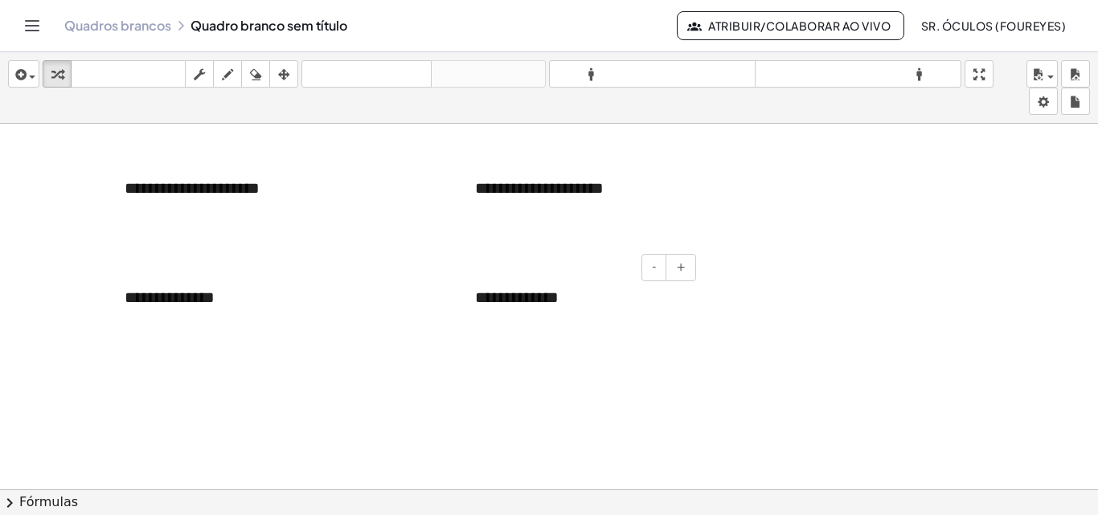
click at [556, 294] on font "**********" at bounding box center [517, 297] width 84 height 16
click at [581, 291] on div "**********" at bounding box center [579, 297] width 241 height 55
click at [559, 293] on font "**********" at bounding box center [517, 297] width 84 height 16
click at [552, 304] on font "**********" at bounding box center [517, 297] width 84 height 16
click at [559, 302] on font "**********" at bounding box center [517, 297] width 84 height 16
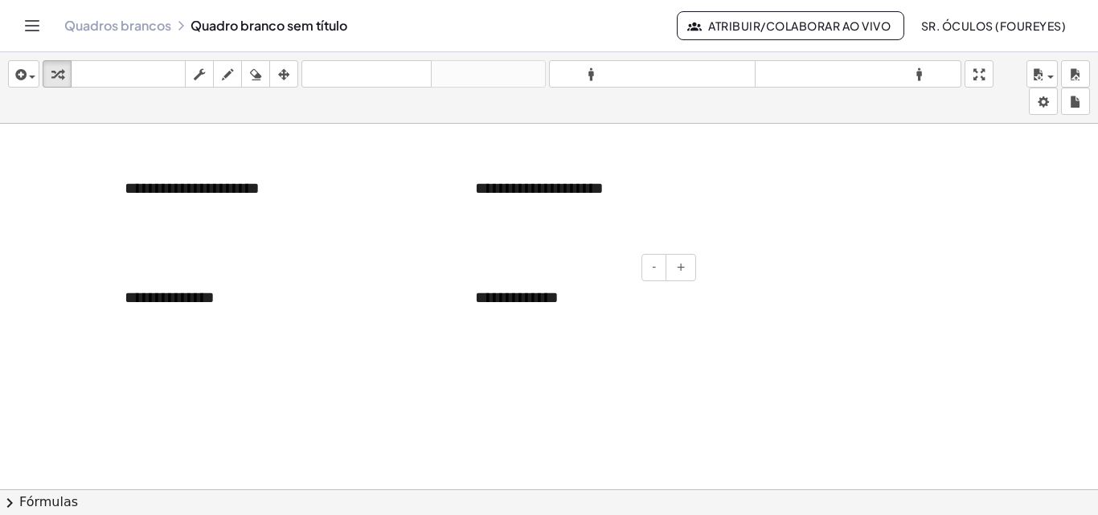
click at [605, 308] on div "**********" at bounding box center [579, 297] width 241 height 55
click at [556, 306] on font "**********" at bounding box center [517, 297] width 84 height 16
click at [514, 386] on div at bounding box center [549, 432] width 1098 height 754
click at [9, 77] on button "inserir" at bounding box center [23, 73] width 31 height 27
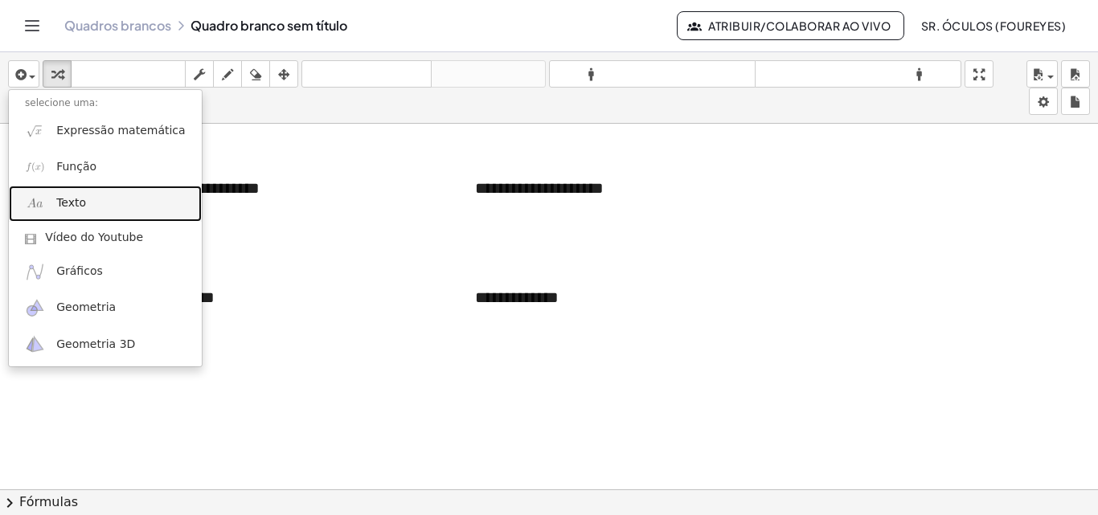
click at [80, 216] on link "Texto" at bounding box center [105, 204] width 193 height 36
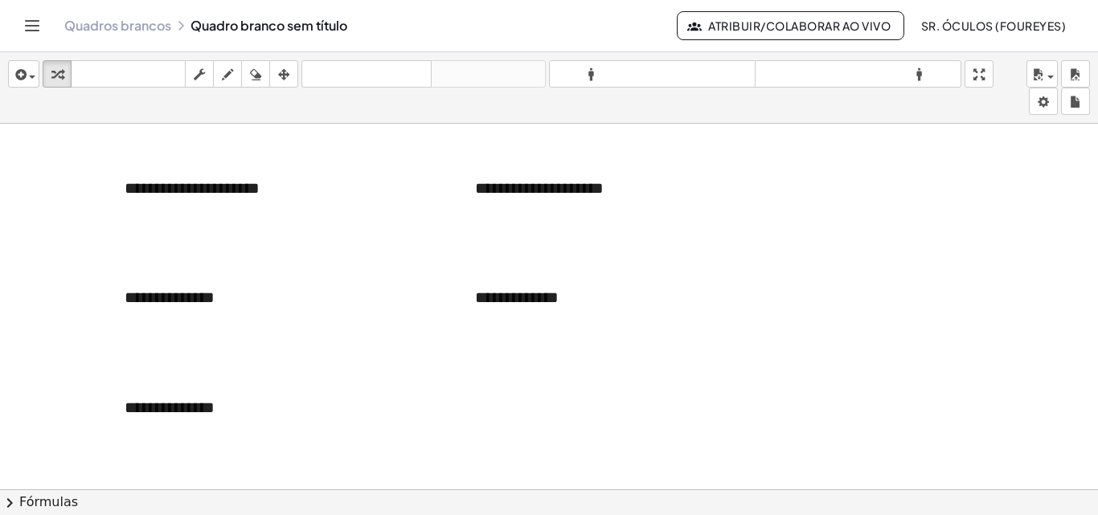
click at [481, 450] on div at bounding box center [549, 432] width 1098 height 754
click at [19, 73] on icon "button" at bounding box center [19, 74] width 14 height 19
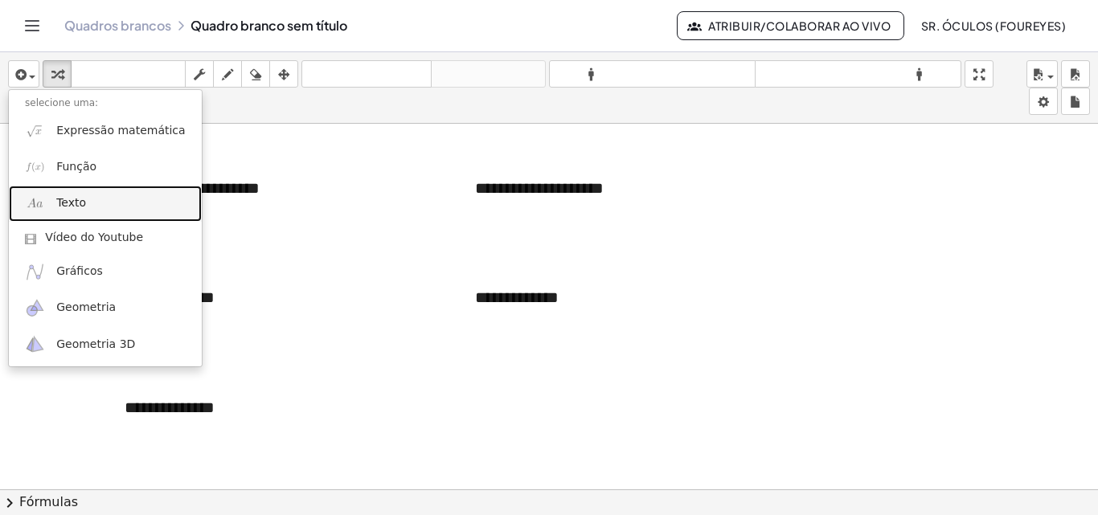
click at [91, 203] on link "Texto" at bounding box center [105, 204] width 193 height 36
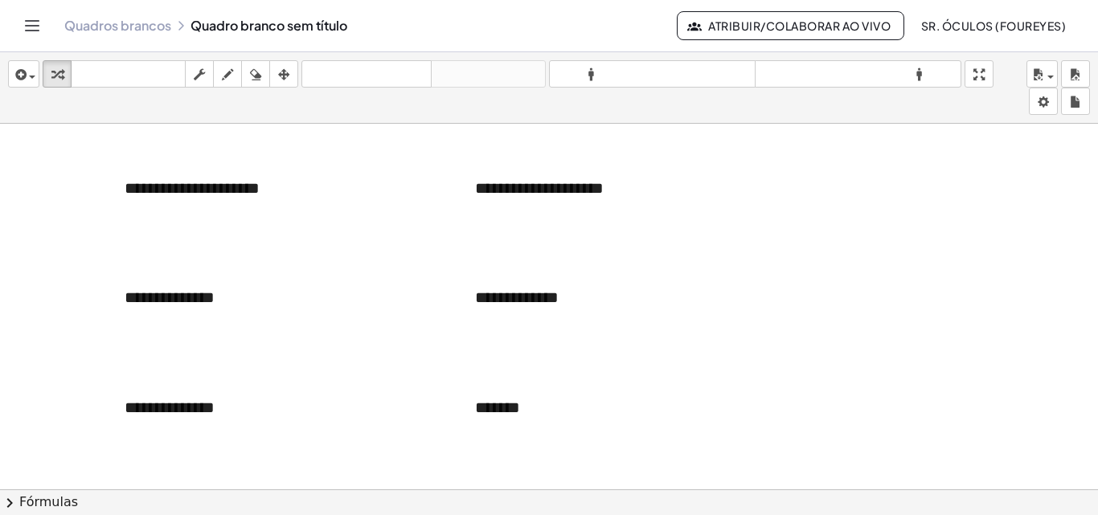
drag, startPoint x: 749, startPoint y: 352, endPoint x: 730, endPoint y: 354, distance: 19.4
click at [749, 353] on div at bounding box center [549, 432] width 1098 height 754
click at [14, 67] on icon "button" at bounding box center [19, 74] width 14 height 19
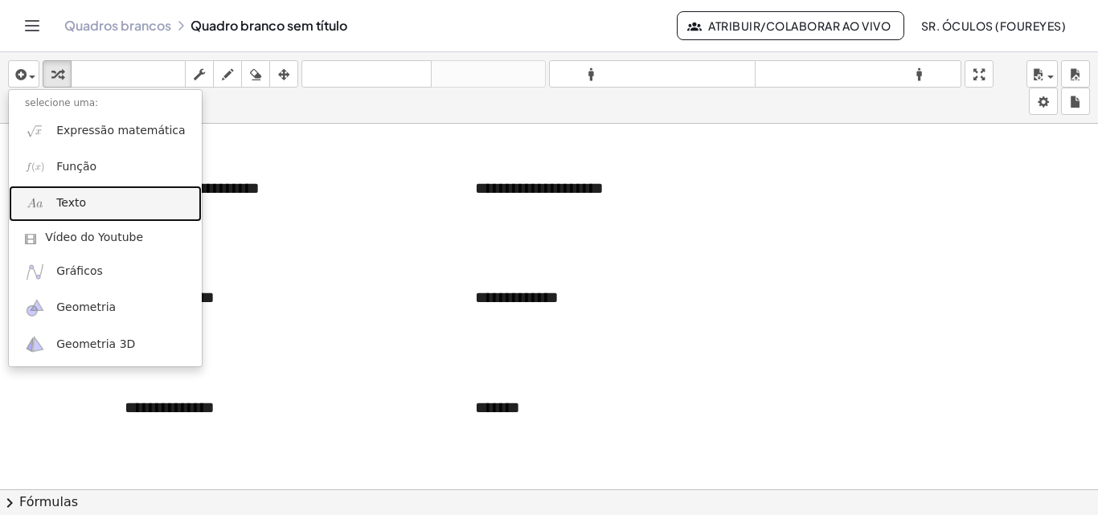
click at [91, 191] on link "Texto" at bounding box center [105, 204] width 193 height 36
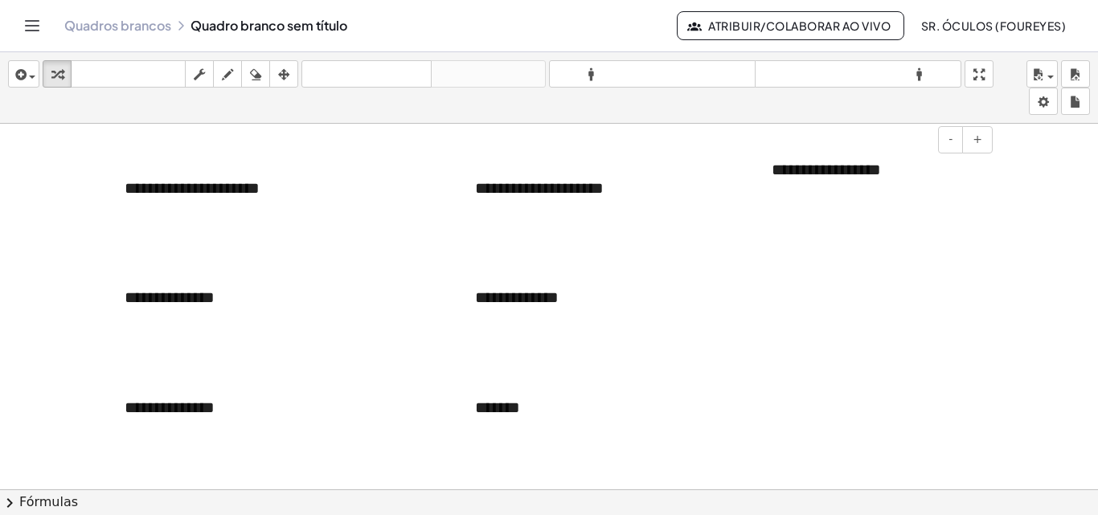
click at [902, 191] on div "**********" at bounding box center [876, 169] width 241 height 55
click at [886, 218] on div at bounding box center [549, 432] width 1098 height 754
click at [211, 306] on font "**********" at bounding box center [170, 297] width 90 height 16
click at [280, 281] on div "- +" at bounding box center [225, 267] width 241 height 27
click at [270, 310] on div "**********" at bounding box center [229, 297] width 241 height 55
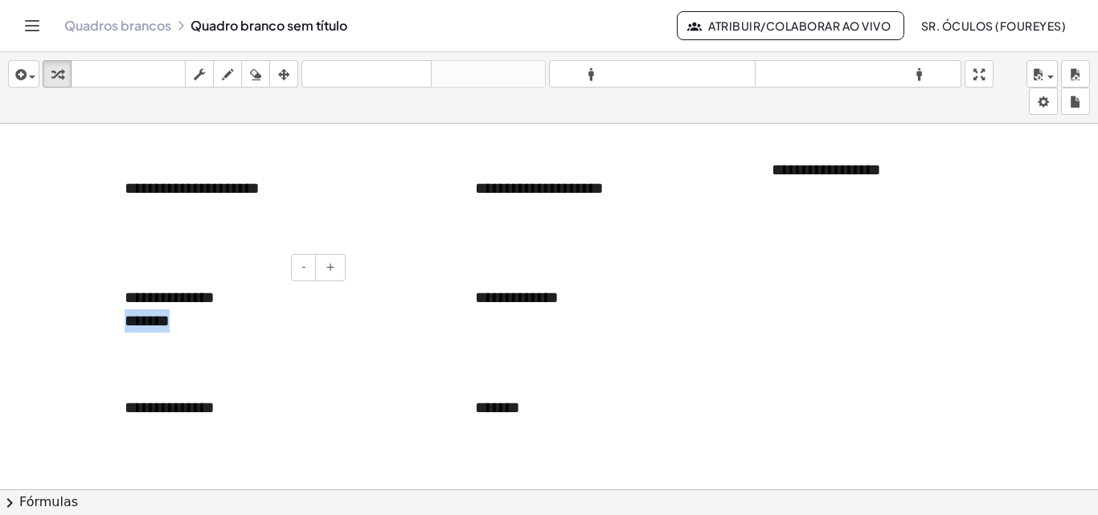
drag, startPoint x: 268, startPoint y: 314, endPoint x: 118, endPoint y: 328, distance: 150.3
click at [118, 328] on div "**********" at bounding box center [229, 309] width 241 height 78
copy font "*******"
click at [243, 407] on div "**********" at bounding box center [229, 407] width 241 height 55
click at [128, 436] on font "**********" at bounding box center [170, 419] width 90 height 39
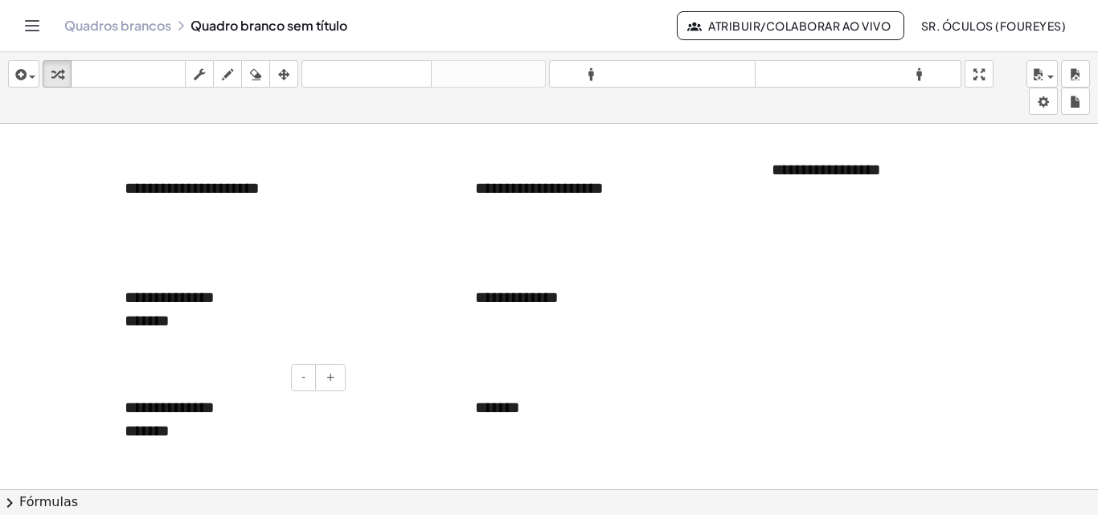
click at [154, 441] on div "**********" at bounding box center [229, 419] width 241 height 78
click at [156, 439] on font "**********" at bounding box center [170, 419] width 90 height 39
click at [380, 368] on div at bounding box center [549, 432] width 1098 height 754
click at [623, 291] on div "**********" at bounding box center [579, 297] width 241 height 55
click at [847, 343] on div at bounding box center [549, 432] width 1098 height 754
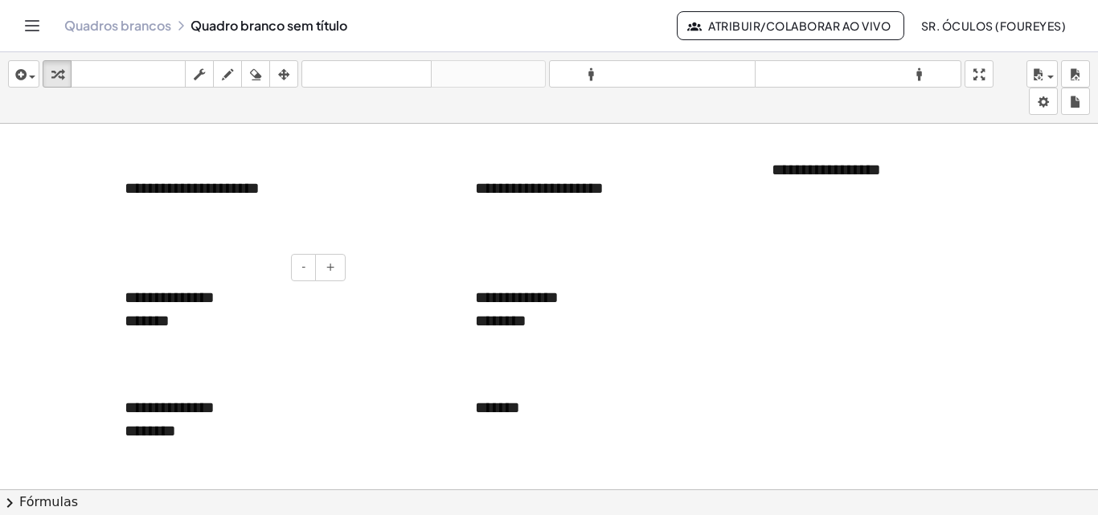
click at [180, 292] on font "**********" at bounding box center [170, 308] width 90 height 39
click at [215, 302] on font "**********" at bounding box center [170, 308] width 90 height 39
click at [269, 288] on div "**********" at bounding box center [229, 309] width 241 height 78
click at [20, 73] on icon "button" at bounding box center [19, 74] width 14 height 19
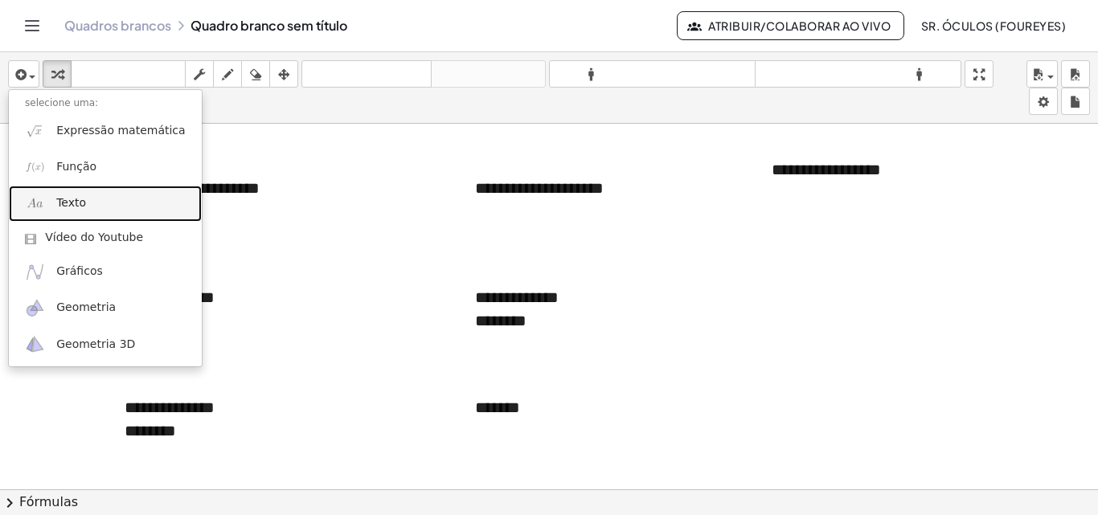
click at [90, 203] on link "Texto" at bounding box center [105, 204] width 193 height 36
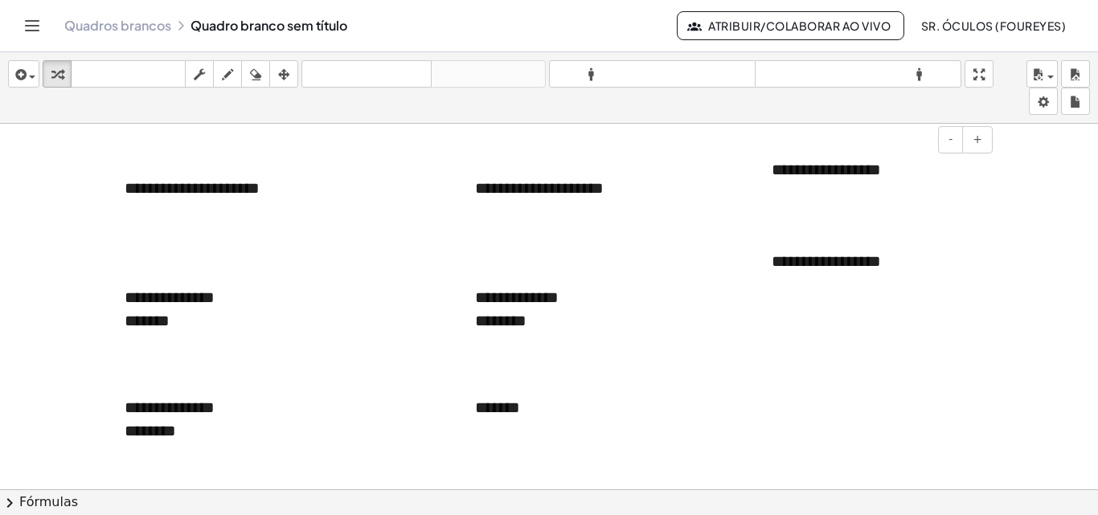
click at [881, 162] on font "**********" at bounding box center [826, 170] width 109 height 16
click at [901, 316] on div at bounding box center [549, 432] width 1098 height 754
click at [904, 260] on div "**********" at bounding box center [876, 261] width 241 height 55
click at [791, 376] on div at bounding box center [549, 432] width 1098 height 754
click at [15, 64] on div "button" at bounding box center [23, 73] width 23 height 19
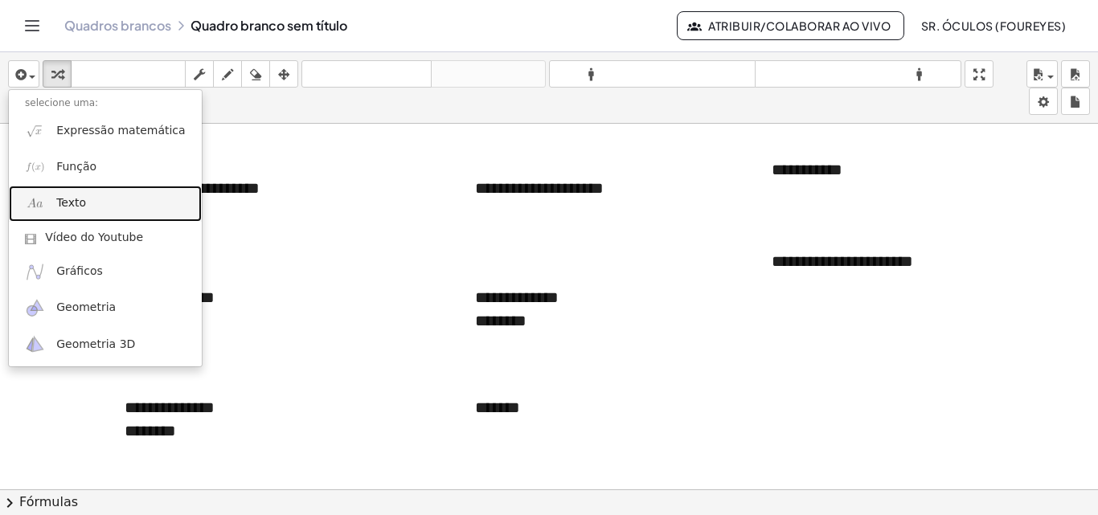
click at [92, 198] on link "Texto" at bounding box center [105, 204] width 193 height 36
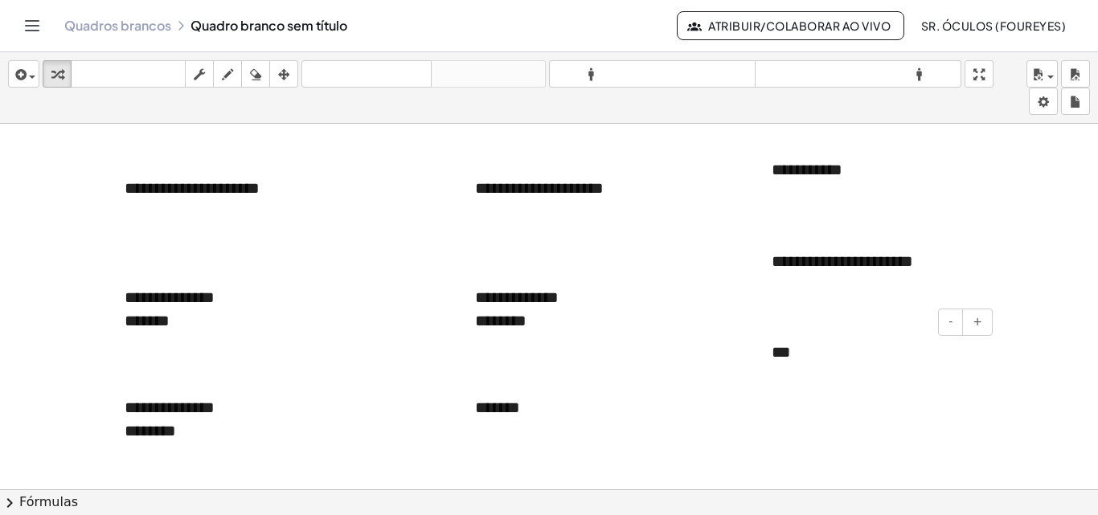
click at [790, 347] on font "***" at bounding box center [781, 352] width 18 height 16
click at [822, 349] on div "***" at bounding box center [876, 352] width 241 height 55
drag, startPoint x: 781, startPoint y: 341, endPoint x: 745, endPoint y: 340, distance: 35.4
click at [745, 340] on div "**********" at bounding box center [549, 432] width 1098 height 754
click at [754, 324] on div "- +" at bounding box center [872, 322] width 241 height 27
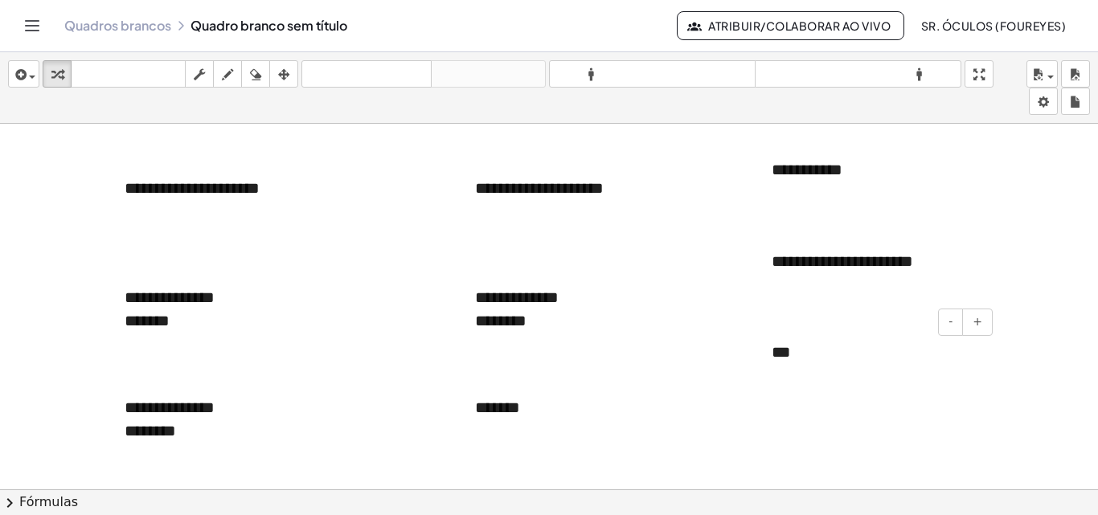
click at [785, 350] on font "***" at bounding box center [781, 352] width 18 height 16
click at [283, 77] on icon "button" at bounding box center [283, 74] width 11 height 19
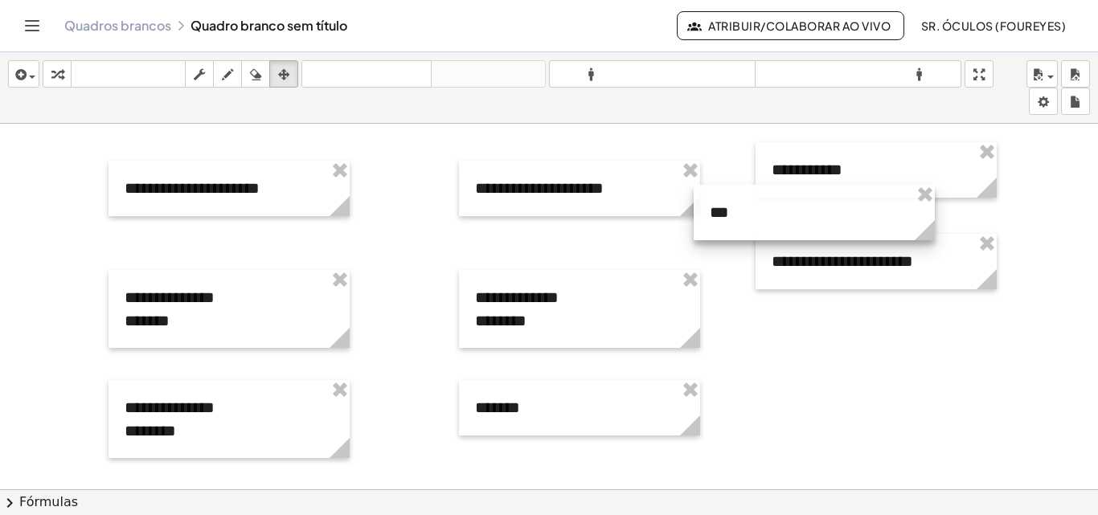
drag, startPoint x: 758, startPoint y: 309, endPoint x: 765, endPoint y: 204, distance: 104.7
click at [765, 204] on div at bounding box center [814, 212] width 241 height 55
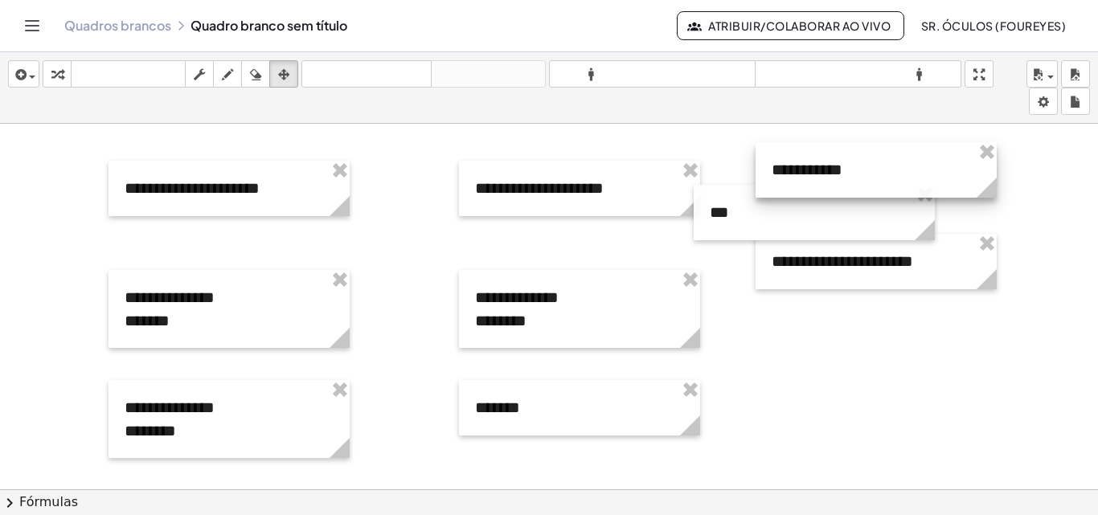
click at [877, 165] on div at bounding box center [876, 169] width 241 height 55
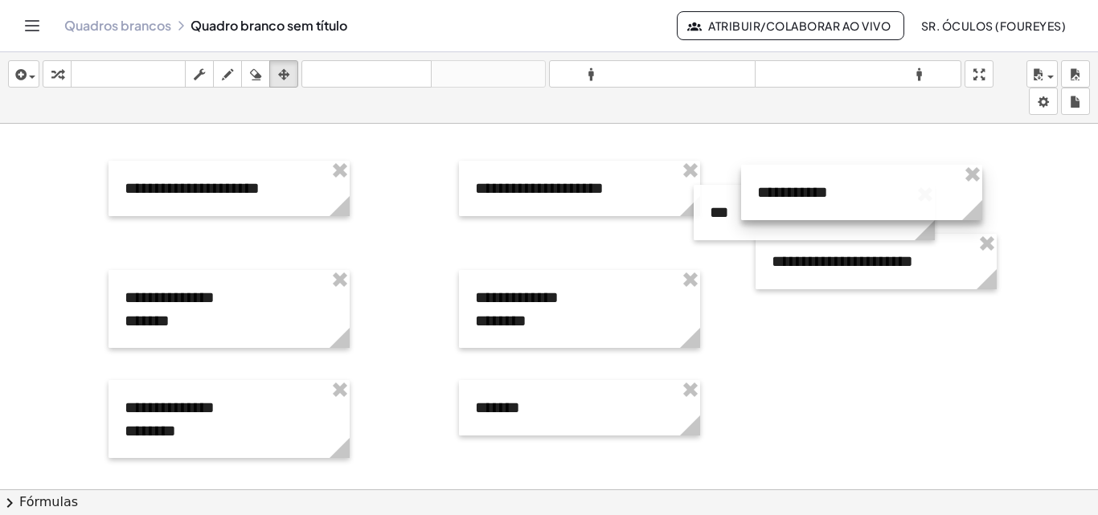
drag, startPoint x: 877, startPoint y: 162, endPoint x: 863, endPoint y: 184, distance: 26.8
click at [863, 184] on div at bounding box center [861, 192] width 241 height 55
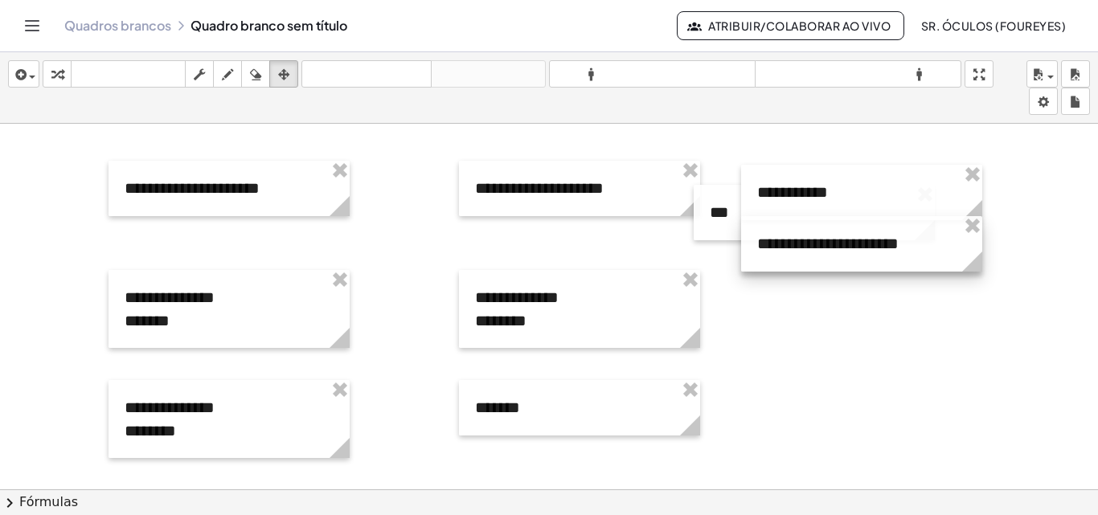
drag, startPoint x: 864, startPoint y: 277, endPoint x: 849, endPoint y: 260, distance: 22.9
click at [849, 260] on div at bounding box center [861, 243] width 241 height 55
click at [852, 290] on div at bounding box center [549, 432] width 1098 height 754
click at [23, 81] on icon "button" at bounding box center [19, 74] width 14 height 19
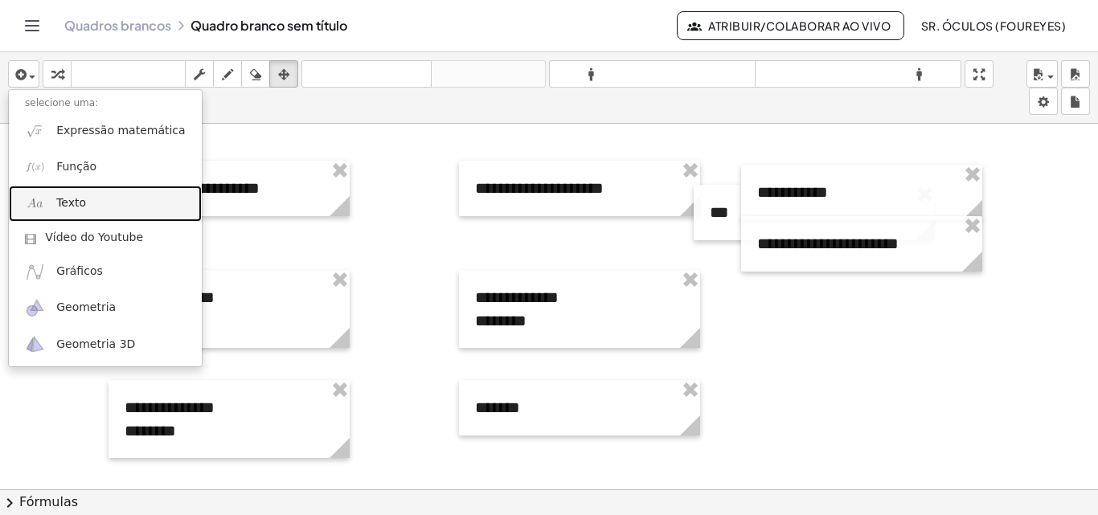
click at [80, 191] on link "Texto" at bounding box center [105, 204] width 193 height 36
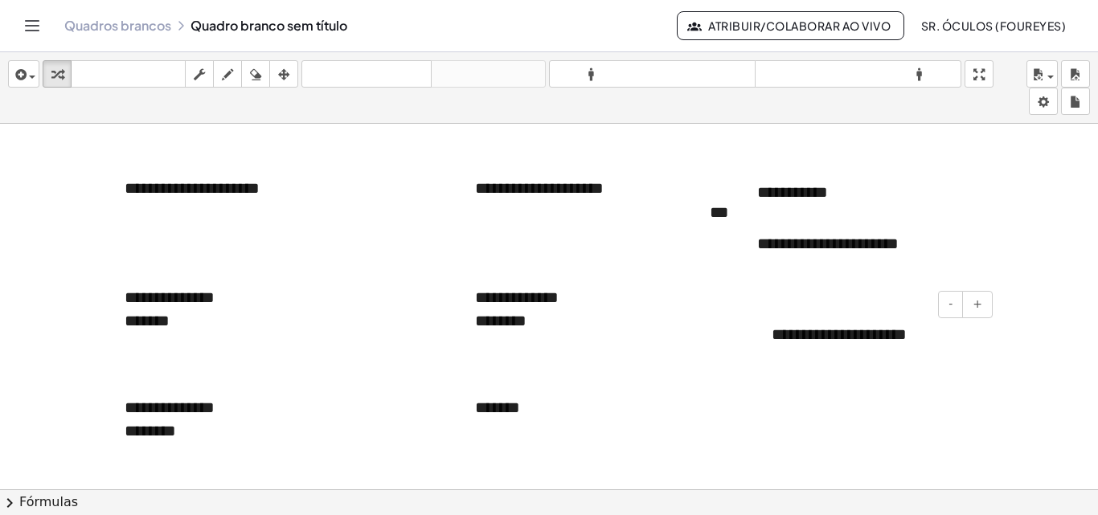
click at [933, 334] on div "**********" at bounding box center [876, 334] width 241 height 55
click at [927, 391] on div at bounding box center [549, 432] width 1098 height 754
click at [773, 339] on font "**********" at bounding box center [843, 334] width 142 height 16
click at [15, 81] on icon "button" at bounding box center [19, 74] width 14 height 19
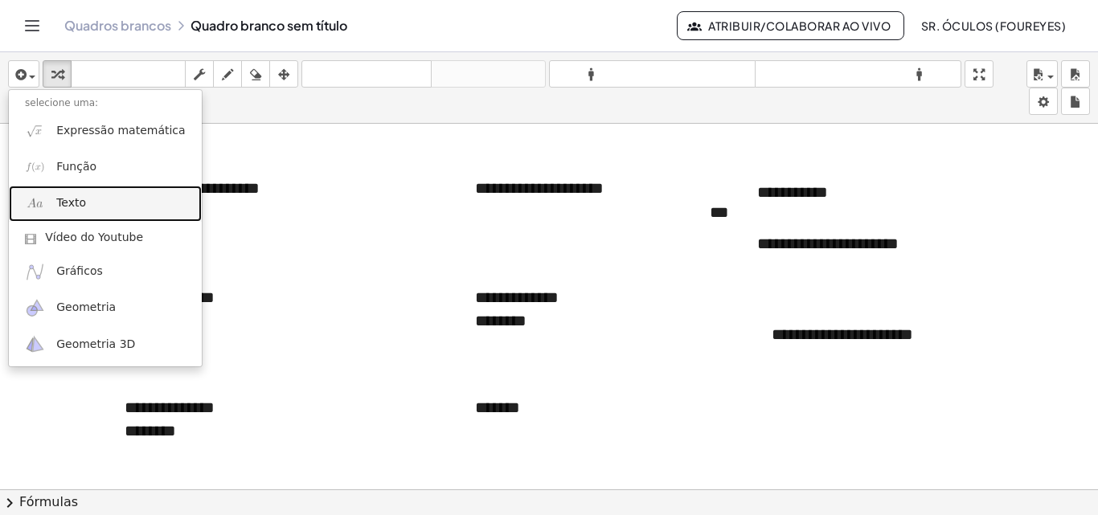
click at [83, 212] on link "Texto" at bounding box center [105, 204] width 193 height 36
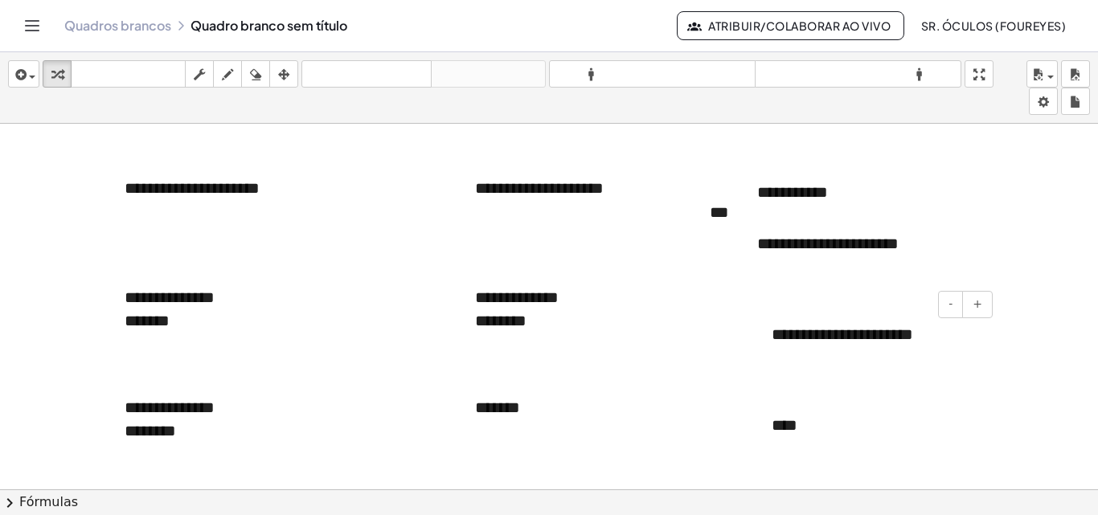
click at [910, 326] on font "**********" at bounding box center [843, 334] width 142 height 16
click at [910, 337] on font "**********" at bounding box center [843, 334] width 142 height 16
click at [914, 337] on font "**********" at bounding box center [843, 334] width 142 height 16
click at [836, 425] on div "****" at bounding box center [876, 425] width 241 height 55
click at [802, 388] on div "- +" at bounding box center [872, 395] width 241 height 27
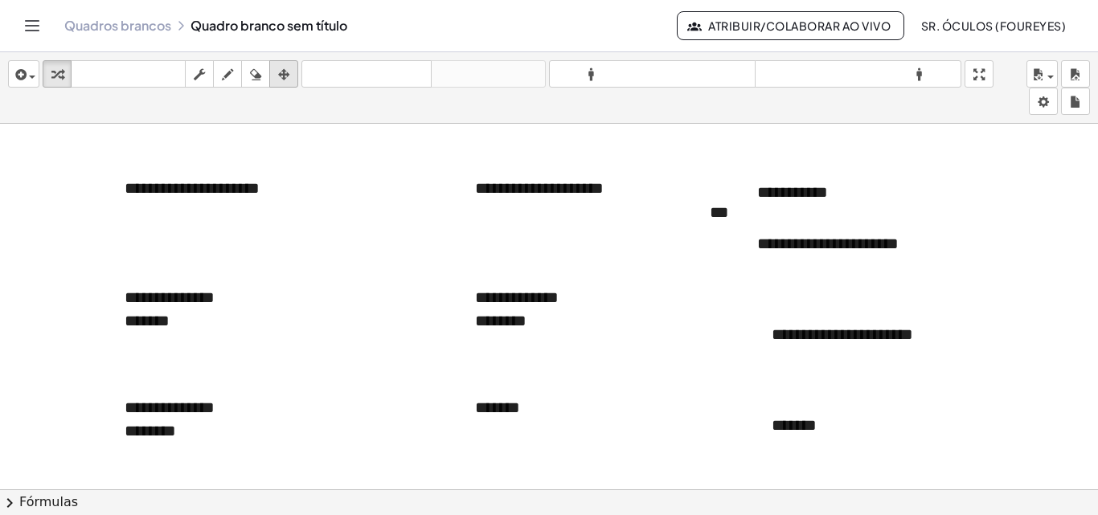
click at [282, 73] on icon "button" at bounding box center [283, 74] width 11 height 19
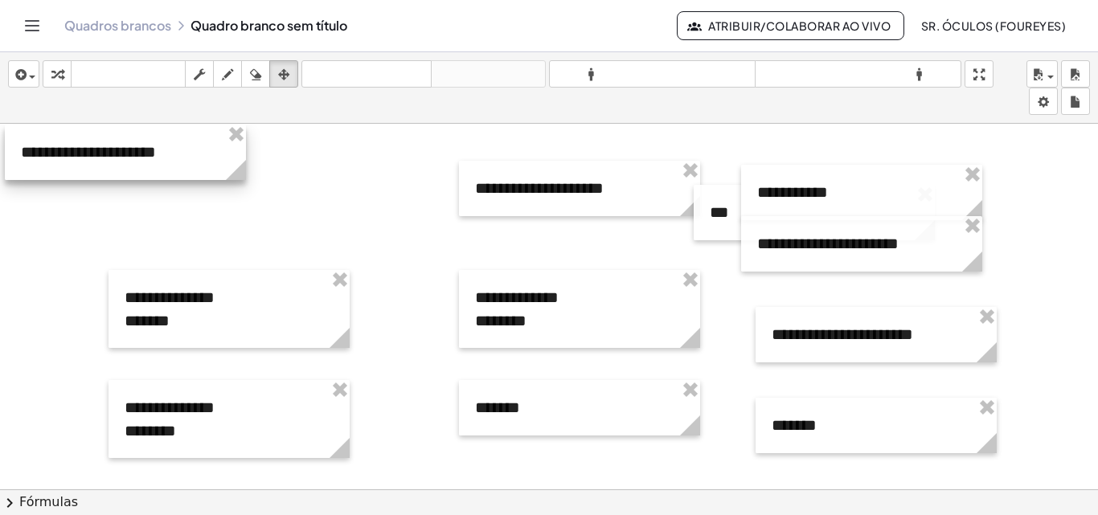
drag, startPoint x: 207, startPoint y: 201, endPoint x: 107, endPoint y: 167, distance: 105.3
click at [107, 167] on div at bounding box center [125, 152] width 241 height 55
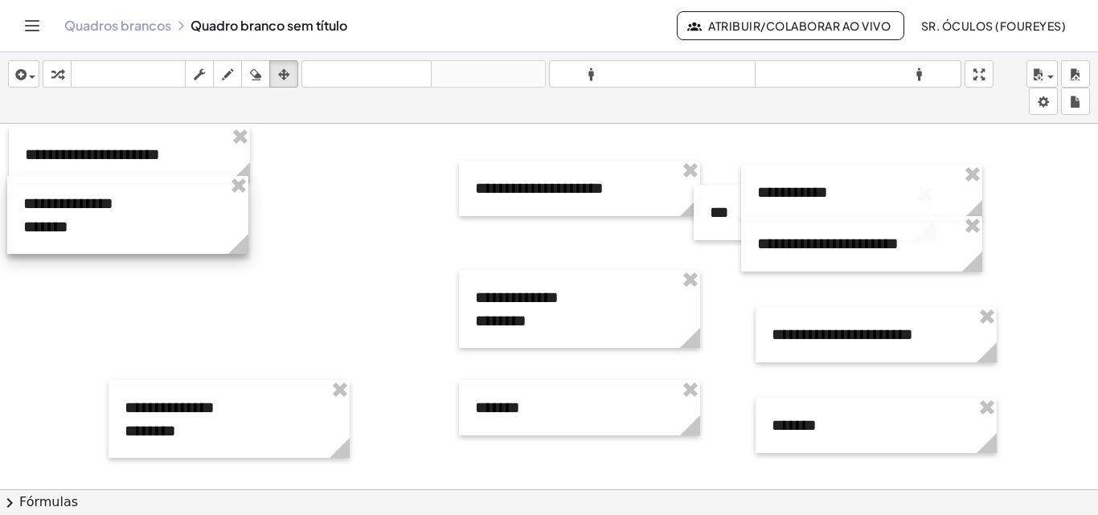
drag, startPoint x: 246, startPoint y: 307, endPoint x: 143, endPoint y: 213, distance: 139.5
click at [143, 213] on div at bounding box center [127, 215] width 241 height 78
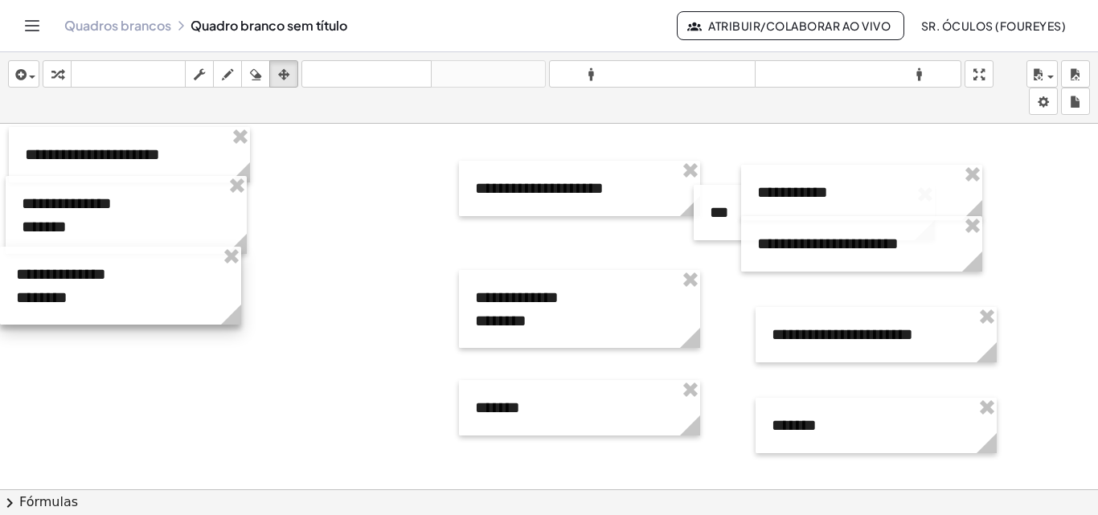
drag, startPoint x: 290, startPoint y: 417, endPoint x: 176, endPoint y: 283, distance: 175.7
click at [176, 283] on div at bounding box center [120, 286] width 241 height 78
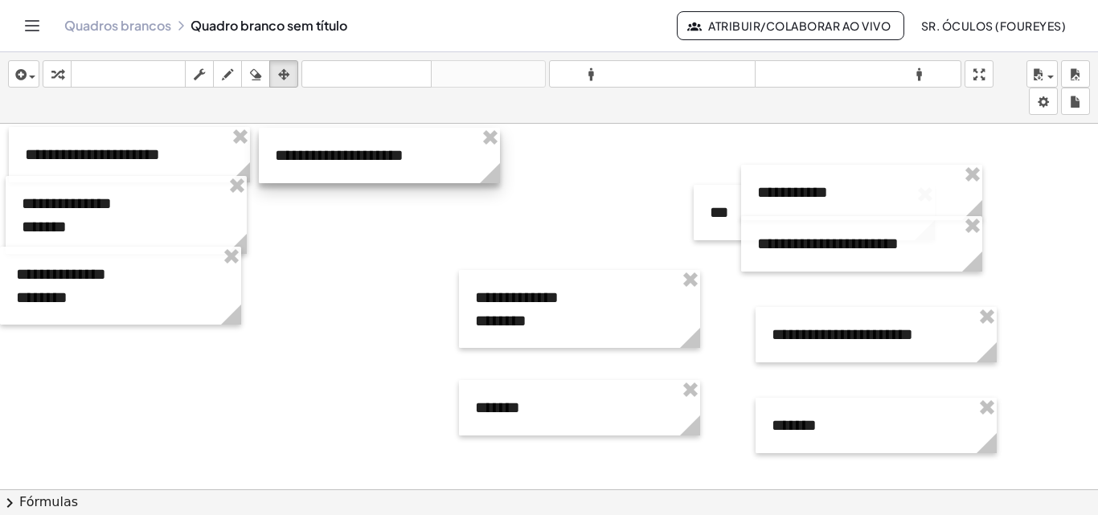
drag, startPoint x: 572, startPoint y: 189, endPoint x: 372, endPoint y: 156, distance: 202.9
click at [372, 156] on div at bounding box center [379, 155] width 241 height 55
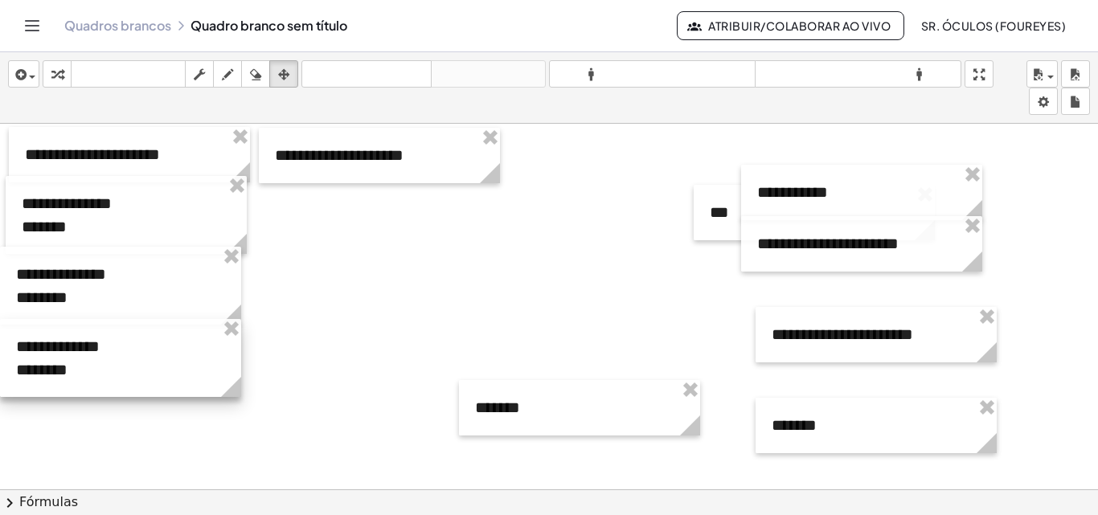
drag, startPoint x: 536, startPoint y: 292, endPoint x: 72, endPoint y: 341, distance: 467.4
click at [72, 341] on div at bounding box center [120, 358] width 241 height 78
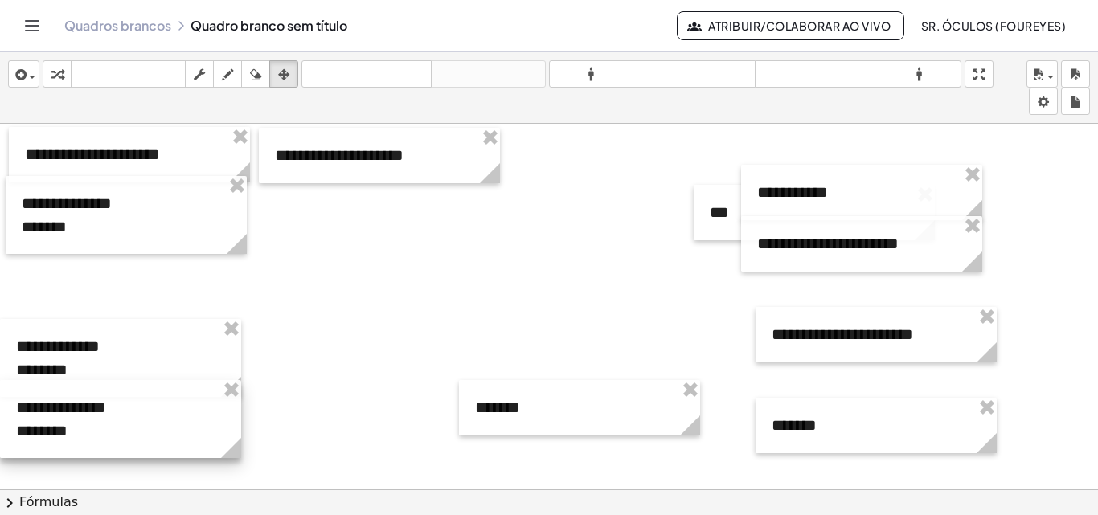
drag, startPoint x: 133, startPoint y: 290, endPoint x: 125, endPoint y: 412, distance: 121.7
click at [125, 412] on div at bounding box center [120, 419] width 241 height 78
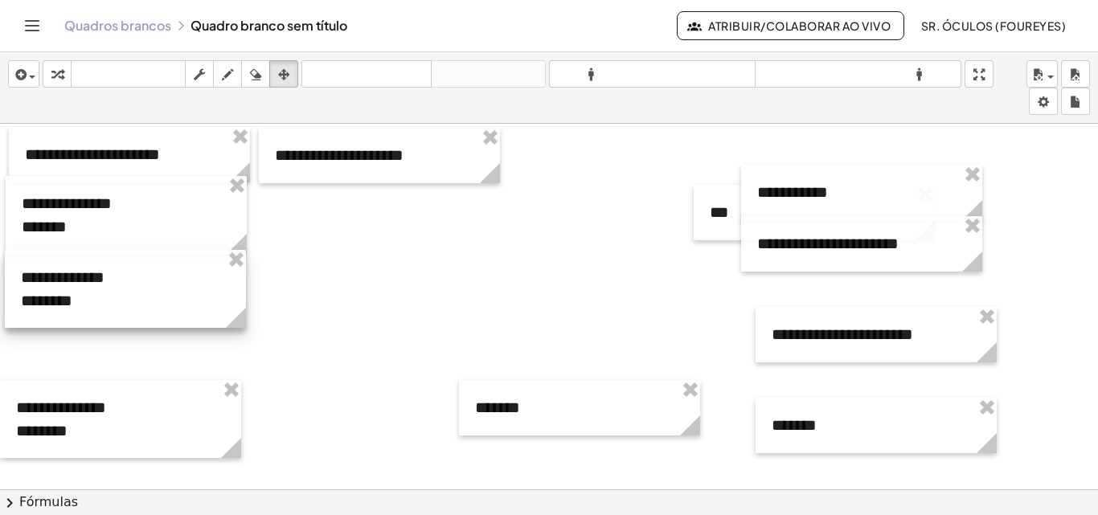
drag, startPoint x: 138, startPoint y: 355, endPoint x: 142, endPoint y: 285, distance: 69.3
click at [142, 285] on div at bounding box center [125, 289] width 241 height 78
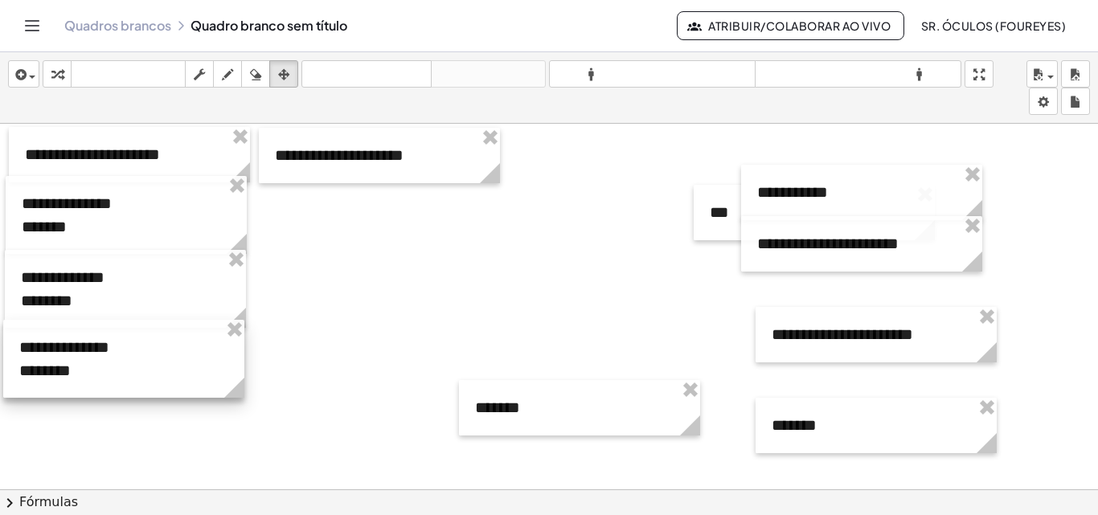
drag, startPoint x: 142, startPoint y: 406, endPoint x: 145, endPoint y: 346, distance: 60.4
click at [145, 346] on div at bounding box center [123, 359] width 241 height 78
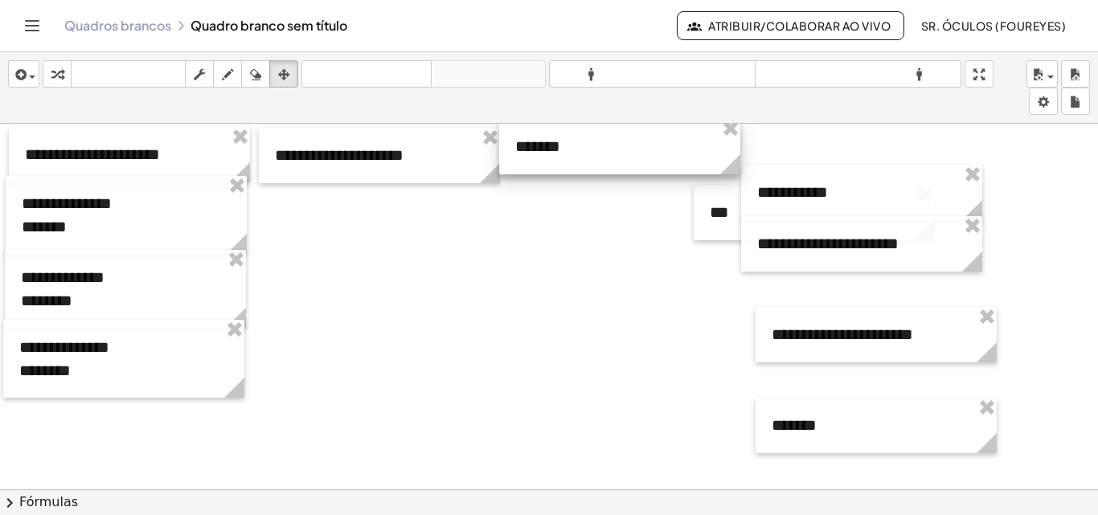
drag, startPoint x: 548, startPoint y: 418, endPoint x: 588, endPoint y: 157, distance: 264.4
click at [588, 157] on div at bounding box center [619, 146] width 241 height 55
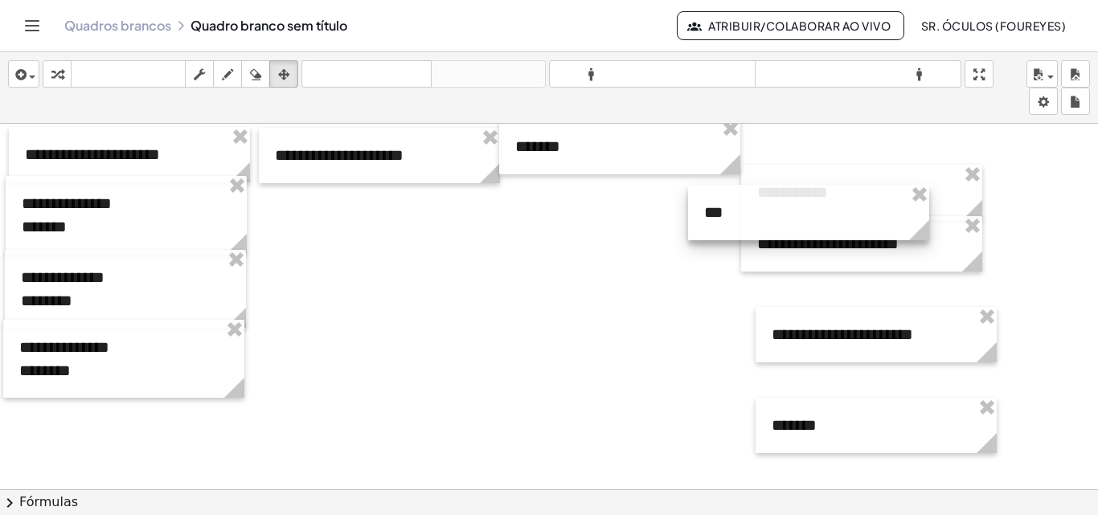
click at [703, 210] on div at bounding box center [808, 212] width 241 height 55
click at [678, 268] on div at bounding box center [549, 432] width 1098 height 754
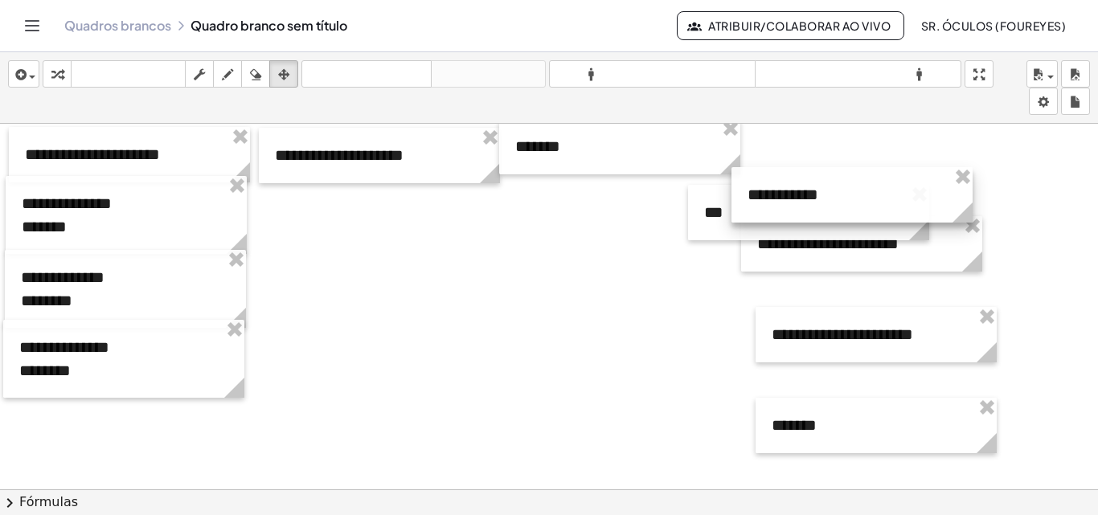
click at [782, 182] on div at bounding box center [852, 194] width 241 height 55
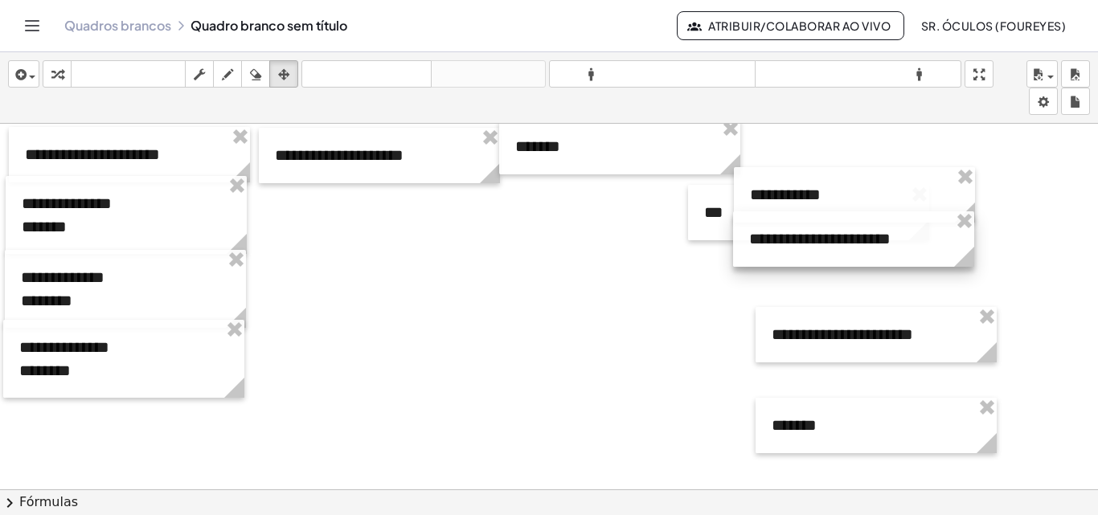
drag, startPoint x: 784, startPoint y: 257, endPoint x: 776, endPoint y: 252, distance: 9.4
click at [776, 252] on div at bounding box center [853, 238] width 241 height 55
click at [33, 79] on div "button" at bounding box center [23, 73] width 23 height 19
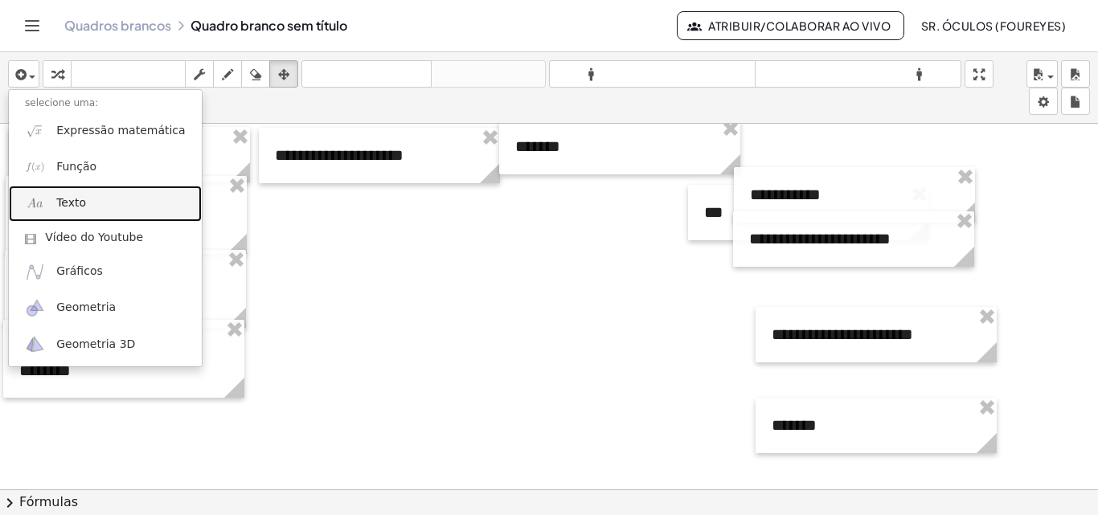
click at [58, 200] on font "Texto" at bounding box center [71, 202] width 30 height 13
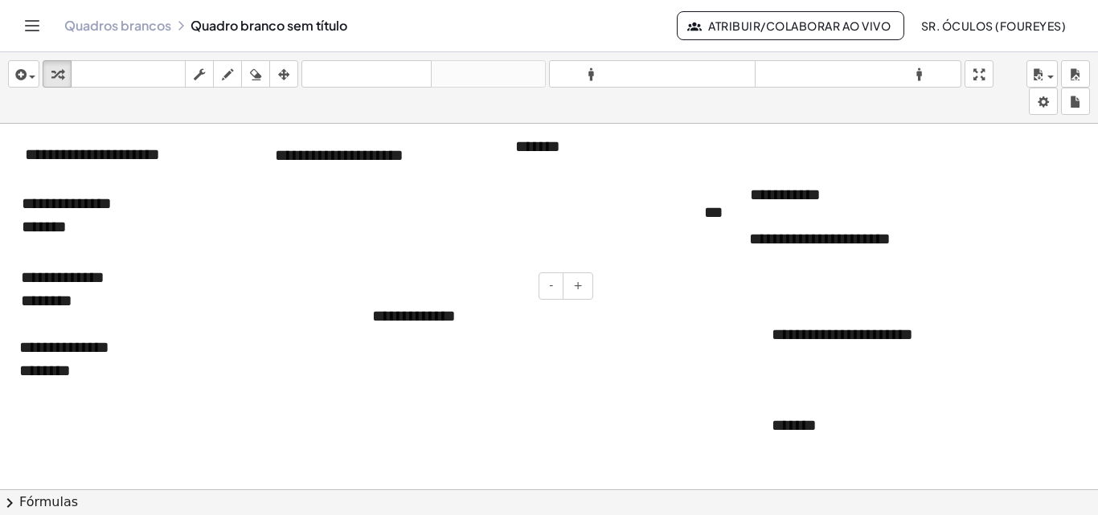
click at [379, 326] on div "**********" at bounding box center [476, 316] width 241 height 55
click at [396, 322] on font "**********" at bounding box center [414, 316] width 84 height 16
click at [383, 322] on font "**********" at bounding box center [404, 316] width 64 height 16
click at [445, 347] on div at bounding box center [549, 432] width 1098 height 754
click at [372, 319] on div at bounding box center [364, 316] width 16 height 55
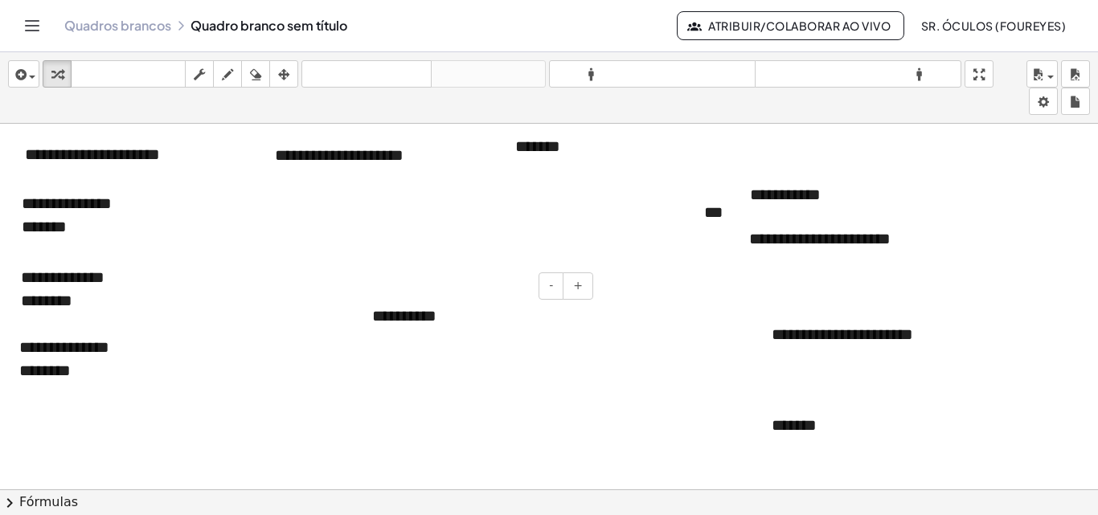
click at [387, 319] on font "**********" at bounding box center [404, 316] width 64 height 16
click at [359, 313] on div at bounding box center [364, 316] width 16 height 55
click at [372, 318] on div at bounding box center [364, 316] width 16 height 55
click at [374, 316] on font "**********" at bounding box center [404, 316] width 64 height 16
click at [379, 315] on font "**********" at bounding box center [404, 316] width 64 height 16
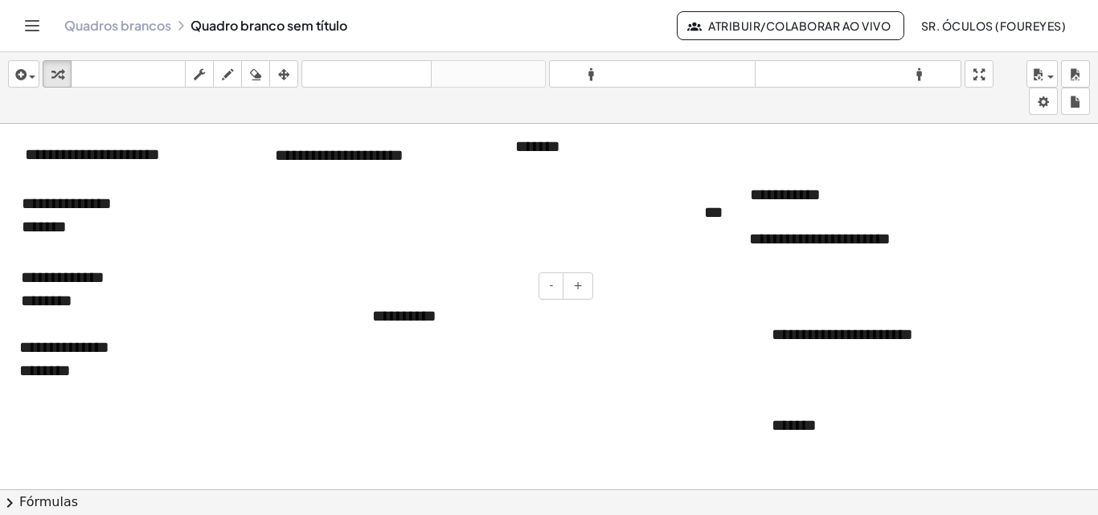
click at [480, 313] on div "**********" at bounding box center [476, 316] width 241 height 55
click at [400, 317] on font "**********" at bounding box center [404, 316] width 64 height 16
click at [439, 310] on div "******" at bounding box center [476, 316] width 241 height 55
click at [422, 412] on div at bounding box center [549, 432] width 1098 height 754
drag, startPoint x: 382, startPoint y: 332, endPoint x: 374, endPoint y: 294, distance: 38.6
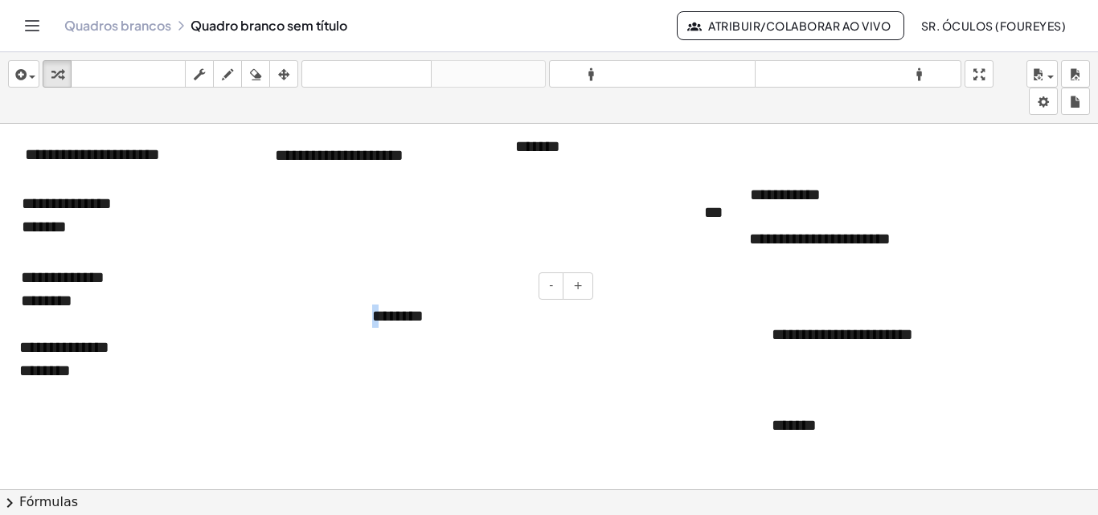
click at [374, 294] on div "- + ********" at bounding box center [476, 316] width 241 height 55
click at [467, 326] on div "********" at bounding box center [476, 316] width 241 height 55
click at [597, 293] on div "********" at bounding box center [476, 316] width 241 height 55
click at [515, 390] on div at bounding box center [549, 432] width 1098 height 754
click at [440, 331] on div "********" at bounding box center [476, 316] width 241 height 55
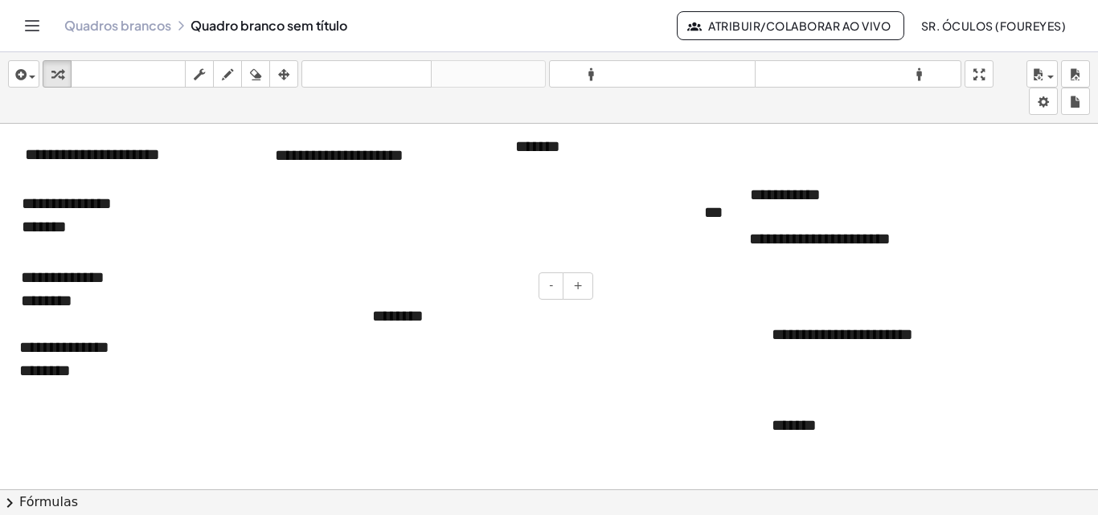
click at [407, 324] on font "********" at bounding box center [397, 316] width 51 height 16
click at [451, 327] on div "********" at bounding box center [476, 316] width 241 height 55
click at [417, 384] on div at bounding box center [549, 432] width 1098 height 754
click at [28, 71] on span "button" at bounding box center [28, 76] width 3 height 11
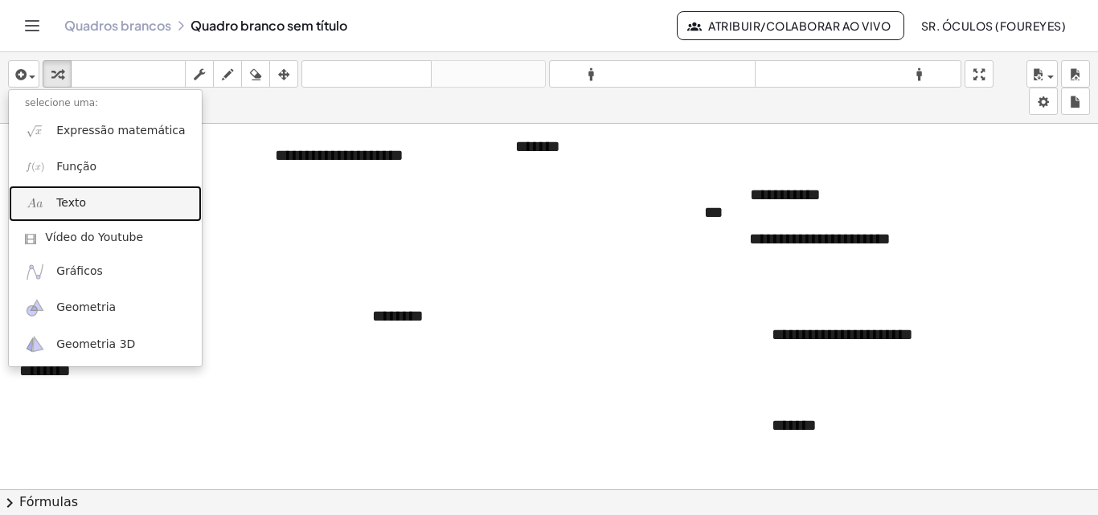
click at [78, 190] on link "Texto" at bounding box center [105, 204] width 193 height 36
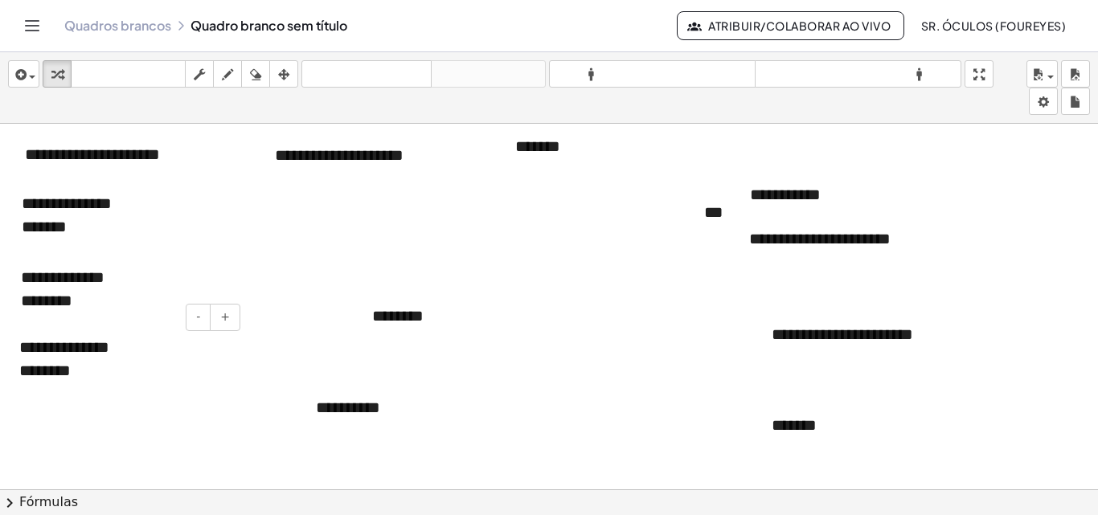
click at [101, 356] on font "**********" at bounding box center [64, 358] width 90 height 39
click at [68, 269] on font "**********" at bounding box center [63, 288] width 84 height 39
click at [120, 384] on div "**********" at bounding box center [123, 359] width 241 height 78
click at [74, 284] on font "**********" at bounding box center [63, 288] width 84 height 39
click at [926, 257] on div "**********" at bounding box center [853, 238] width 241 height 55
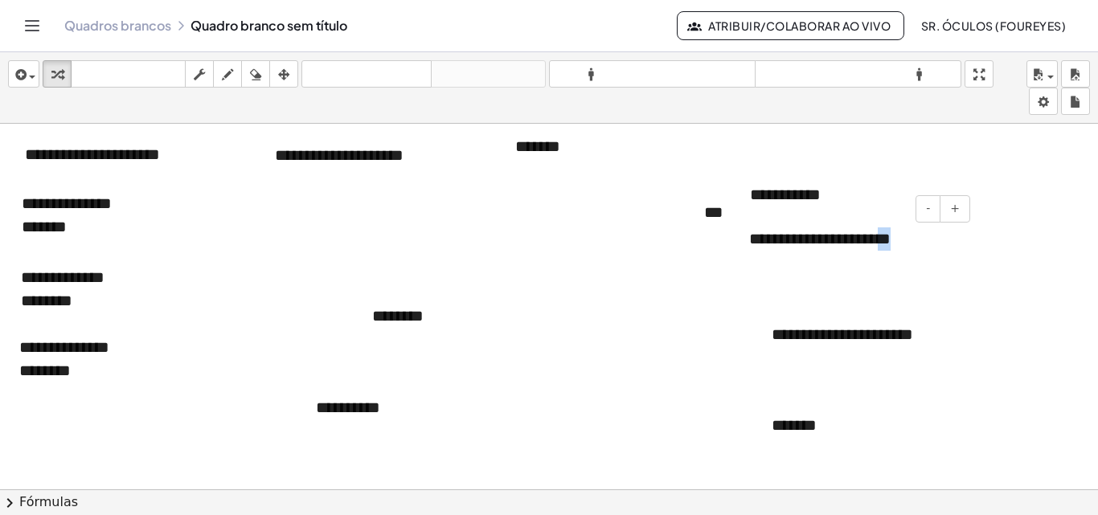
drag, startPoint x: 914, startPoint y: 232, endPoint x: 899, endPoint y: 235, distance: 15.5
click at [899, 235] on div "**********" at bounding box center [853, 238] width 241 height 55
click at [489, 482] on div at bounding box center [549, 432] width 1098 height 754
click at [450, 427] on div "**********" at bounding box center [420, 407] width 241 height 55
drag, startPoint x: 411, startPoint y: 415, endPoint x: 444, endPoint y: 409, distance: 33.4
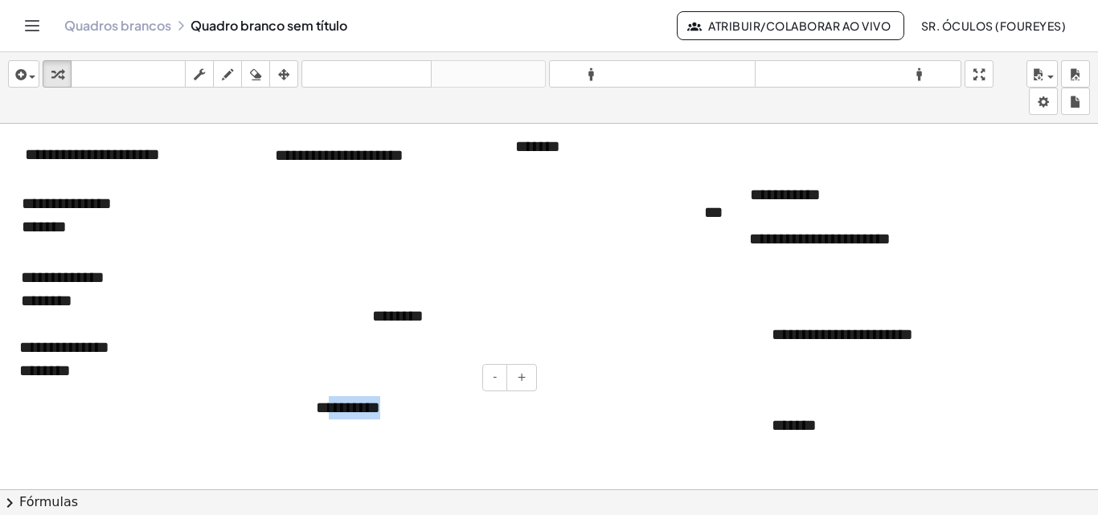
click at [388, 404] on div "**********" at bounding box center [420, 407] width 241 height 55
click at [444, 409] on div "**********" at bounding box center [420, 407] width 241 height 55
click at [371, 356] on div at bounding box center [549, 432] width 1098 height 754
click at [437, 336] on div "********" at bounding box center [476, 316] width 241 height 55
click at [406, 439] on div at bounding box center [549, 432] width 1098 height 754
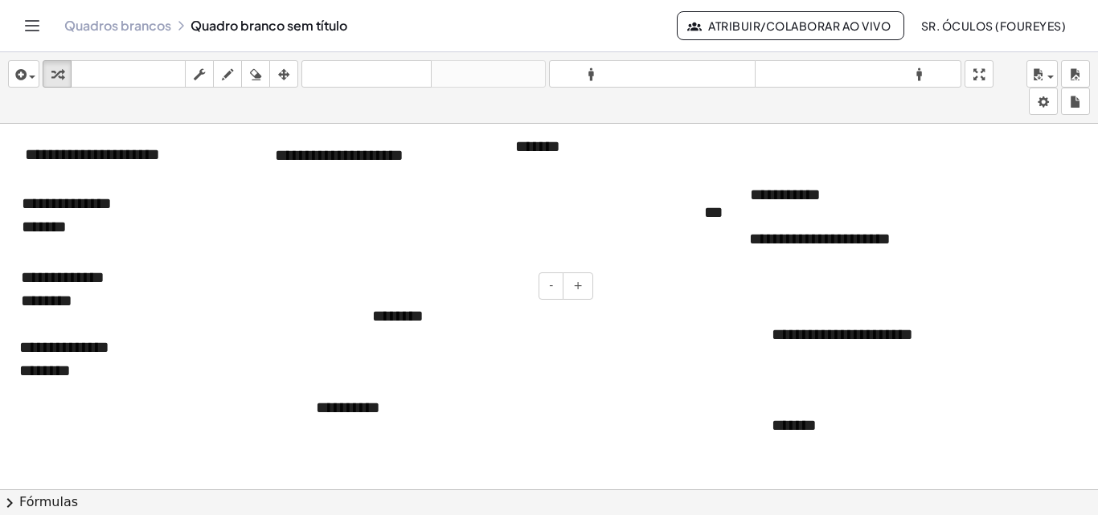
click at [448, 334] on div "********" at bounding box center [476, 316] width 241 height 55
drag, startPoint x: 450, startPoint y: 332, endPoint x: 411, endPoint y: 318, distance: 41.2
click at [411, 318] on div "********" at bounding box center [476, 316] width 241 height 55
click at [424, 318] on font "********" at bounding box center [397, 316] width 51 height 16
click at [402, 324] on font "********" at bounding box center [397, 316] width 51 height 16
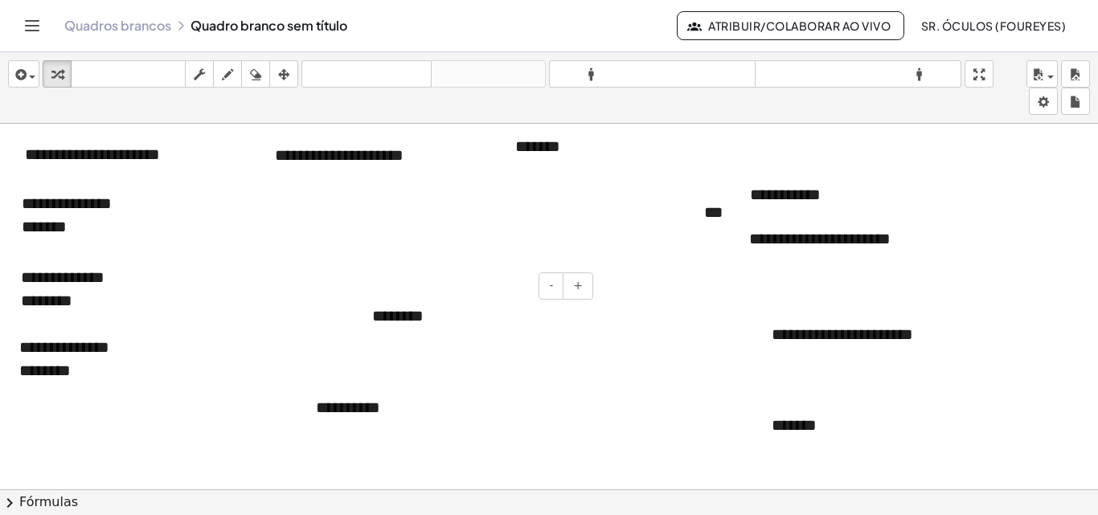
click at [410, 321] on font "********" at bounding box center [397, 316] width 51 height 16
click at [487, 255] on div at bounding box center [549, 432] width 1098 height 754
click at [225, 64] on button "empate" at bounding box center [227, 73] width 29 height 27
click at [372, 290] on div at bounding box center [549, 432] width 1098 height 754
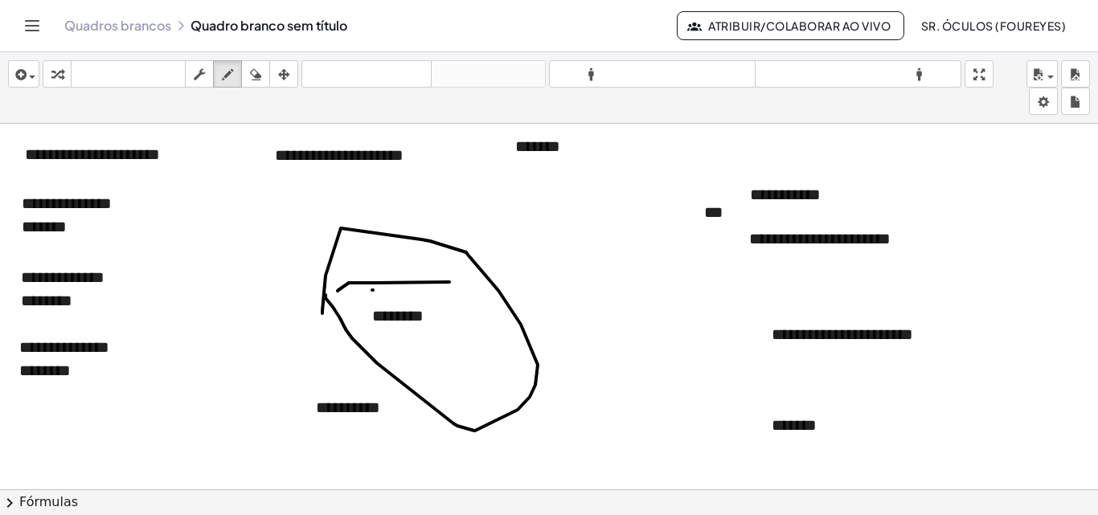
drag, startPoint x: 326, startPoint y: 295, endPoint x: 395, endPoint y: 343, distance: 84.3
click at [395, 343] on div at bounding box center [549, 432] width 1098 height 754
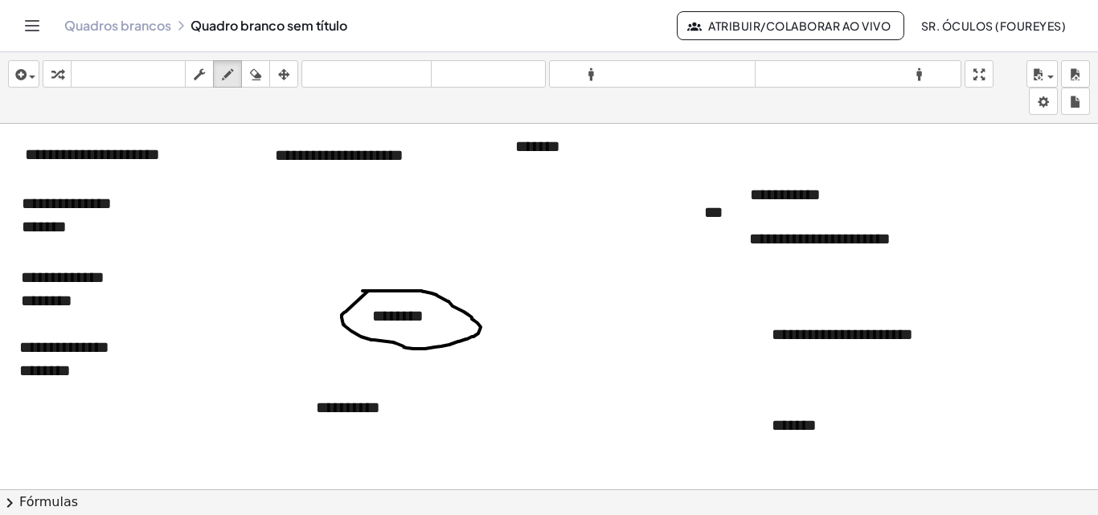
click at [363, 291] on div at bounding box center [549, 432] width 1098 height 754
click at [188, 140] on div at bounding box center [549, 432] width 1098 height 754
drag, startPoint x: 24, startPoint y: 168, endPoint x: 204, endPoint y: 167, distance: 180.1
click at [204, 167] on div at bounding box center [549, 432] width 1098 height 754
click at [264, 77] on div "button" at bounding box center [255, 73] width 21 height 19
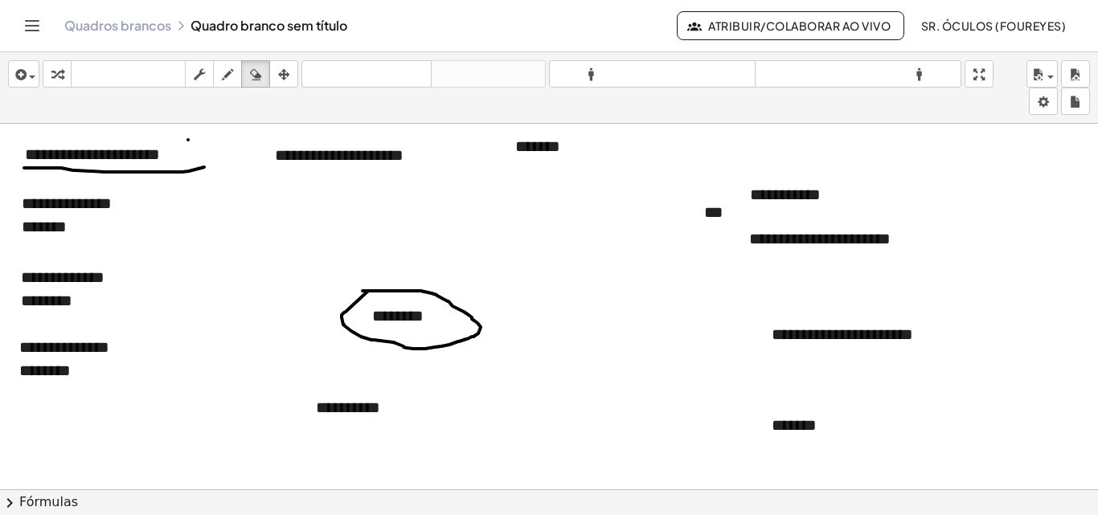
click at [189, 140] on div at bounding box center [549, 432] width 1098 height 754
click at [227, 74] on icon "button" at bounding box center [227, 74] width 11 height 19
drag, startPoint x: 281, startPoint y: 169, endPoint x: 421, endPoint y: 170, distance: 140.7
click at [439, 171] on div at bounding box center [549, 432] width 1098 height 754
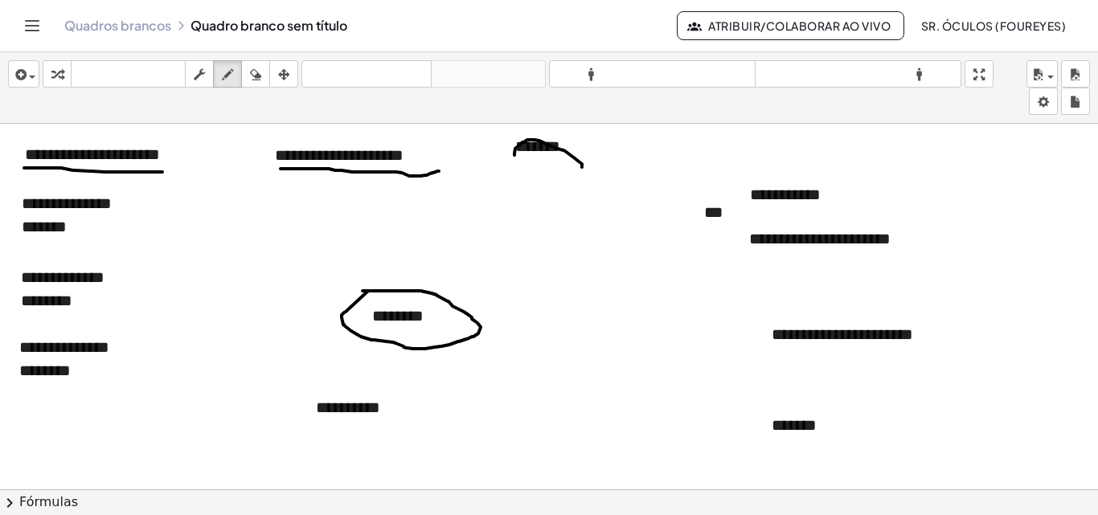
drag, startPoint x: 515, startPoint y: 155, endPoint x: 540, endPoint y: 170, distance: 29.2
click at [547, 172] on div at bounding box center [549, 432] width 1098 height 754
click at [528, 168] on div at bounding box center [549, 432] width 1098 height 754
click at [264, 68] on div "button" at bounding box center [255, 73] width 21 height 19
drag, startPoint x: 515, startPoint y: 146, endPoint x: 562, endPoint y: 158, distance: 48.0
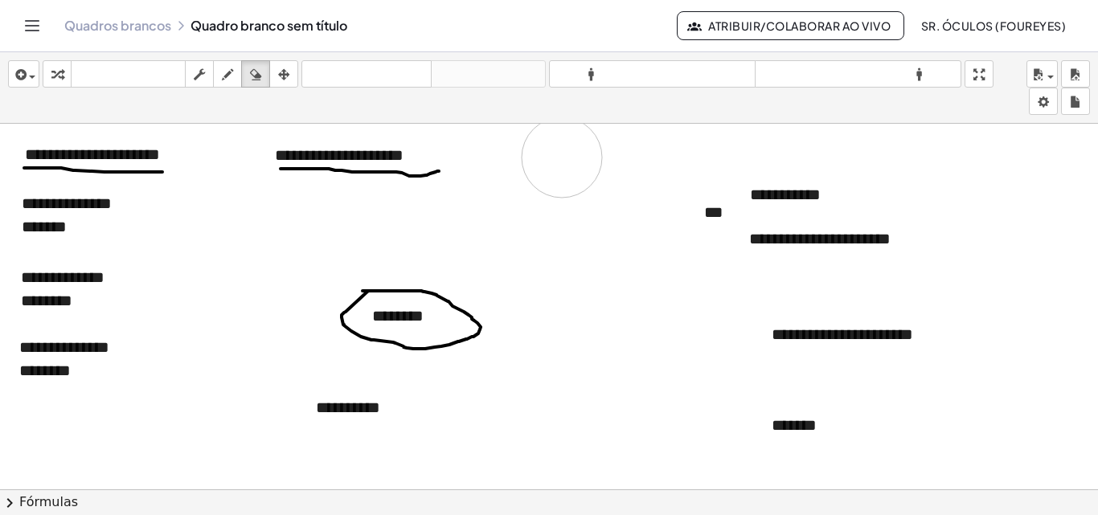
click at [562, 158] on div at bounding box center [549, 432] width 1098 height 754
click at [227, 69] on icon "button" at bounding box center [227, 74] width 11 height 19
click at [717, 208] on div at bounding box center [549, 432] width 1098 height 754
drag, startPoint x: 753, startPoint y: 209, endPoint x: 812, endPoint y: 207, distance: 58.8
click at [812, 207] on div at bounding box center [549, 432] width 1098 height 754
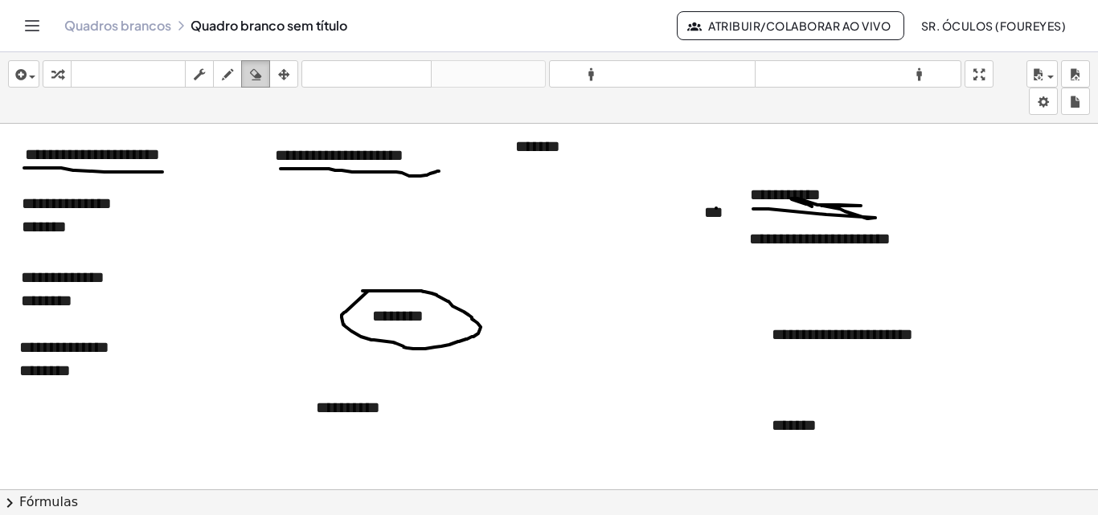
click at [266, 86] on button "apagar" at bounding box center [255, 73] width 29 height 27
click at [711, 212] on div at bounding box center [549, 432] width 1098 height 754
click at [714, 211] on div at bounding box center [549, 432] width 1098 height 754
drag, startPoint x: 799, startPoint y: 187, endPoint x: 881, endPoint y: 195, distance: 83.1
click at [881, 195] on div at bounding box center [549, 432] width 1098 height 754
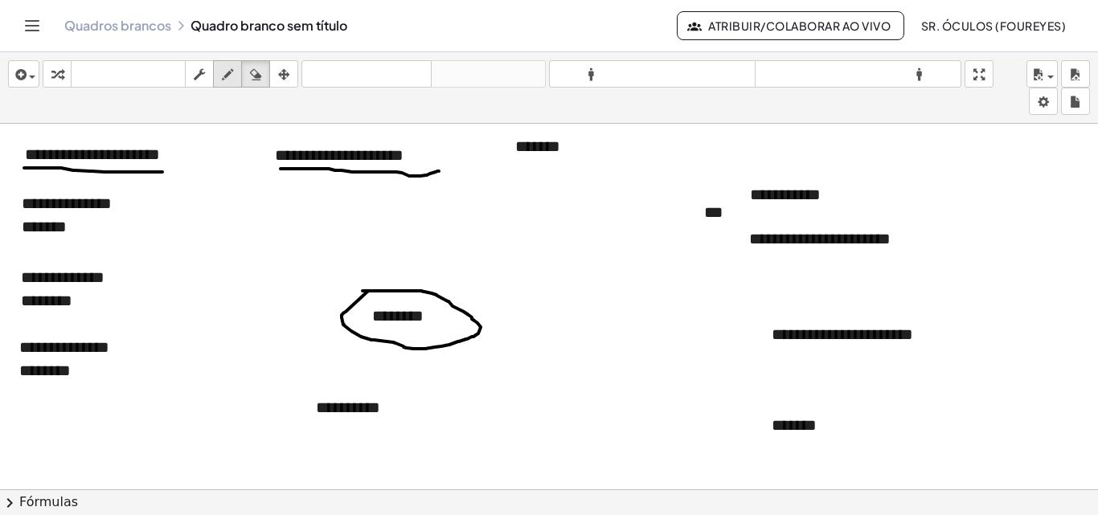
click at [237, 75] on div "button" at bounding box center [227, 73] width 21 height 19
drag, startPoint x: 745, startPoint y: 205, endPoint x: 848, endPoint y: 214, distance: 104.1
click at [863, 216] on div at bounding box center [549, 432] width 1098 height 754
drag, startPoint x: 811, startPoint y: 250, endPoint x: 922, endPoint y: 252, distance: 111.8
click at [922, 252] on div at bounding box center [549, 432] width 1098 height 754
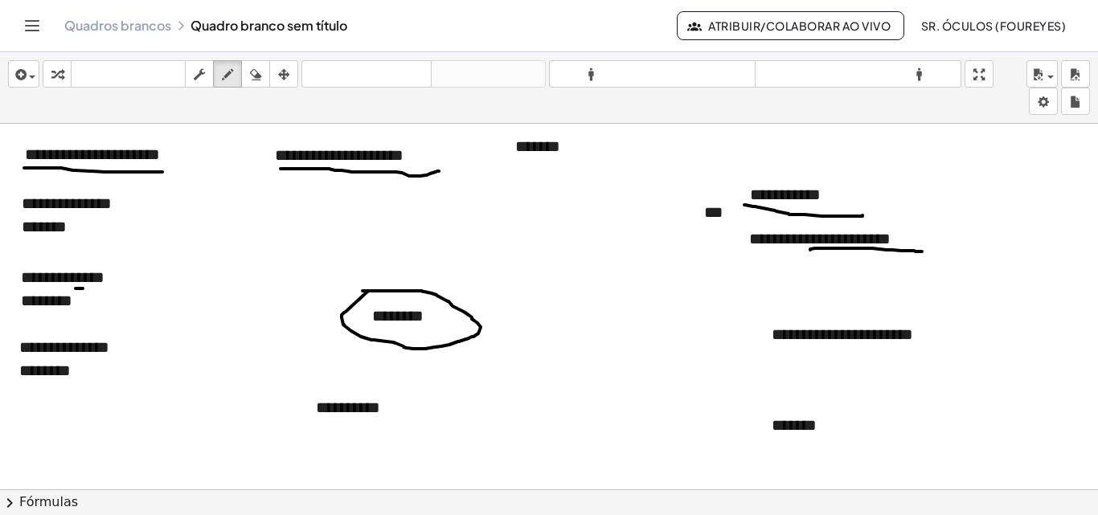
drag, startPoint x: 76, startPoint y: 289, endPoint x: 84, endPoint y: 289, distance: 8.8
click at [84, 289] on div at bounding box center [549, 432] width 1098 height 754
click at [72, 356] on div at bounding box center [549, 432] width 1098 height 754
click at [76, 353] on div at bounding box center [549, 432] width 1098 height 754
drag, startPoint x: 836, startPoint y: 222, endPoint x: 824, endPoint y: 252, distance: 32.1
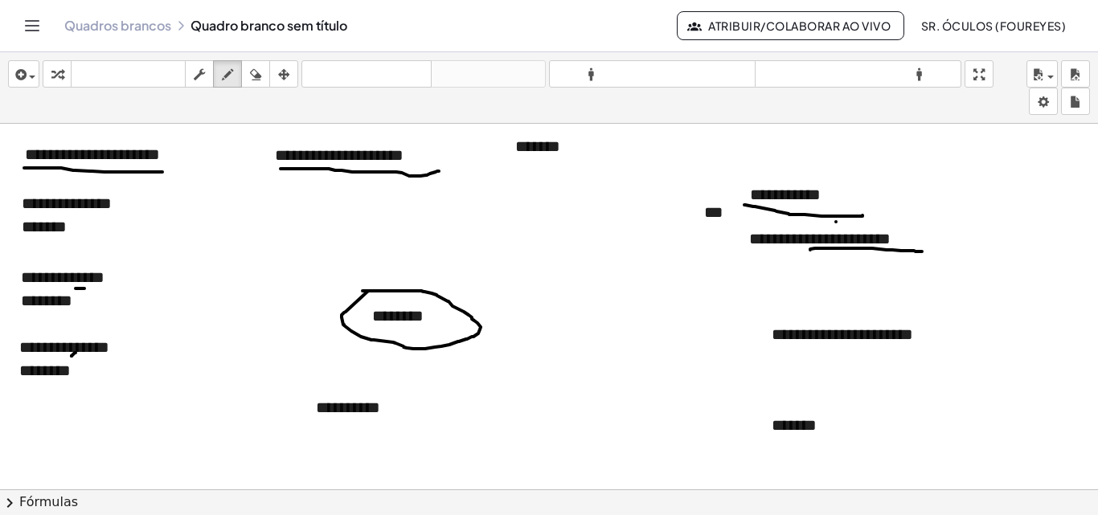
click at [824, 252] on div at bounding box center [549, 432] width 1098 height 754
drag, startPoint x: 869, startPoint y: 229, endPoint x: 865, endPoint y: 248, distance: 18.9
click at [865, 248] on div at bounding box center [549, 432] width 1098 height 754
click at [252, 82] on icon "button" at bounding box center [255, 74] width 11 height 19
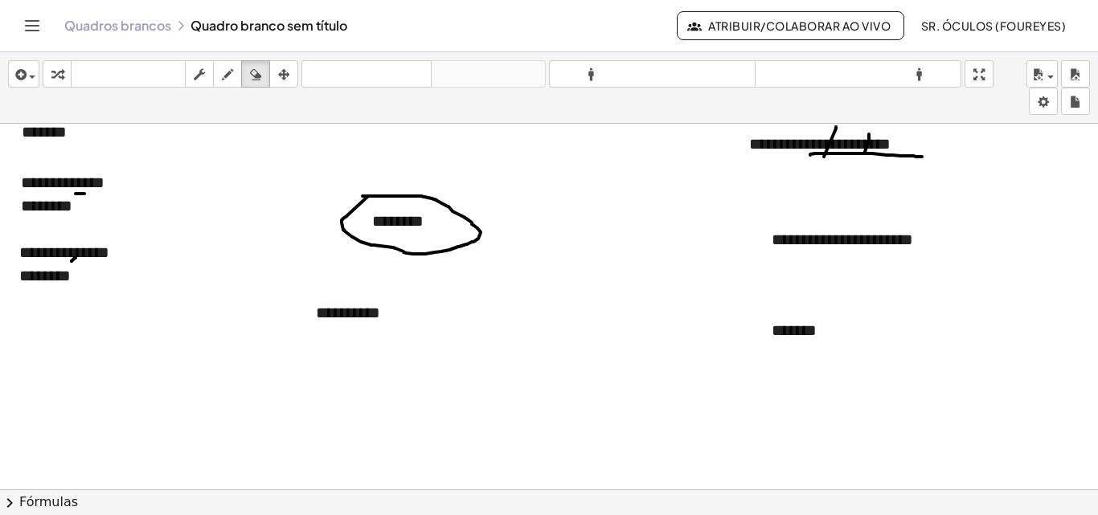
scroll to position [112, 0]
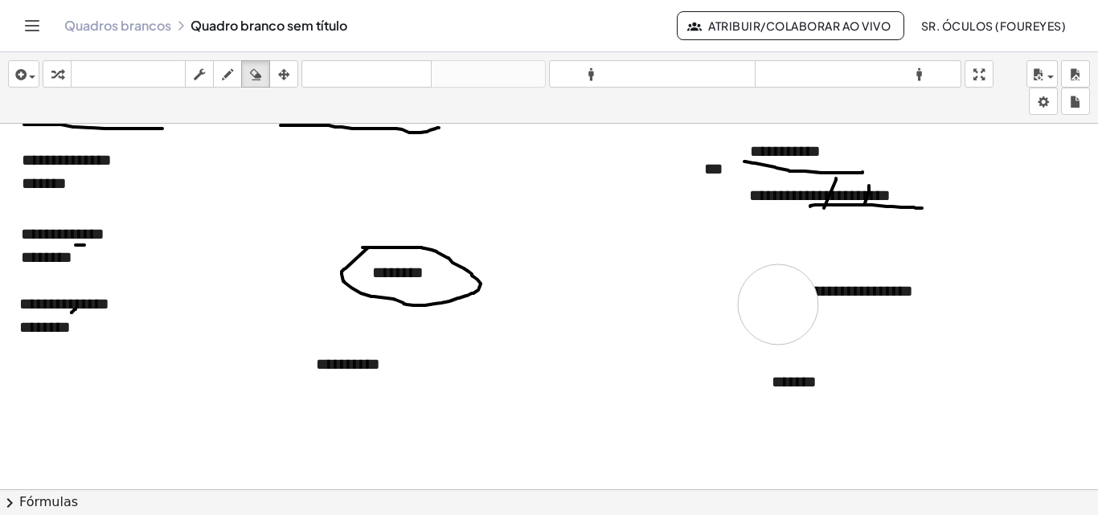
click at [778, 305] on div at bounding box center [549, 389] width 1098 height 754
drag, startPoint x: 778, startPoint y: 305, endPoint x: 846, endPoint y: 300, distance: 67.7
click at [846, 300] on div at bounding box center [549, 389] width 1098 height 754
drag, startPoint x: 793, startPoint y: 290, endPoint x: 805, endPoint y: 265, distance: 28.4
click at [805, 265] on div at bounding box center [549, 389] width 1098 height 754
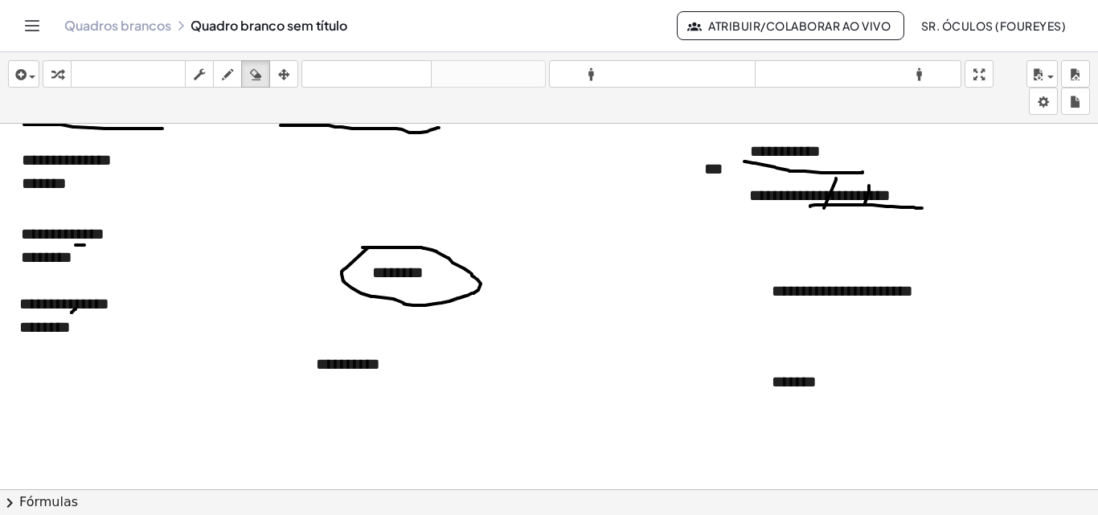
click at [828, 305] on div at bounding box center [549, 389] width 1098 height 754
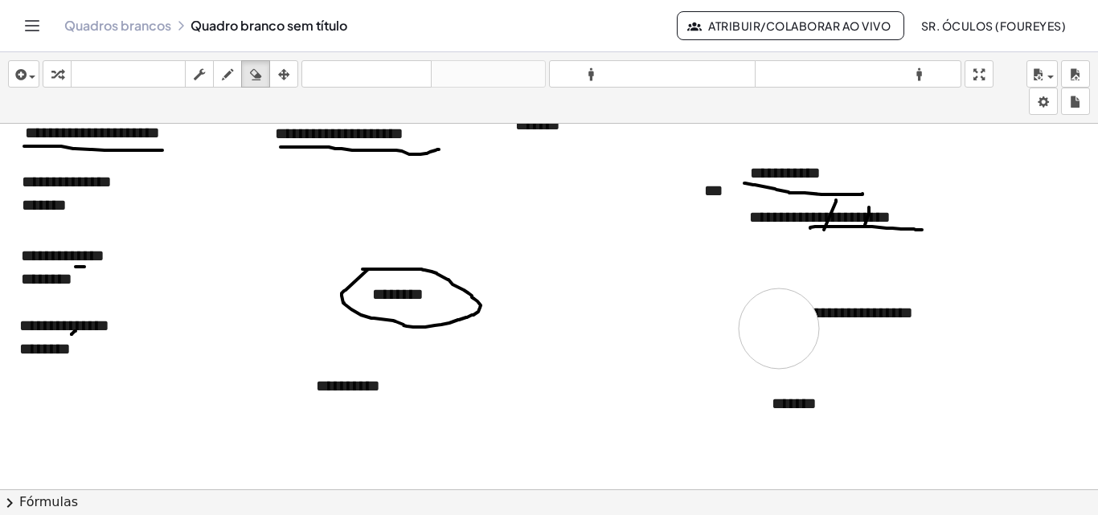
click at [779, 329] on div at bounding box center [549, 411] width 1098 height 754
click at [782, 320] on div at bounding box center [549, 411] width 1098 height 754
click at [816, 323] on div at bounding box center [549, 411] width 1098 height 754
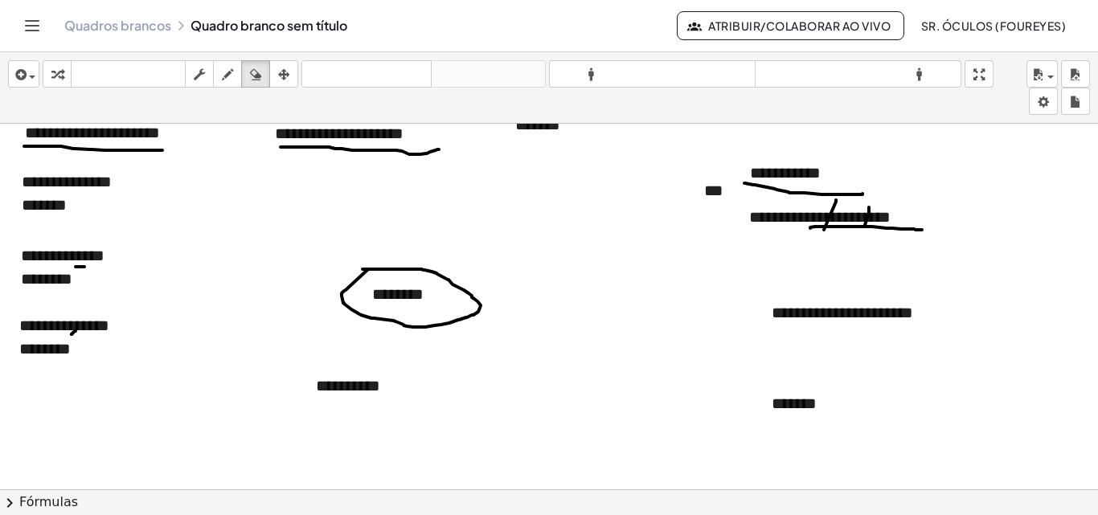
click at [793, 316] on div at bounding box center [549, 411] width 1098 height 754
drag, startPoint x: 793, startPoint y: 316, endPoint x: 829, endPoint y: 303, distance: 38.4
click at [793, 316] on div at bounding box center [549, 411] width 1098 height 754
click at [222, 77] on div "button" at bounding box center [227, 73] width 21 height 19
drag, startPoint x: 815, startPoint y: 320, endPoint x: 836, endPoint y: 327, distance: 22.9
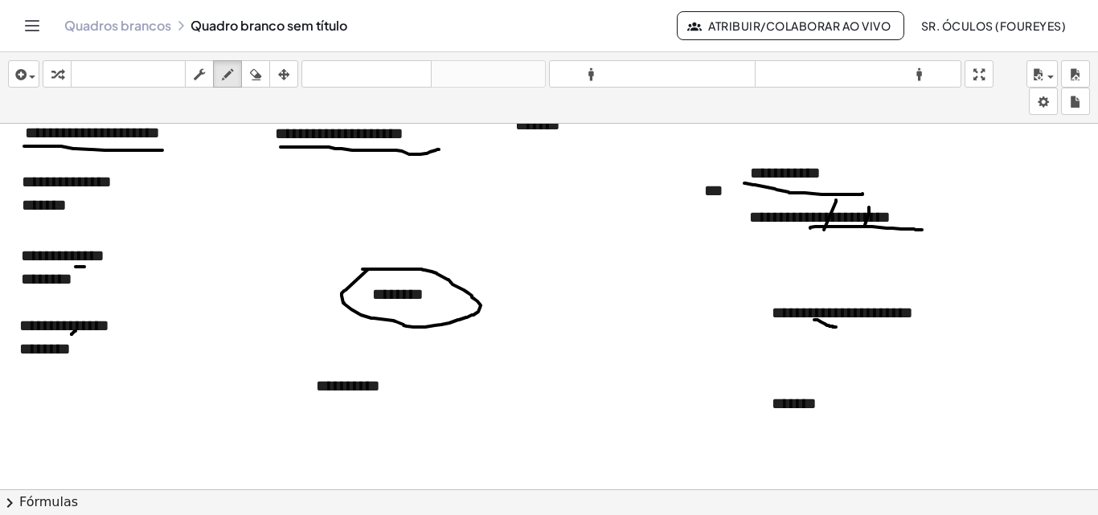
click at [836, 327] on div at bounding box center [549, 411] width 1098 height 754
drag, startPoint x: 856, startPoint y: 324, endPoint x: 866, endPoint y: 324, distance: 10.5
click at [866, 324] on div at bounding box center [549, 411] width 1098 height 754
drag, startPoint x: 918, startPoint y: 330, endPoint x: 934, endPoint y: 314, distance: 21.6
click at [934, 314] on div at bounding box center [549, 411] width 1098 height 754
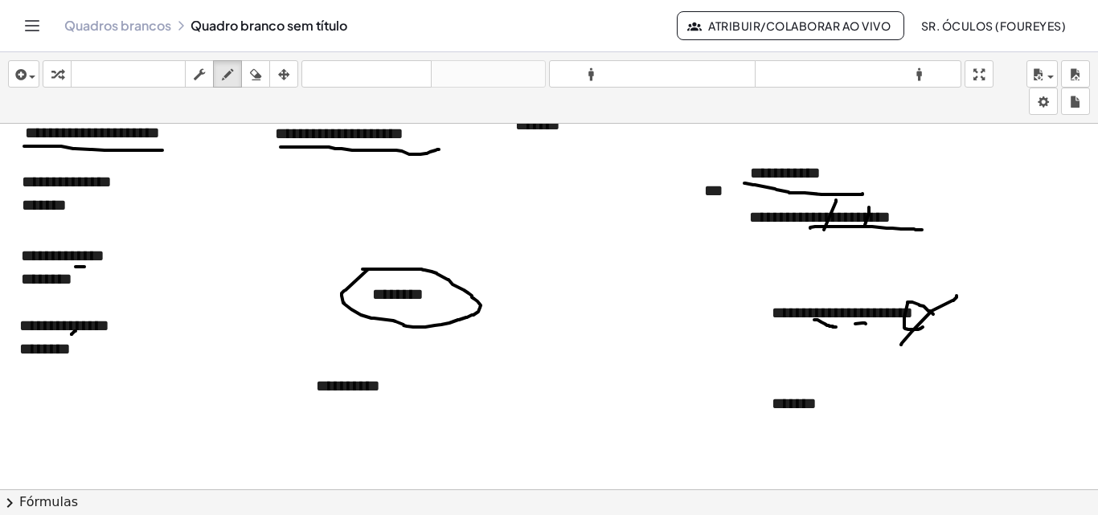
drag, startPoint x: 901, startPoint y: 345, endPoint x: 957, endPoint y: 296, distance: 74.1
click at [957, 296] on div at bounding box center [549, 411] width 1098 height 754
drag, startPoint x: 855, startPoint y: 330, endPoint x: 868, endPoint y: 326, distance: 14.2
click at [868, 326] on div at bounding box center [549, 411] width 1098 height 754
click at [252, 73] on icon "button" at bounding box center [255, 74] width 11 height 19
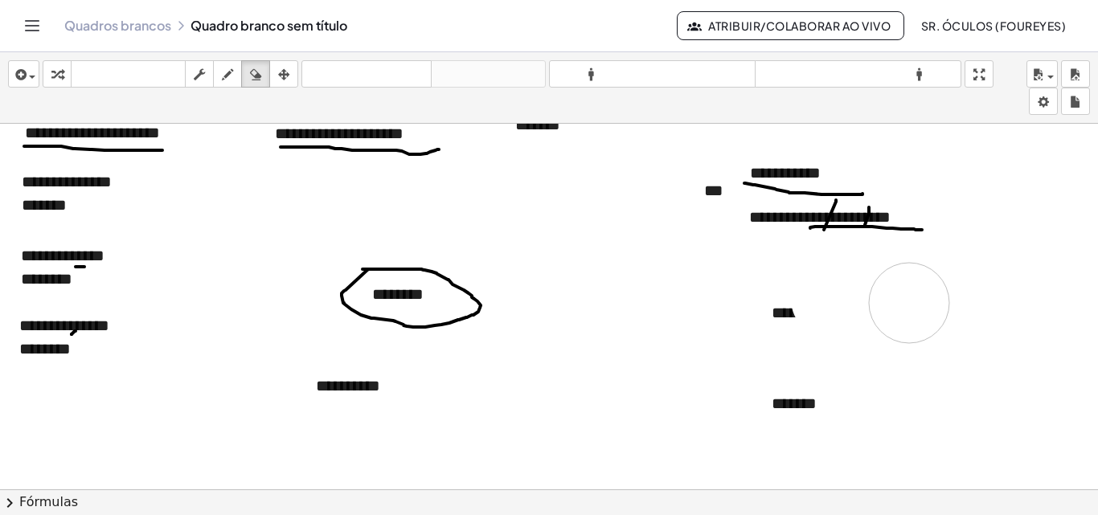
drag, startPoint x: 846, startPoint y: 314, endPoint x: 840, endPoint y: 295, distance: 19.6
click at [901, 306] on div at bounding box center [549, 411] width 1098 height 754
click at [229, 74] on icon "button" at bounding box center [227, 74] width 11 height 19
click at [25, 72] on icon "button" at bounding box center [19, 74] width 14 height 19
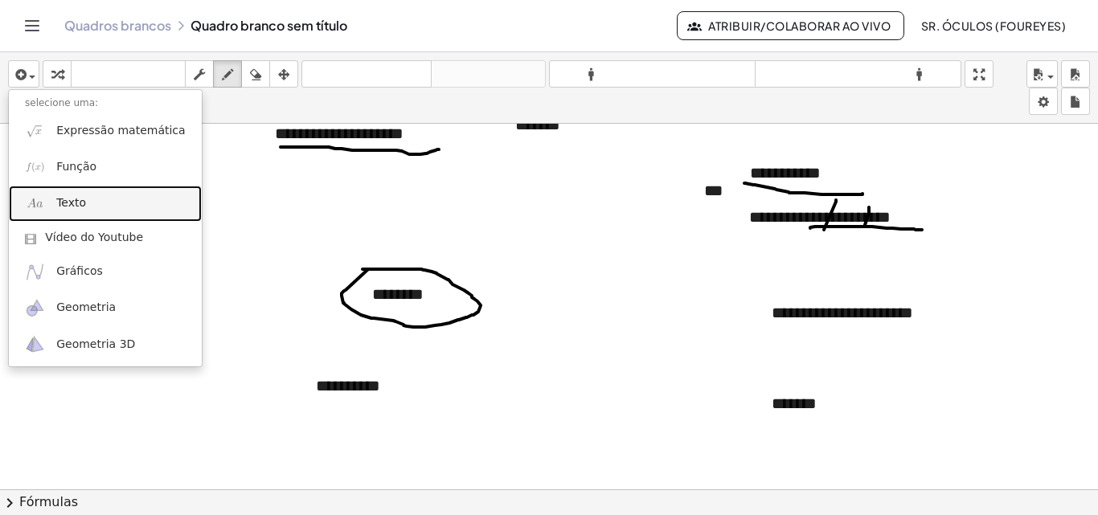
click at [80, 200] on font "Texto" at bounding box center [71, 202] width 30 height 13
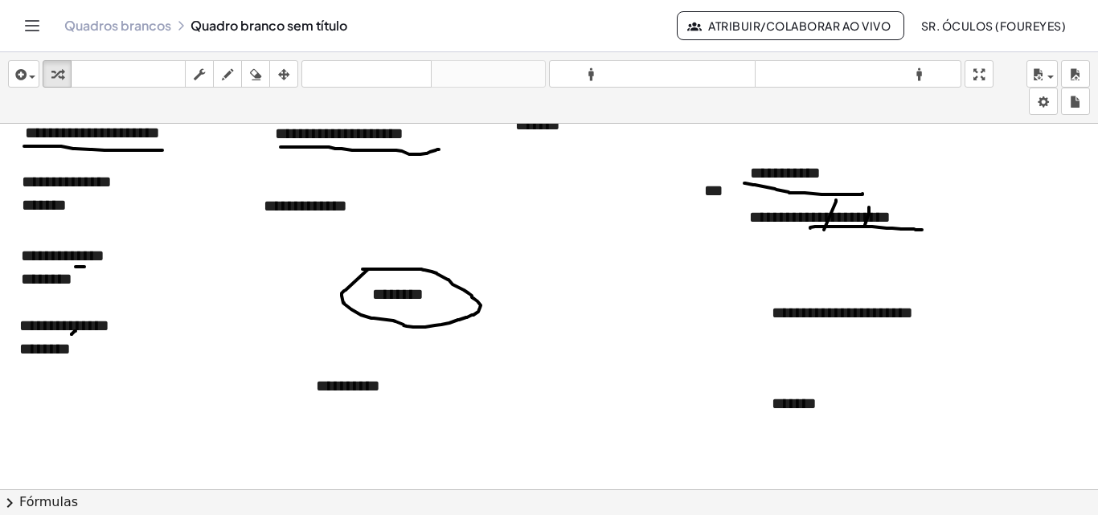
click at [509, 203] on div at bounding box center [549, 411] width 1098 height 754
click at [285, 201] on font "**********" at bounding box center [306, 206] width 84 height 16
click at [347, 203] on font "**********" at bounding box center [306, 206] width 84 height 16
click at [225, 74] on icon "button" at bounding box center [227, 74] width 11 height 19
drag, startPoint x: 285, startPoint y: 191, endPoint x: 279, endPoint y: 218, distance: 27.9
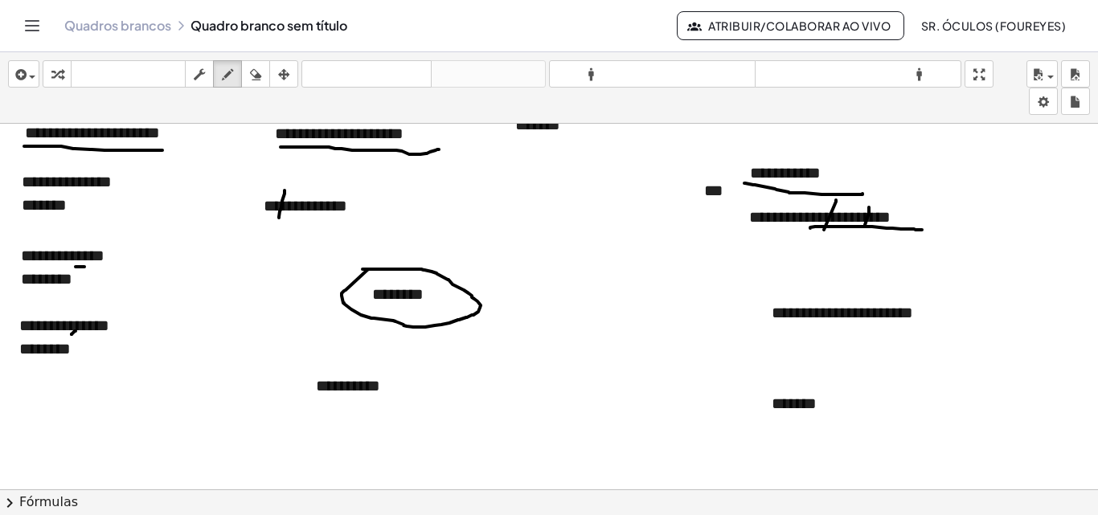
click at [279, 218] on div at bounding box center [549, 411] width 1098 height 754
drag, startPoint x: 345, startPoint y: 197, endPoint x: 343, endPoint y: 212, distance: 15.5
click at [343, 212] on div at bounding box center [549, 411] width 1098 height 754
drag, startPoint x: 27, startPoint y: 76, endPoint x: 39, endPoint y: 87, distance: 16.0
click at [27, 76] on span "button" at bounding box center [28, 76] width 3 height 11
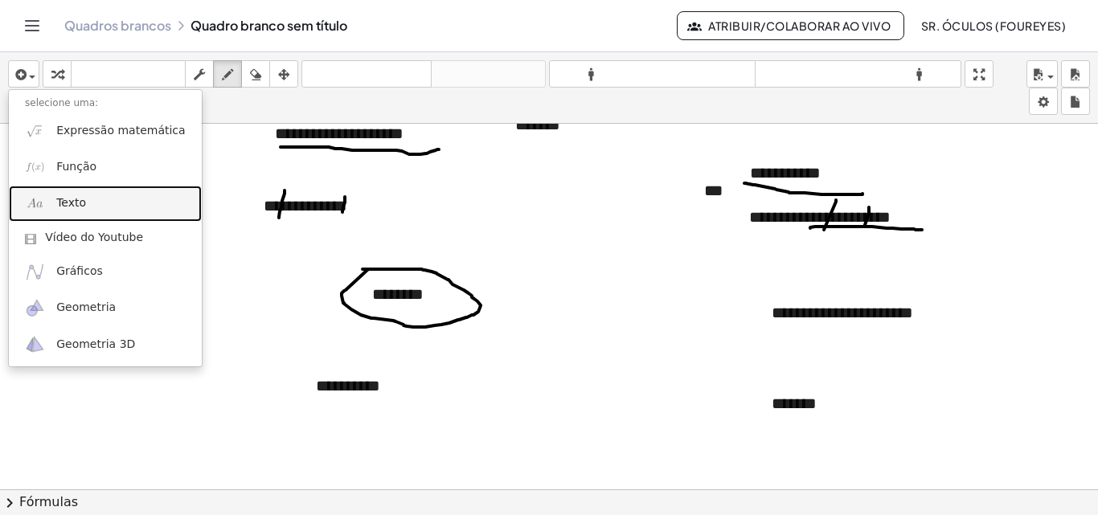
click at [109, 211] on link "Texto" at bounding box center [105, 204] width 193 height 36
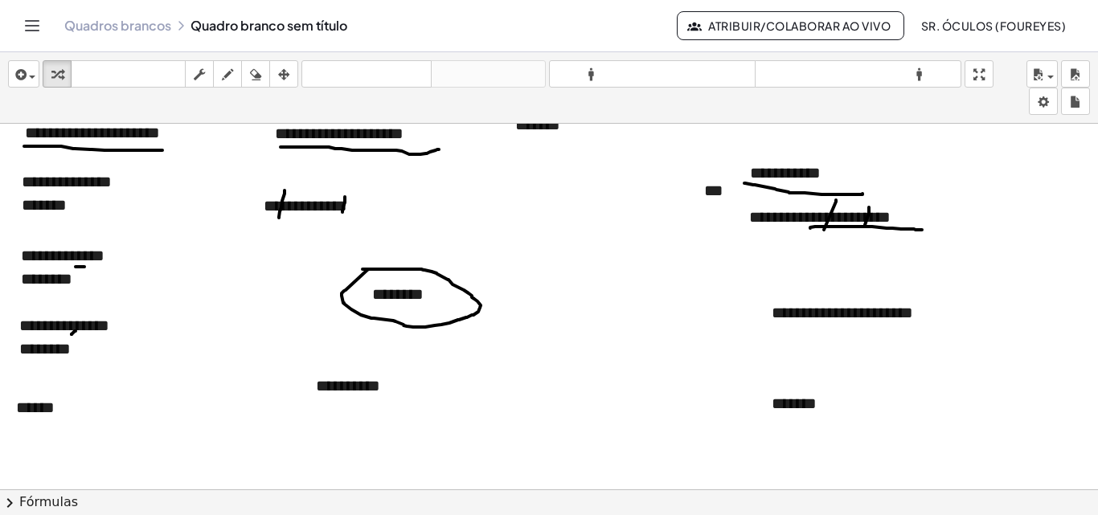
click at [248, 442] on div at bounding box center [549, 411] width 1098 height 754
click at [51, 400] on font "******" at bounding box center [35, 408] width 39 height 16
drag, startPoint x: 83, startPoint y: 376, endPoint x: 101, endPoint y: 385, distance: 20.9
click at [101, 384] on div "- +" at bounding box center [116, 377] width 241 height 27
click at [78, 404] on div "******" at bounding box center [120, 407] width 241 height 55
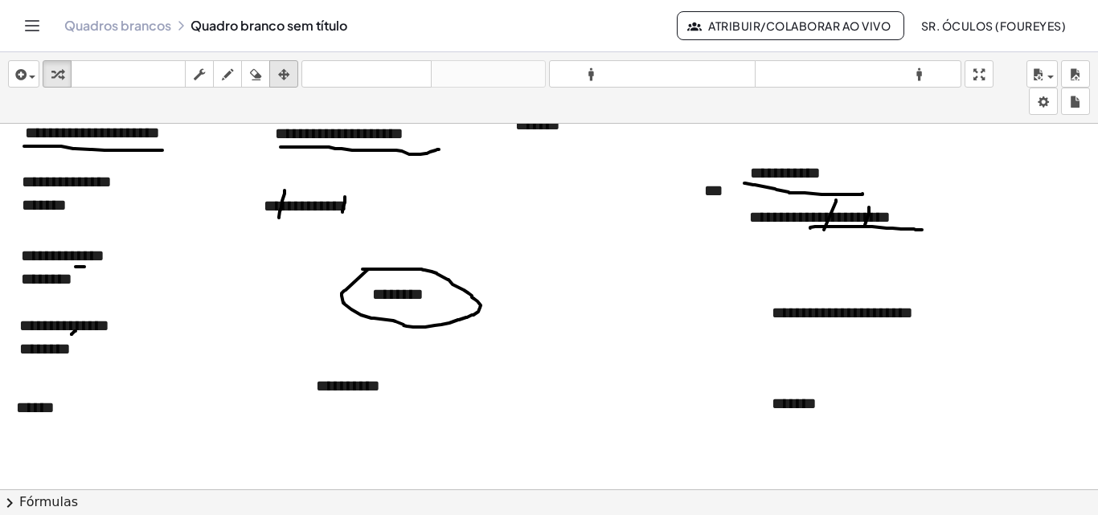
click at [277, 77] on div "button" at bounding box center [283, 73] width 21 height 19
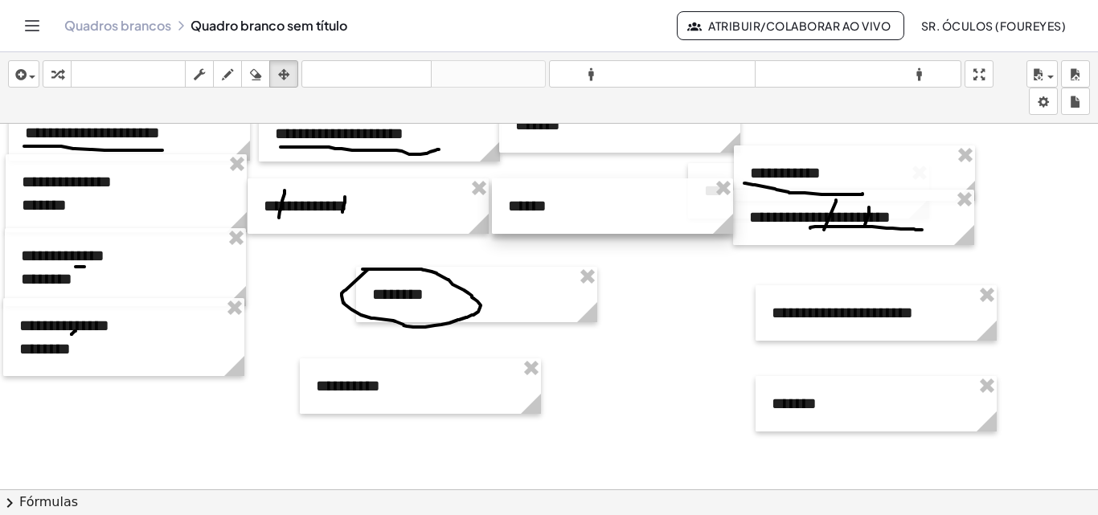
drag, startPoint x: 110, startPoint y: 400, endPoint x: 602, endPoint y: 198, distance: 531.9
click at [602, 198] on div at bounding box center [612, 206] width 241 height 55
click at [619, 328] on div at bounding box center [549, 411] width 1098 height 754
click at [221, 70] on div "button" at bounding box center [227, 73] width 21 height 19
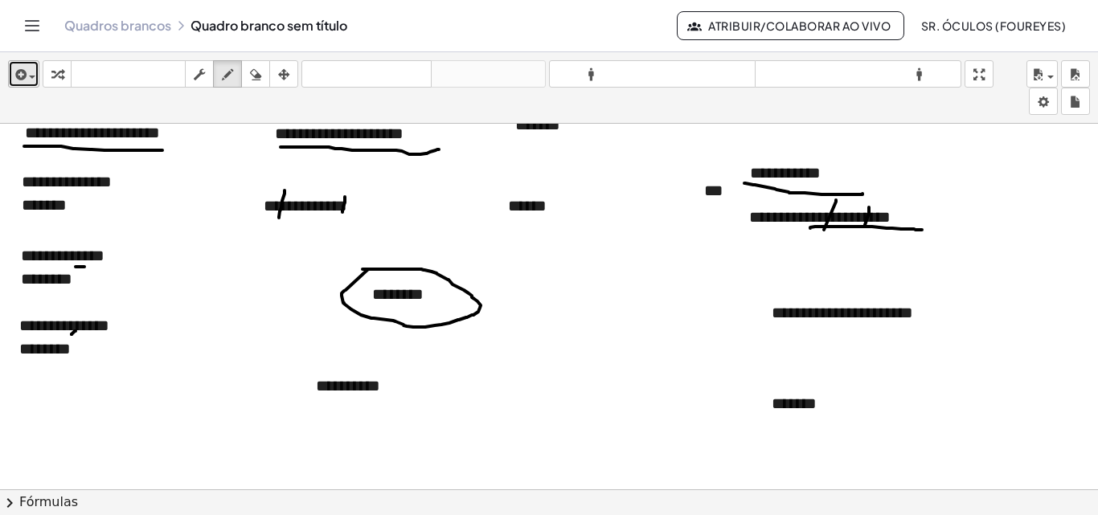
click at [35, 73] on div "button" at bounding box center [23, 73] width 23 height 19
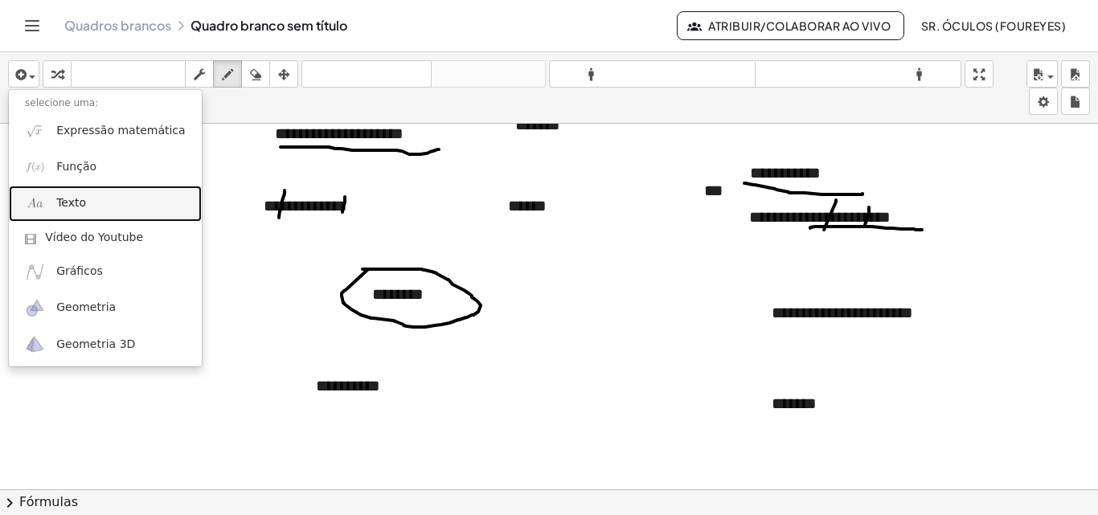
click at [61, 199] on font "Texto" at bounding box center [71, 202] width 30 height 13
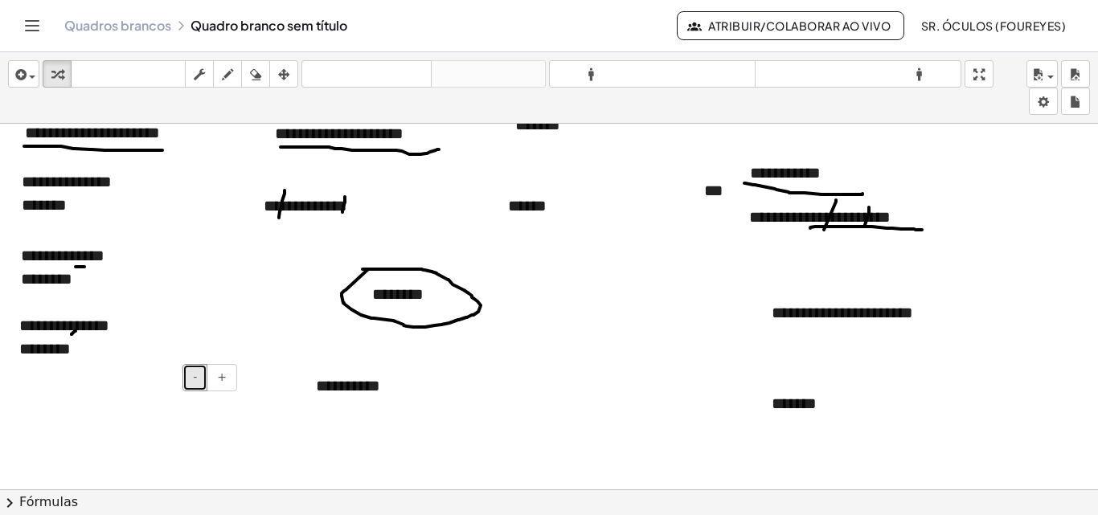
click at [200, 380] on button "-" at bounding box center [195, 377] width 25 height 27
click at [224, 409] on div at bounding box center [120, 406] width 241 height 53
click at [277, 78] on div "button" at bounding box center [283, 73] width 21 height 19
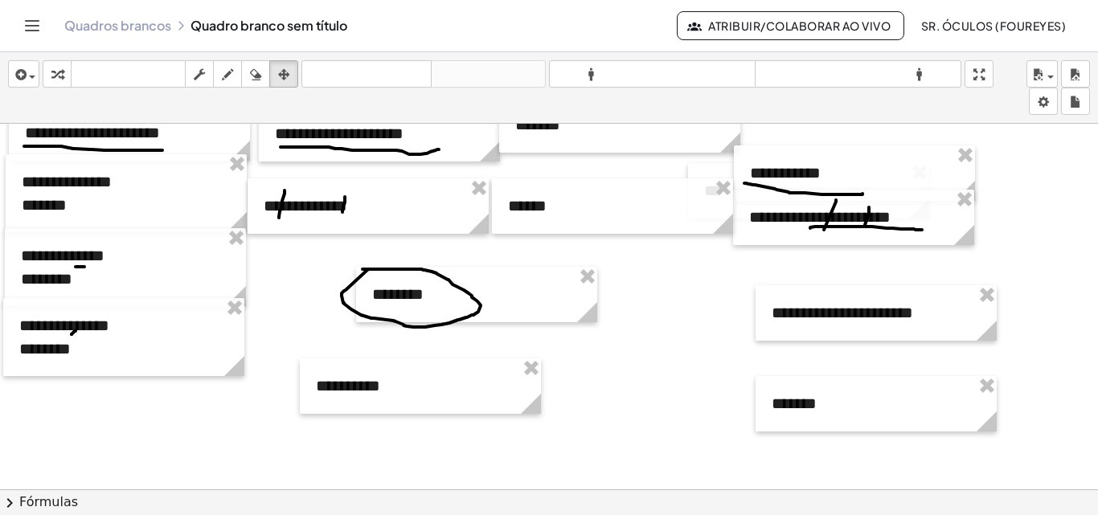
click at [330, 302] on div at bounding box center [549, 411] width 1098 height 754
click at [310, 297] on div at bounding box center [549, 411] width 1098 height 754
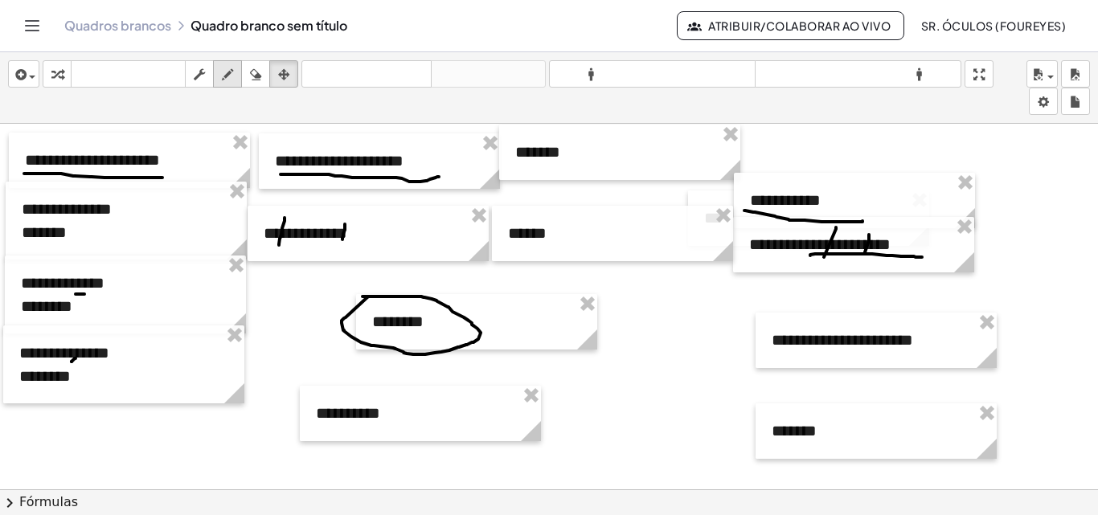
click at [221, 78] on div "button" at bounding box center [227, 73] width 21 height 19
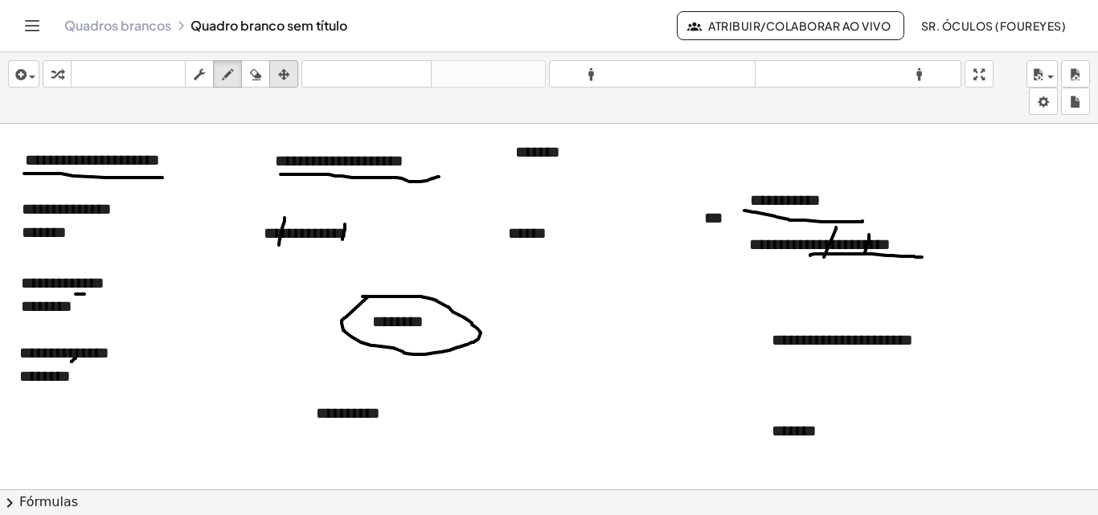
click at [287, 73] on icon "button" at bounding box center [283, 74] width 11 height 19
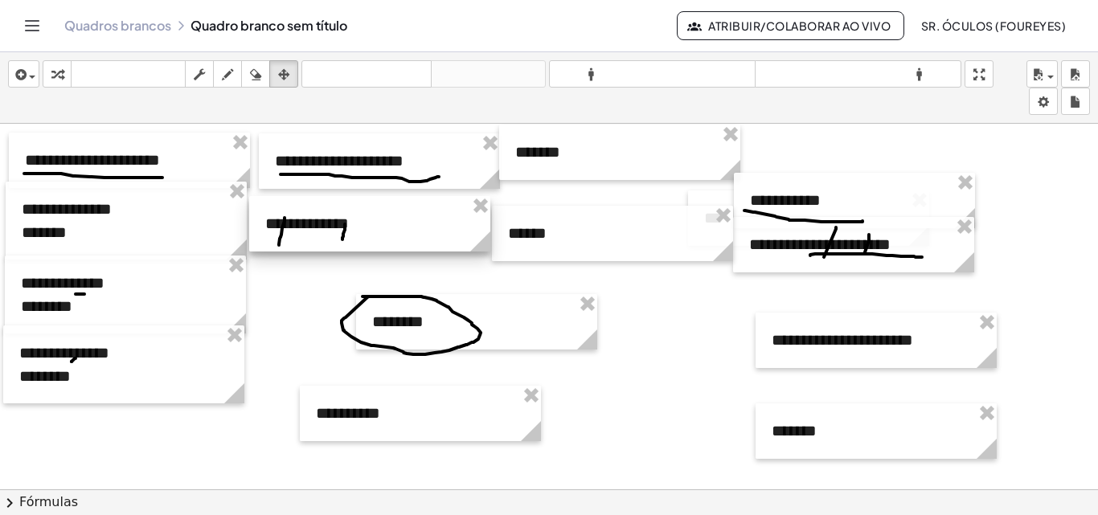
drag, startPoint x: 447, startPoint y: 244, endPoint x: 449, endPoint y: 235, distance: 9.8
click at [449, 235] on div at bounding box center [369, 223] width 241 height 55
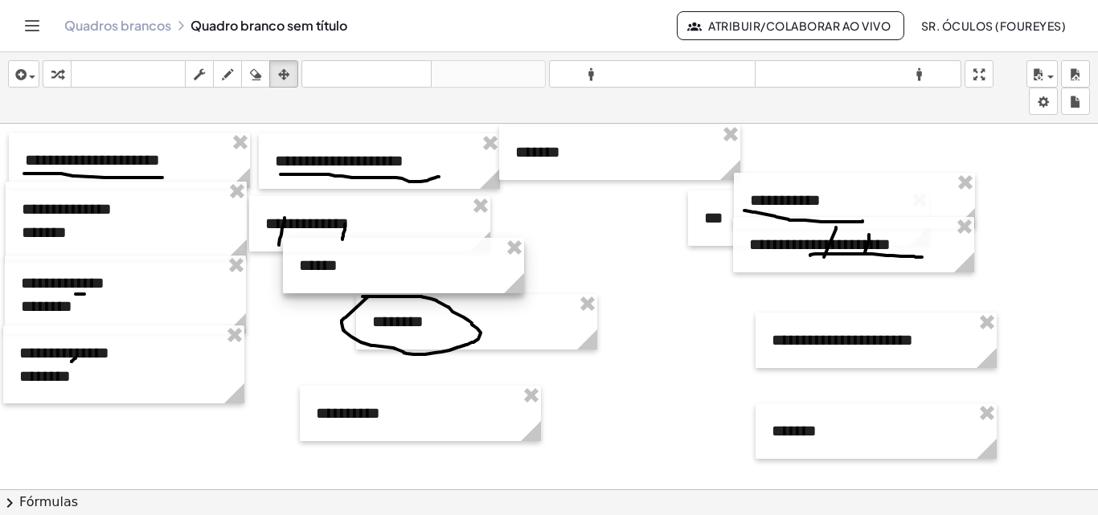
drag, startPoint x: 518, startPoint y: 258, endPoint x: 326, endPoint y: 286, distance: 194.2
click at [326, 286] on div at bounding box center [403, 265] width 241 height 55
click at [222, 77] on div "button" at bounding box center [227, 73] width 21 height 19
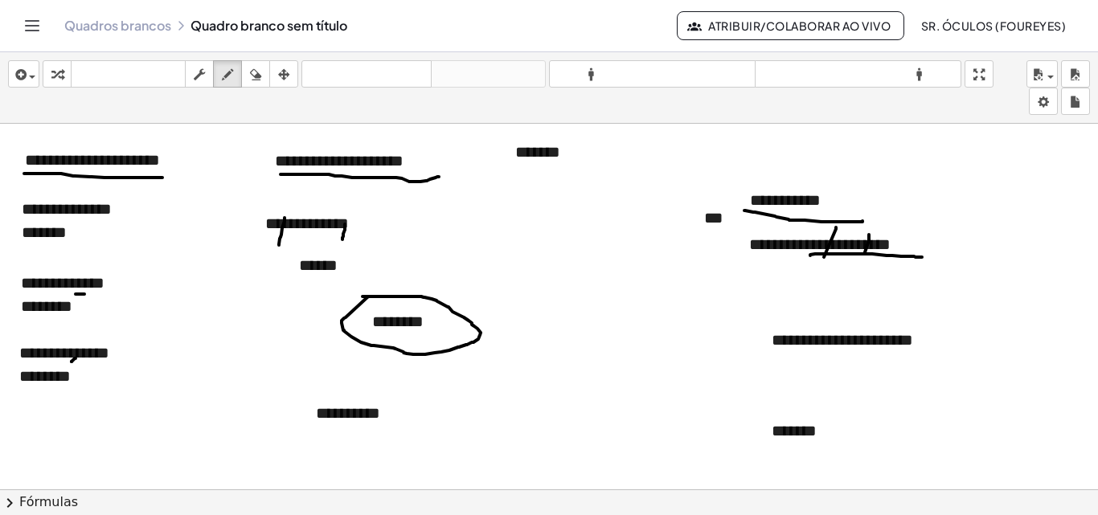
click at [845, 32] on font "Atribuir/Colaborar ao Vivo" at bounding box center [799, 25] width 183 height 14
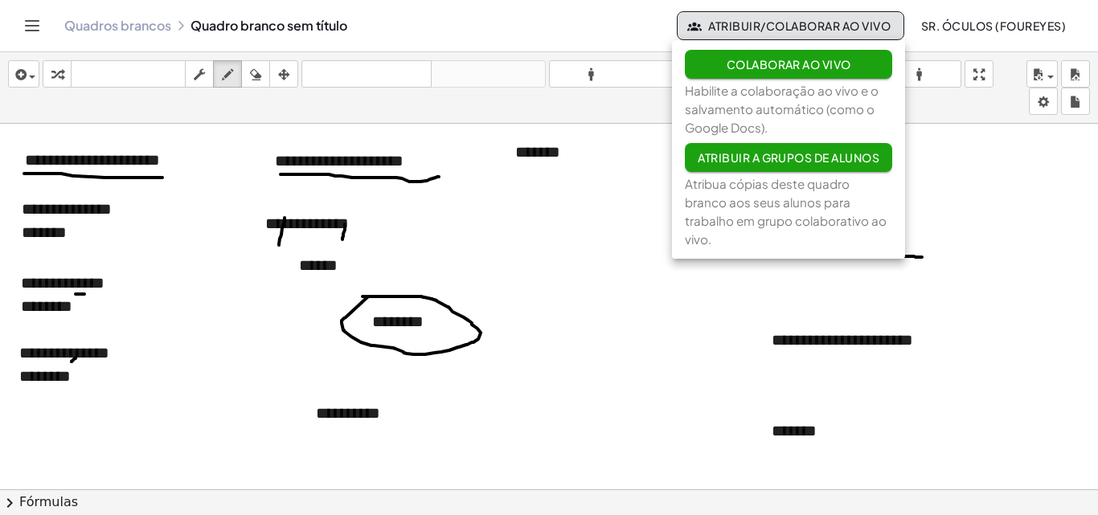
click at [824, 158] on font "Atribuir a grupos de alunos" at bounding box center [789, 157] width 182 height 14
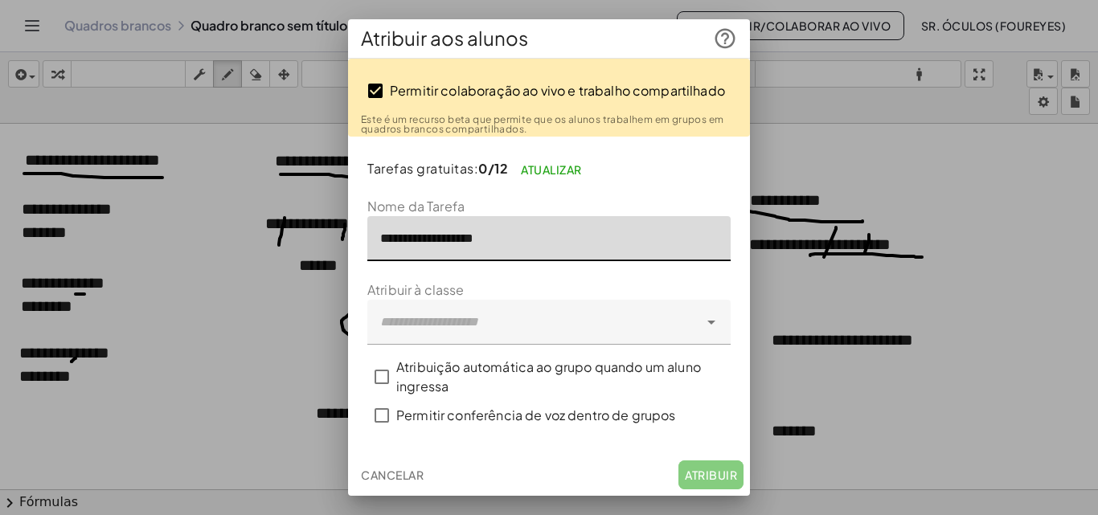
click at [572, 248] on input "**********" at bounding box center [549, 238] width 363 height 45
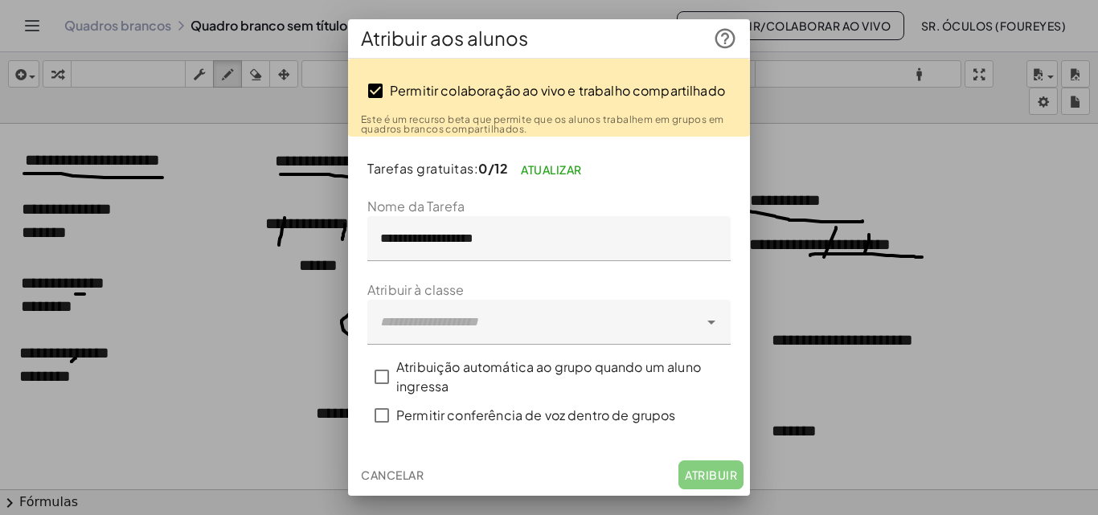
click at [577, 277] on form "**********" at bounding box center [549, 316] width 363 height 238
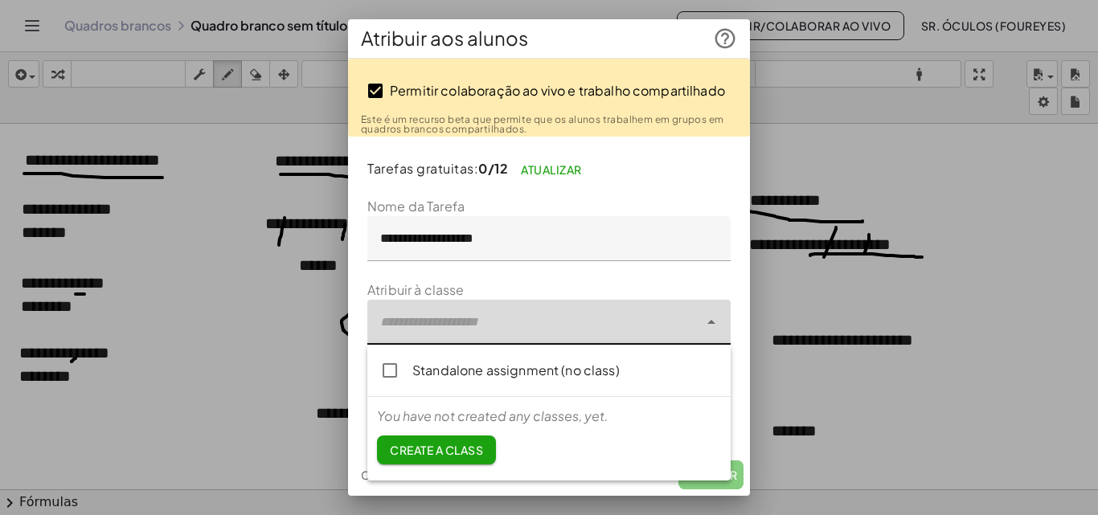
click at [650, 322] on div at bounding box center [533, 322] width 331 height 45
click at [837, 86] on div at bounding box center [549, 257] width 1098 height 515
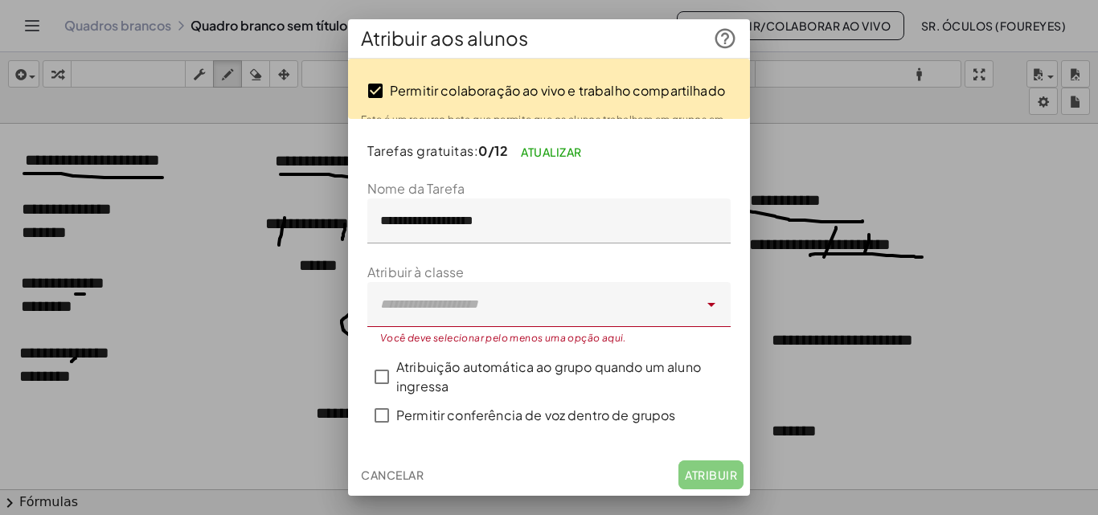
click at [392, 470] on font "Cancelar" at bounding box center [392, 475] width 63 height 14
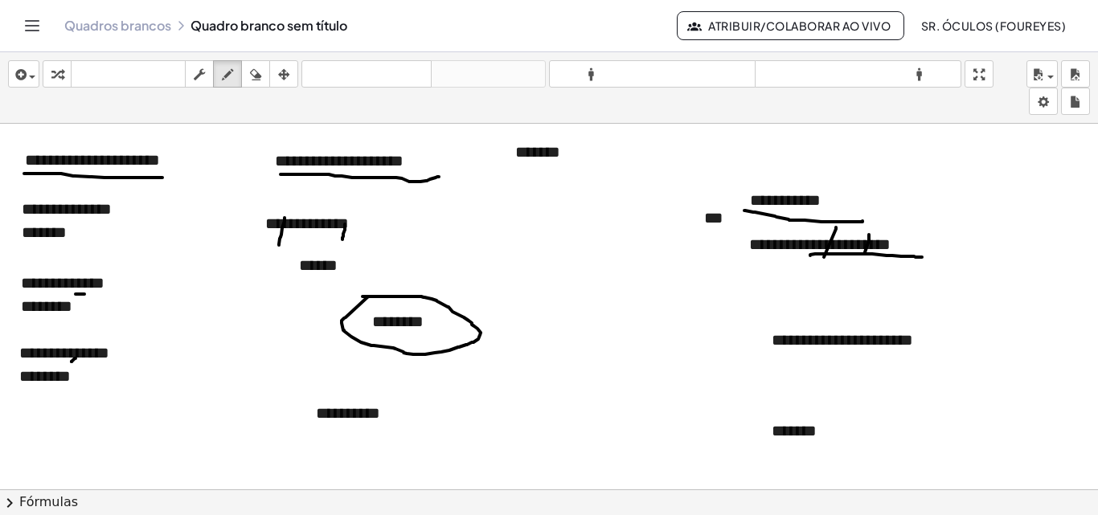
click at [850, 33] on button "Atribuir/Colaborar ao Vivo" at bounding box center [791, 25] width 228 height 29
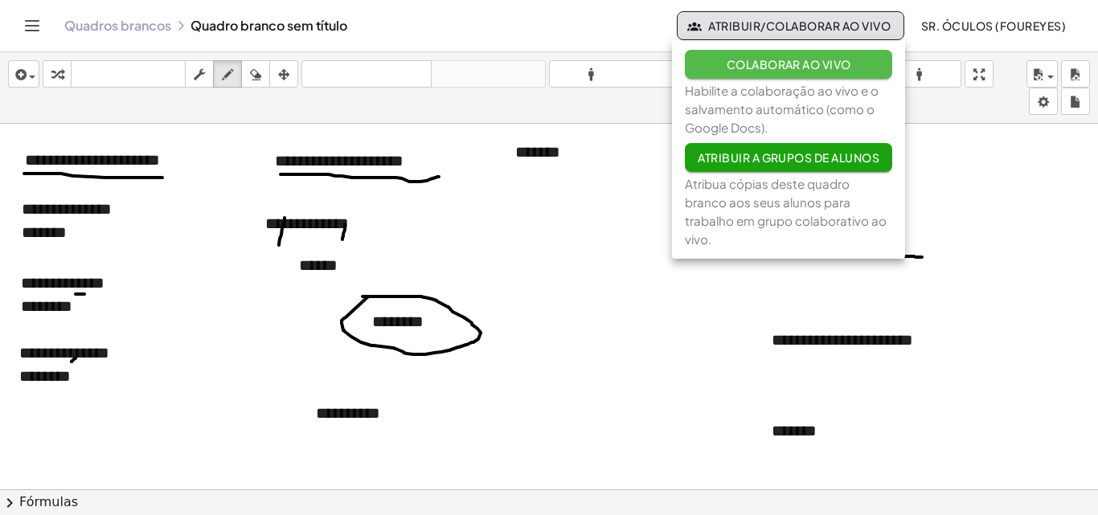
click at [853, 64] on button "Colaborar ao vivo" at bounding box center [788, 64] width 207 height 29
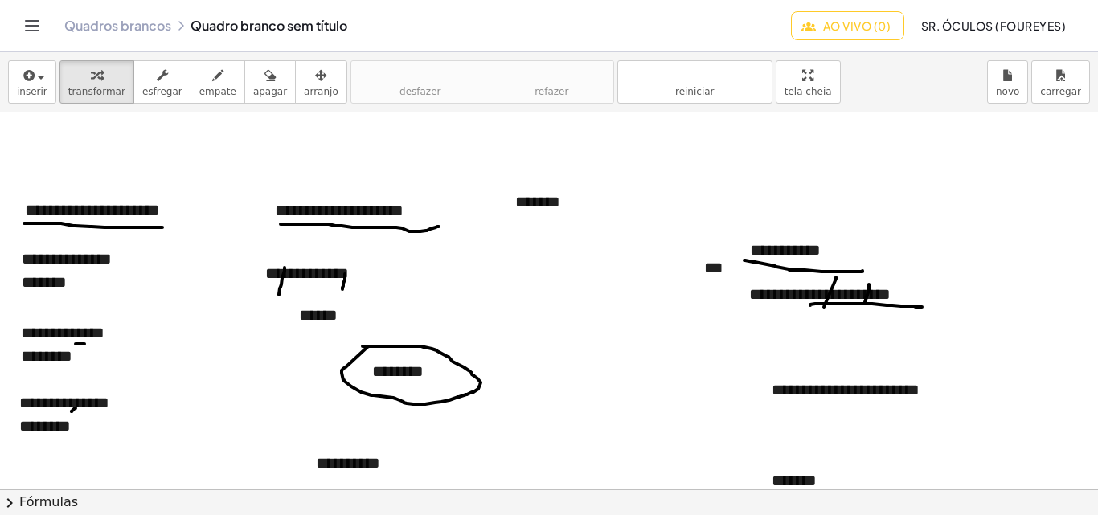
scroll to position [25, 0]
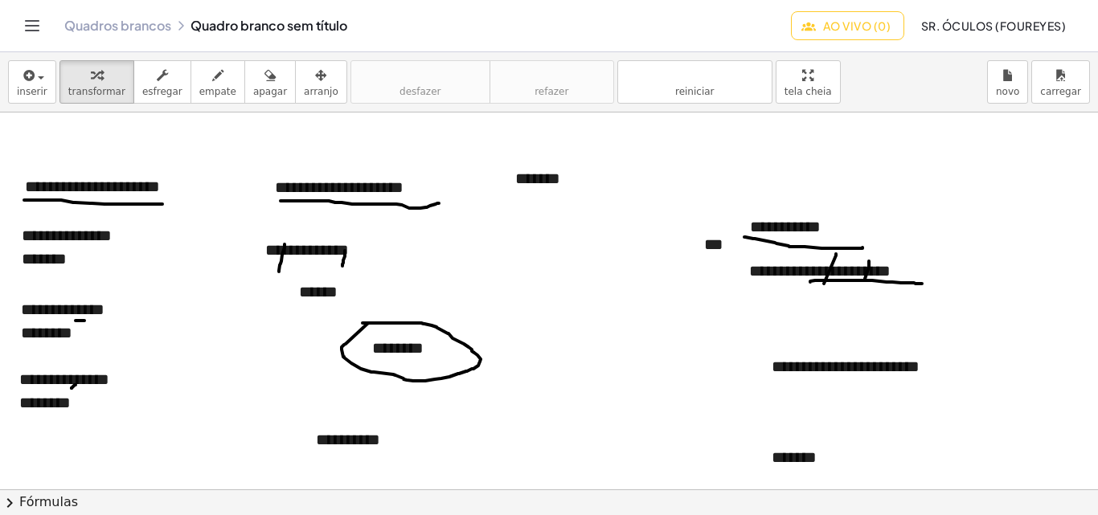
click at [854, 20] on font "Ao vivo (0)" at bounding box center [857, 25] width 68 height 14
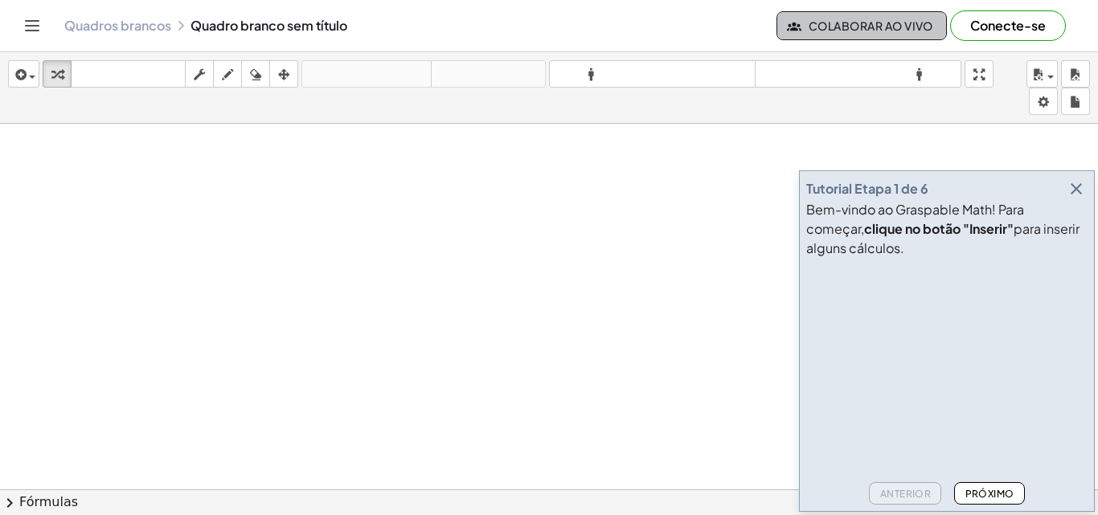
click at [880, 31] on font "Colaborar ao vivo" at bounding box center [871, 25] width 125 height 14
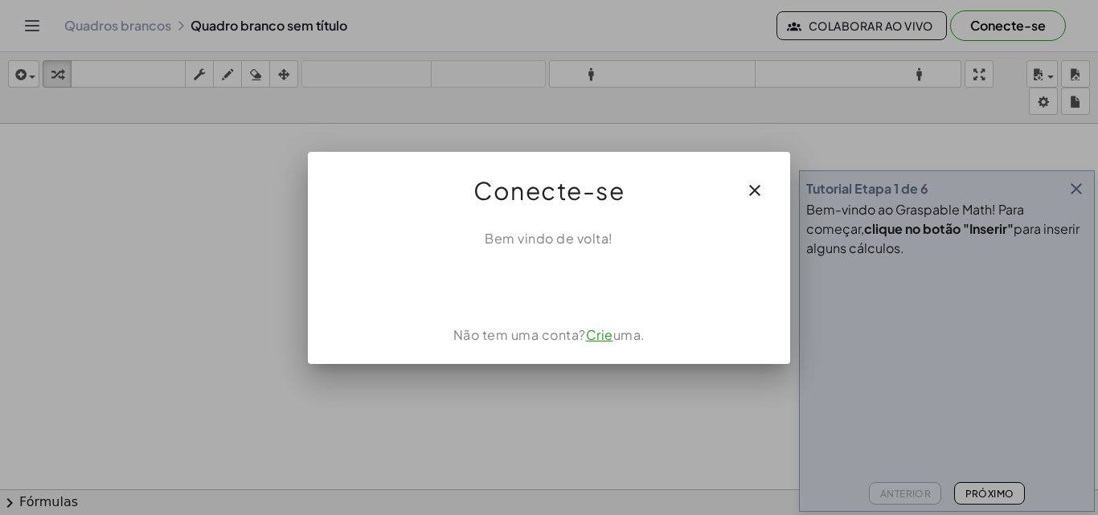
click at [753, 184] on icon "button" at bounding box center [754, 190] width 19 height 19
